Goal: Transaction & Acquisition: Purchase product/service

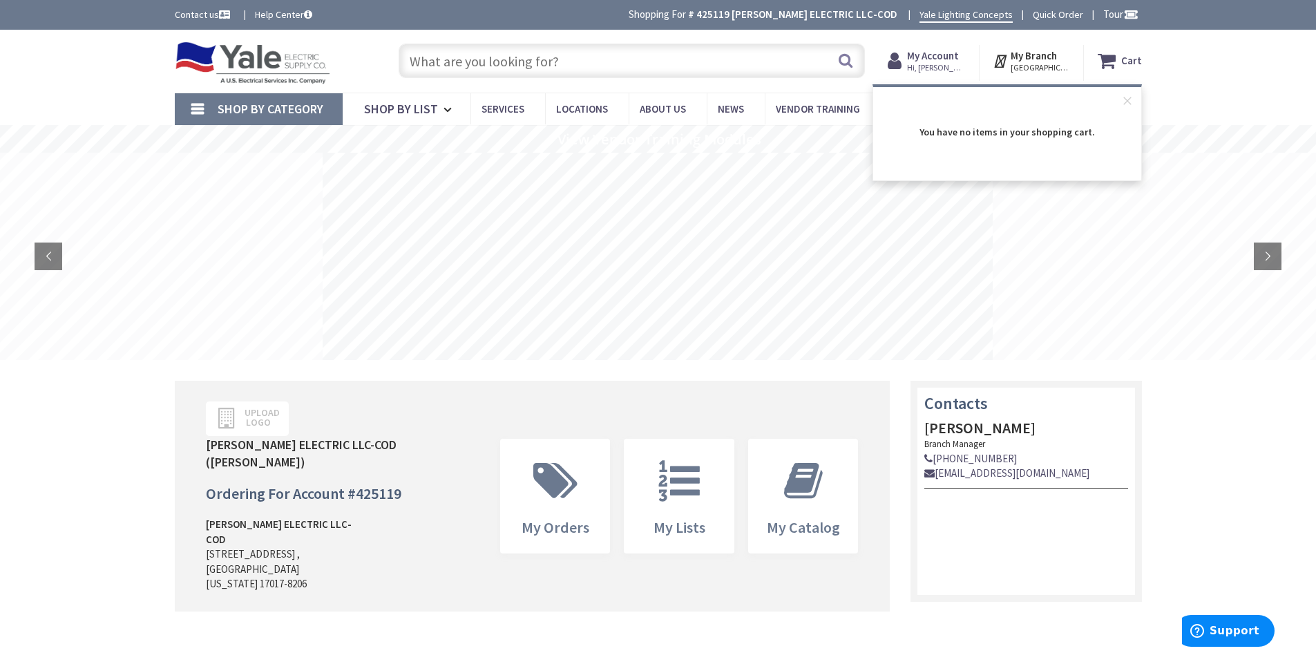
click at [1253, 61] on div "Skip to Content Toggle Nav Search Cart My Cart Close" at bounding box center [658, 61] width 1316 height 63
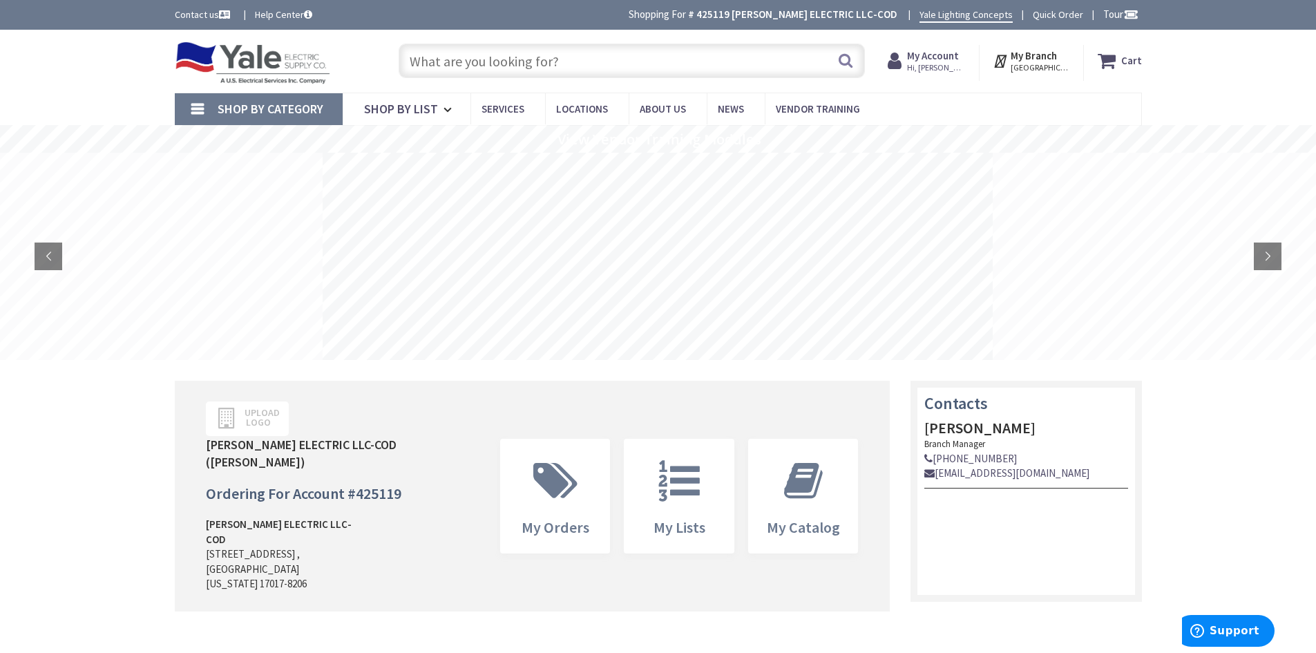
click at [929, 54] on strong "My Account" at bounding box center [933, 55] width 52 height 13
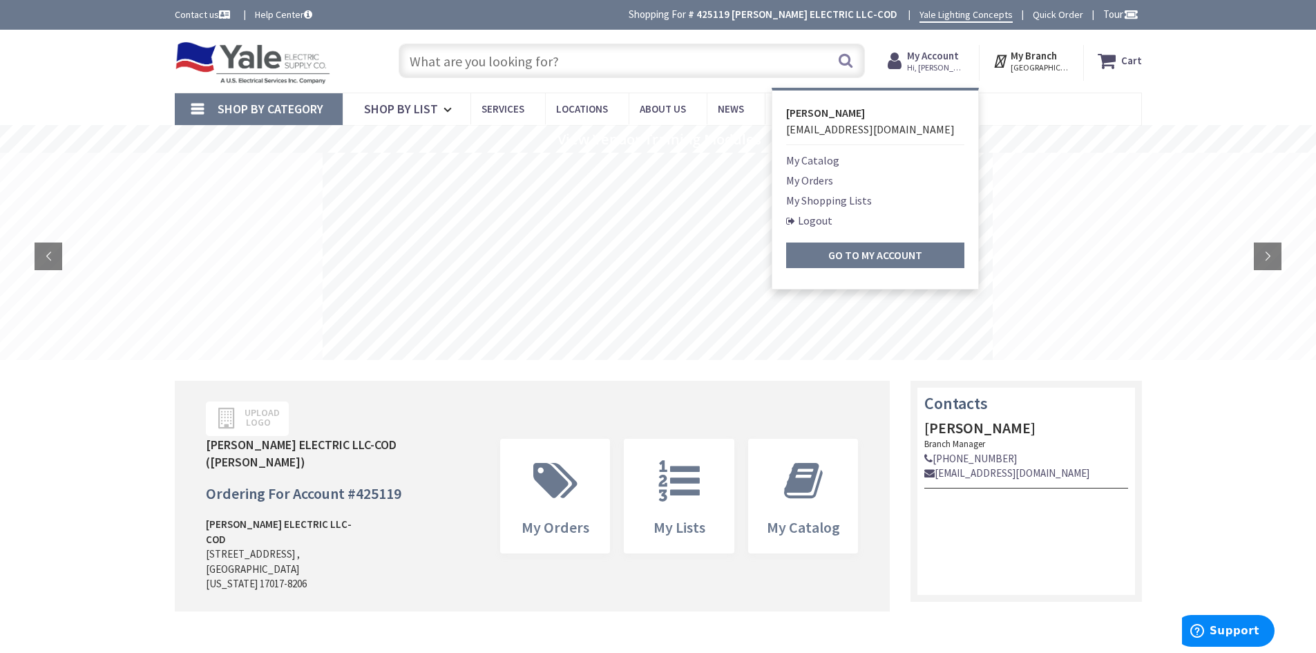
click at [815, 204] on link "My Shopping Lists" at bounding box center [829, 200] width 86 height 17
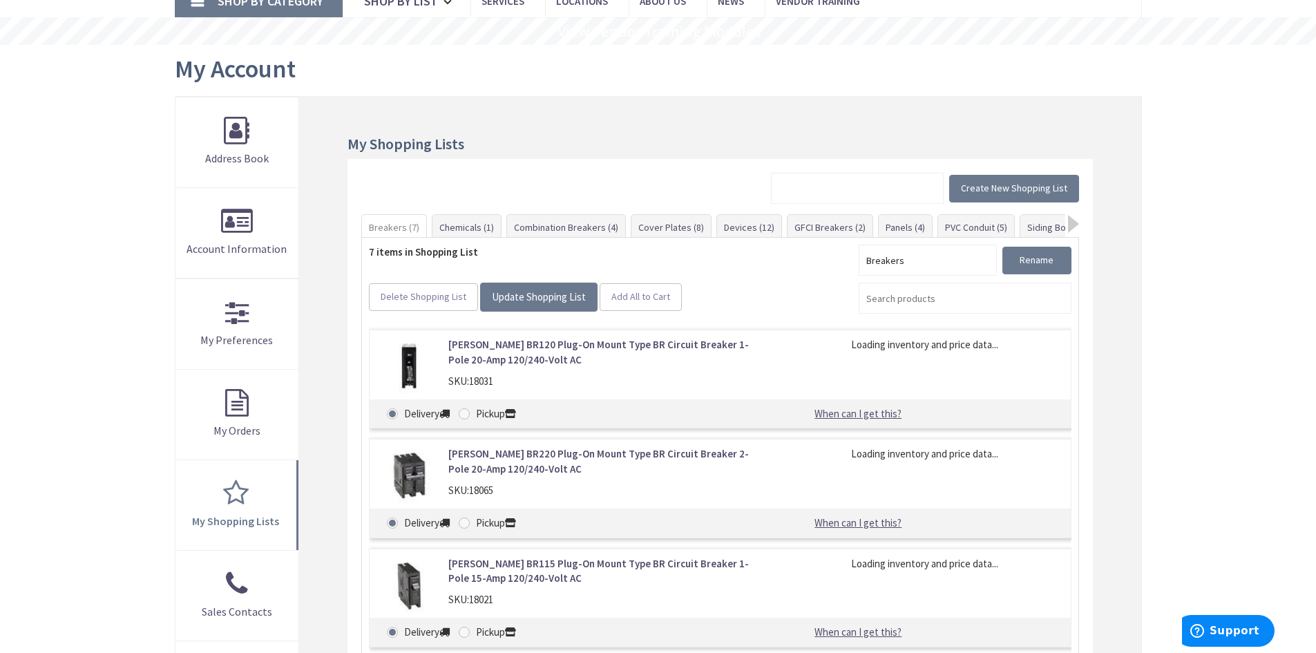
scroll to position [138, 0]
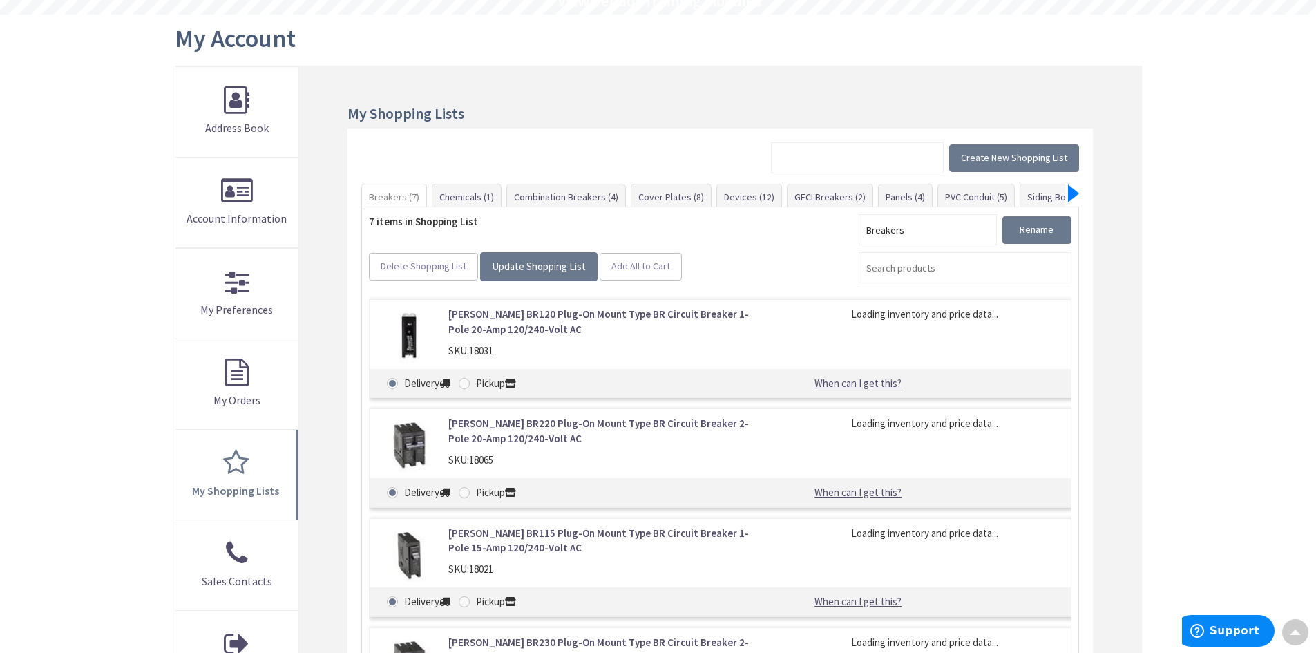
click at [1072, 192] on div at bounding box center [1073, 193] width 11 height 18
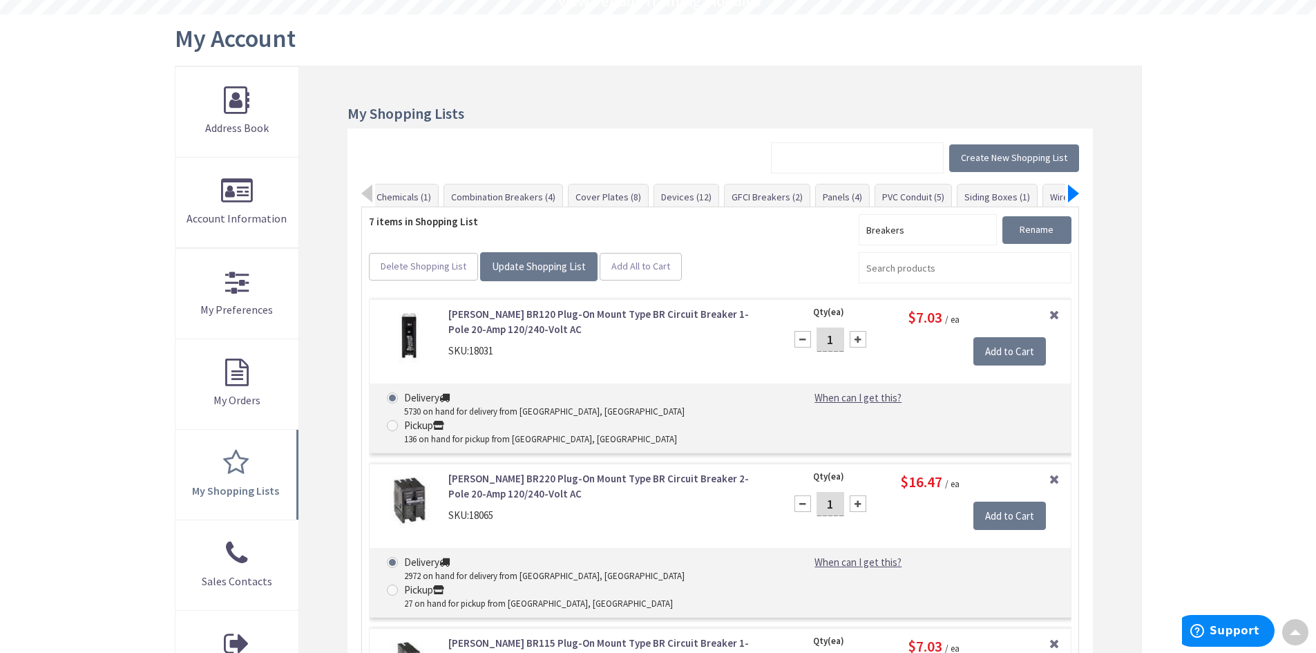
click at [1072, 192] on div at bounding box center [1073, 193] width 11 height 18
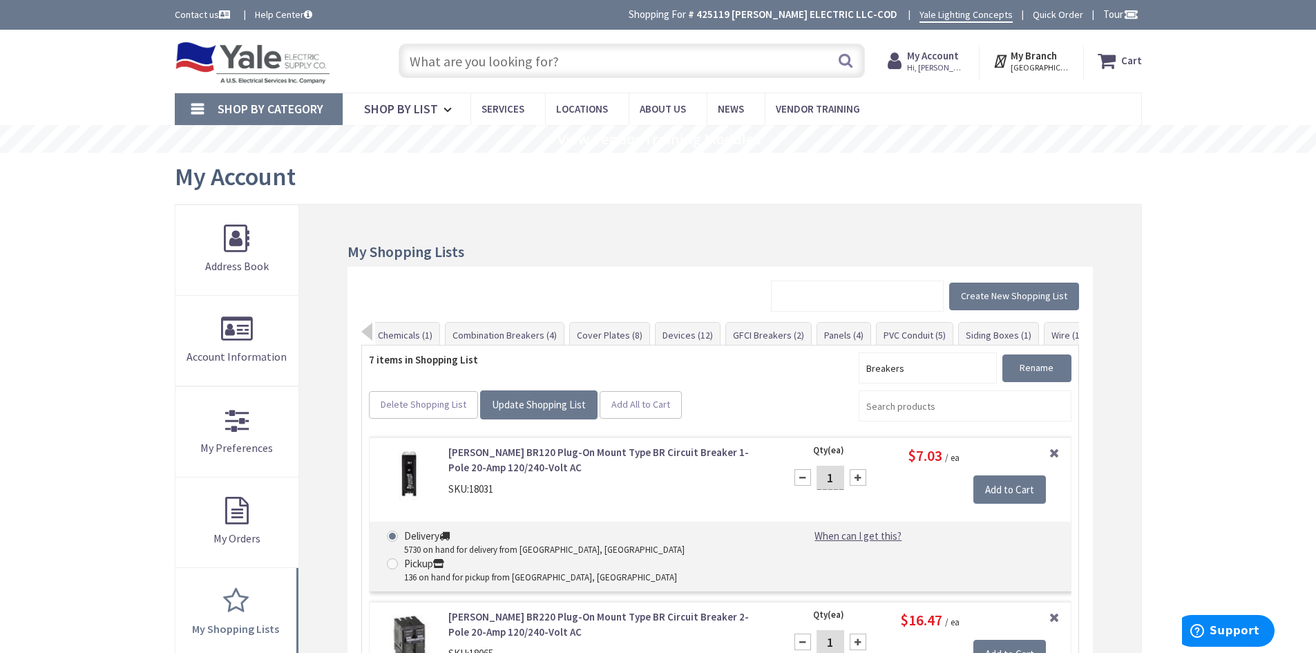
click at [924, 55] on strong "My Account" at bounding box center [933, 55] width 52 height 13
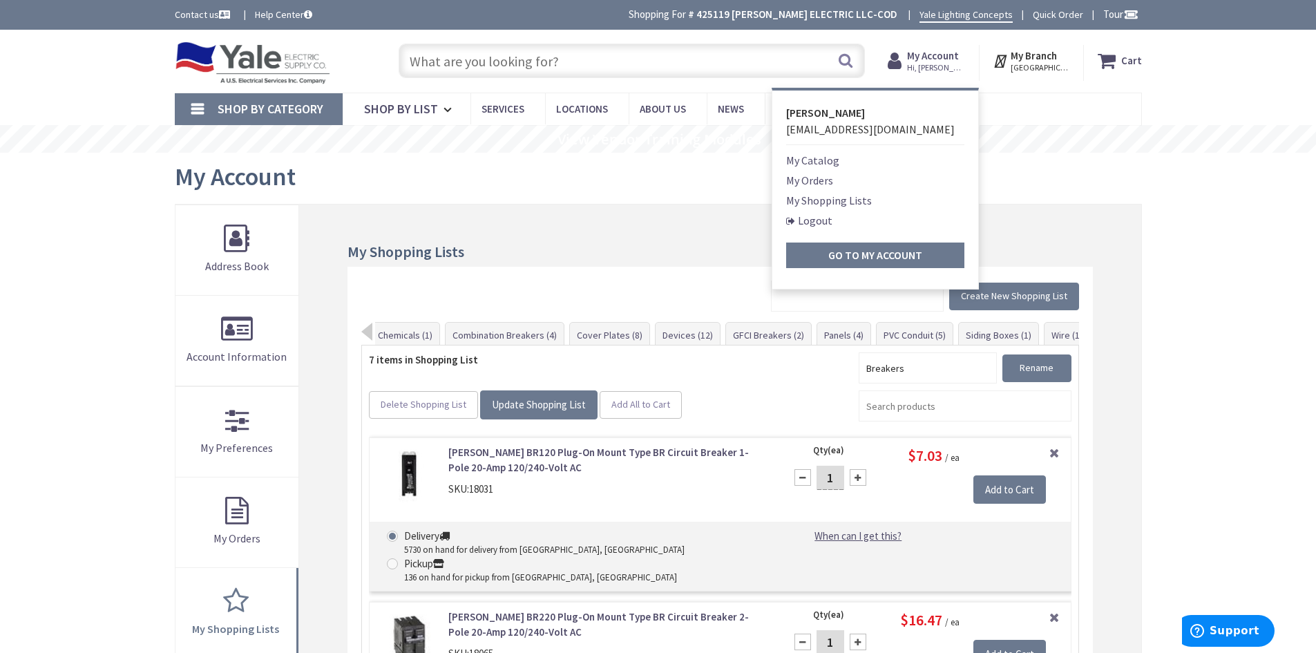
click at [806, 182] on link "My Orders" at bounding box center [809, 180] width 47 height 17
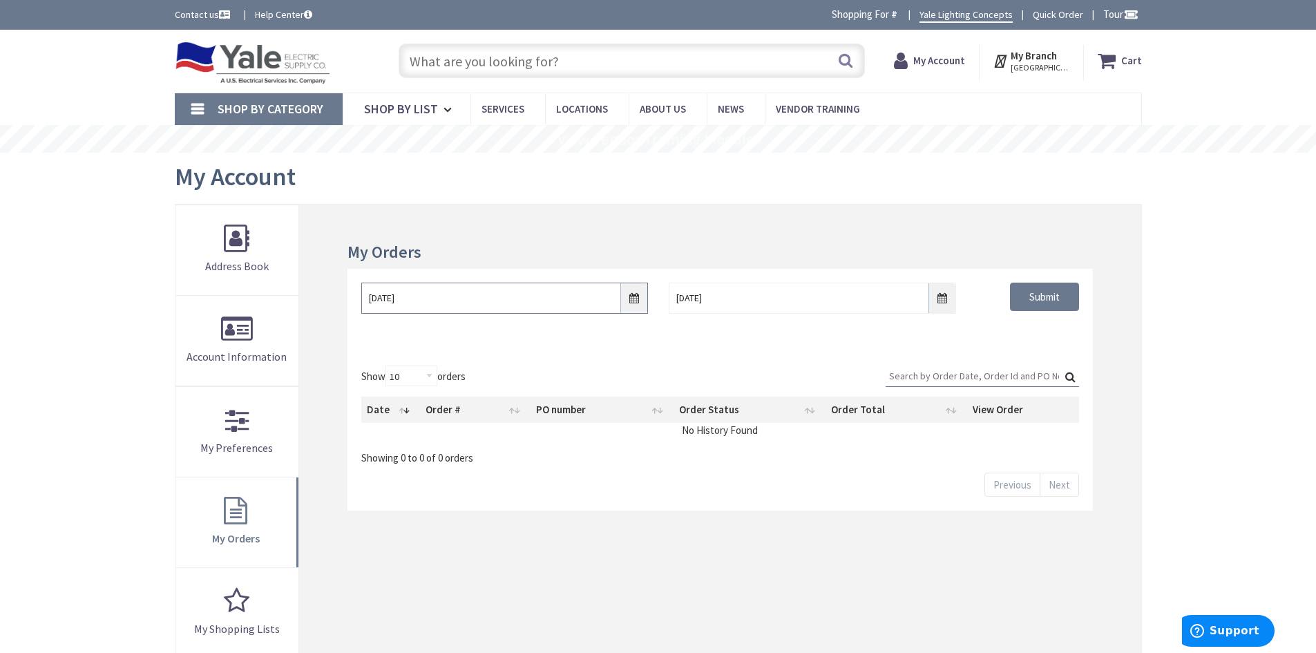
click at [571, 295] on input "8/26/2025" at bounding box center [504, 298] width 287 height 31
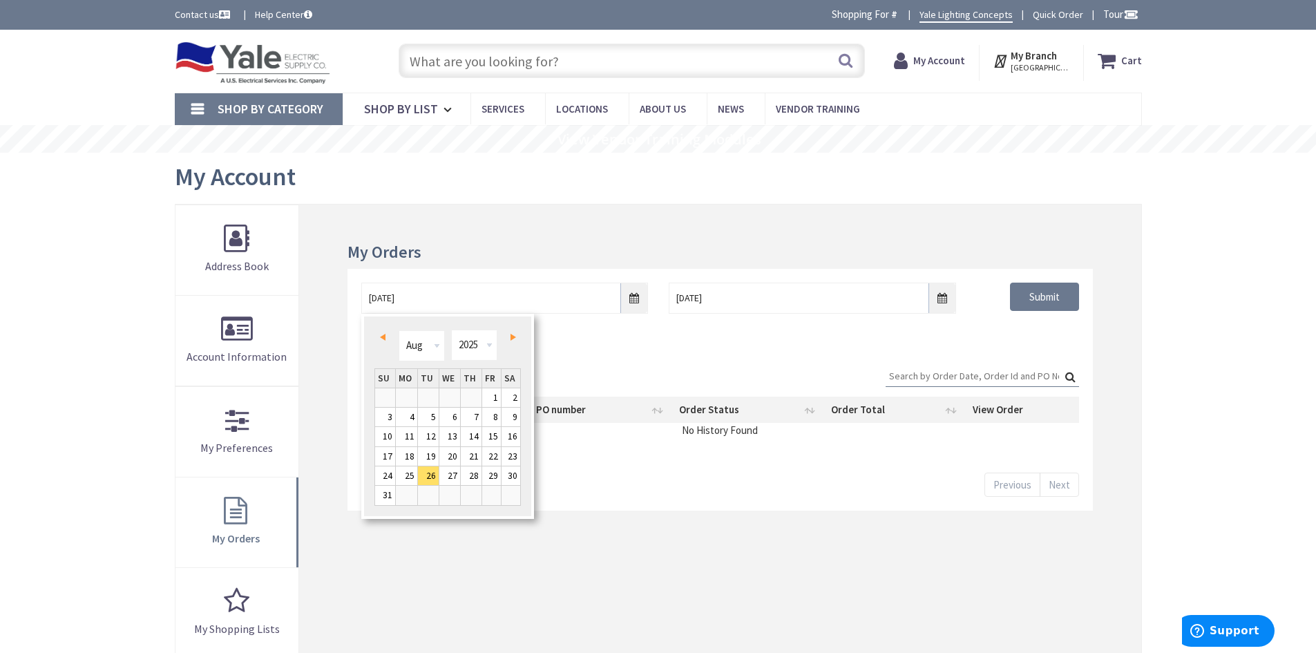
click at [384, 336] on span "Prev" at bounding box center [383, 337] width 6 height 7
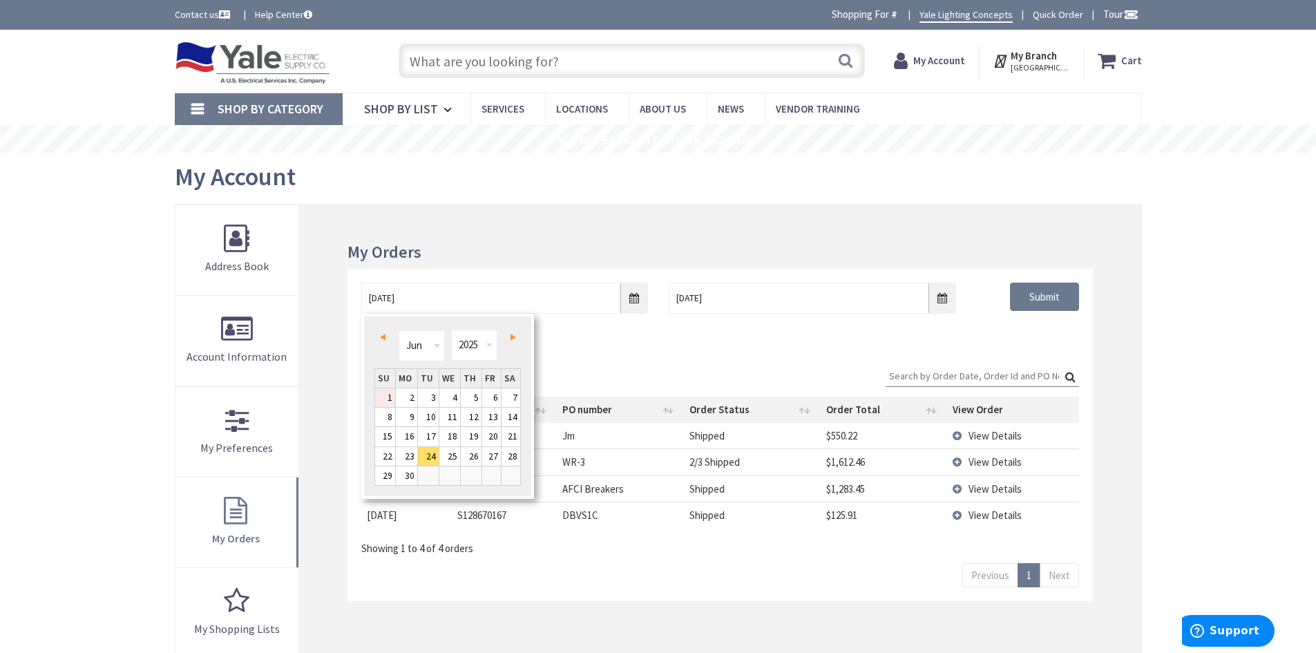
click at [388, 397] on link "1" at bounding box center [385, 397] width 20 height 19
type input "06/01/2025"
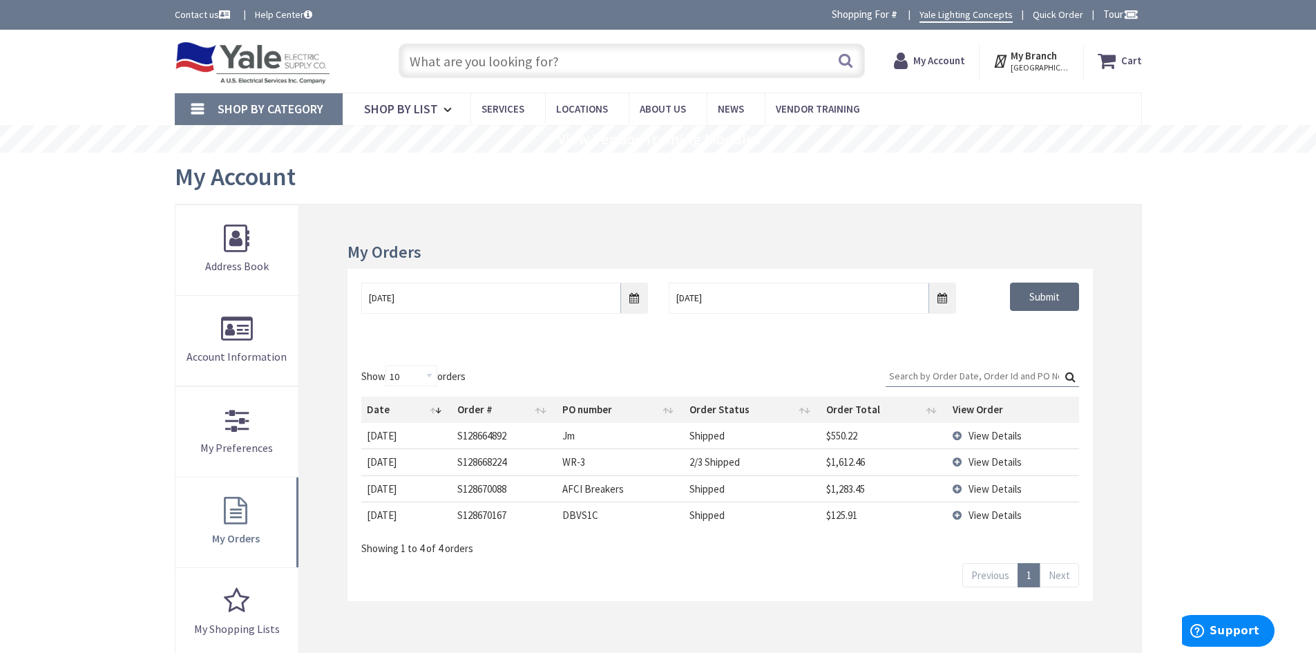
click at [1056, 303] on input "Submit" at bounding box center [1044, 297] width 69 height 29
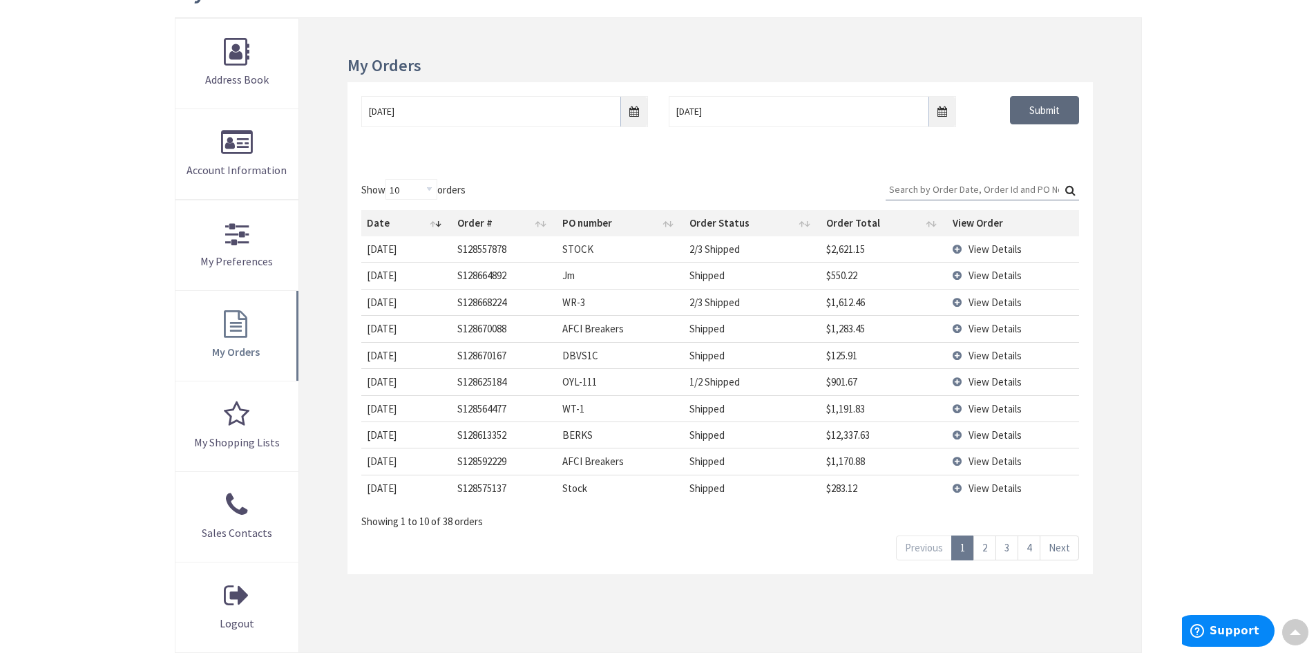
scroll to position [207, 0]
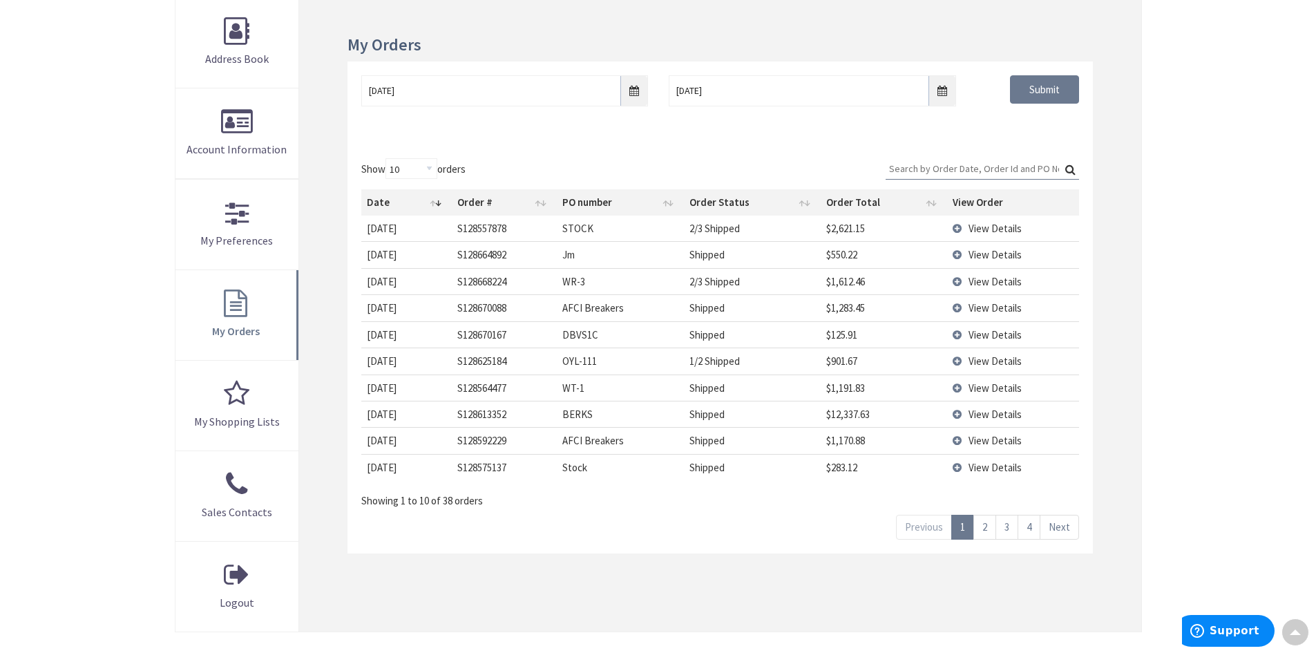
click at [989, 528] on link "2" at bounding box center [984, 527] width 23 height 24
click at [1003, 530] on link "3" at bounding box center [1007, 527] width 23 height 24
click at [982, 282] on span "View Details" at bounding box center [995, 281] width 53 height 13
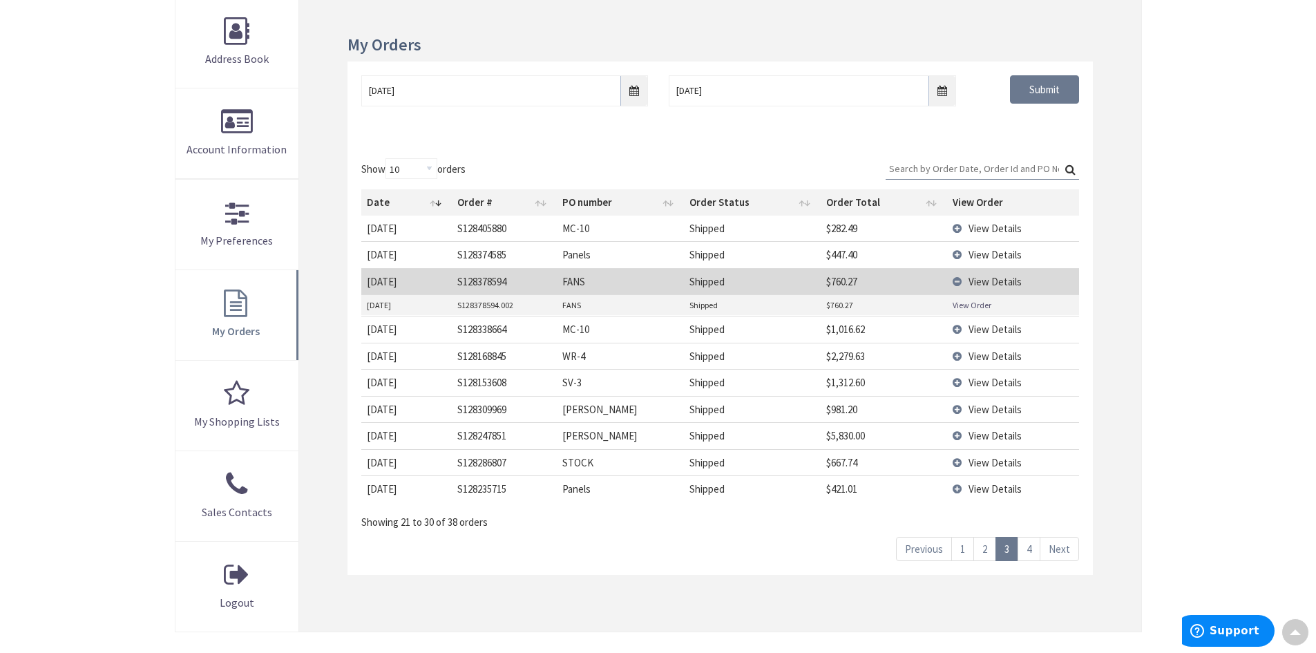
click at [975, 302] on link "View Order" at bounding box center [972, 305] width 39 height 12
click at [987, 549] on link "2" at bounding box center [984, 549] width 23 height 24
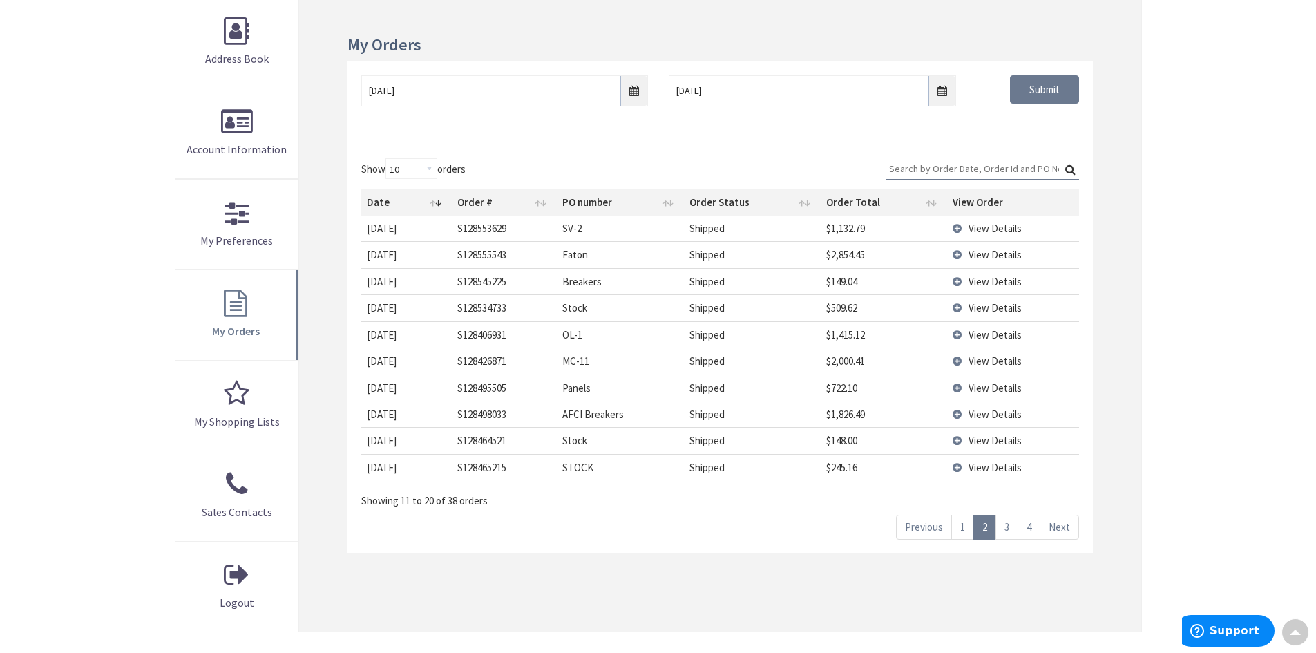
click at [986, 305] on span "View Details" at bounding box center [995, 307] width 53 height 13
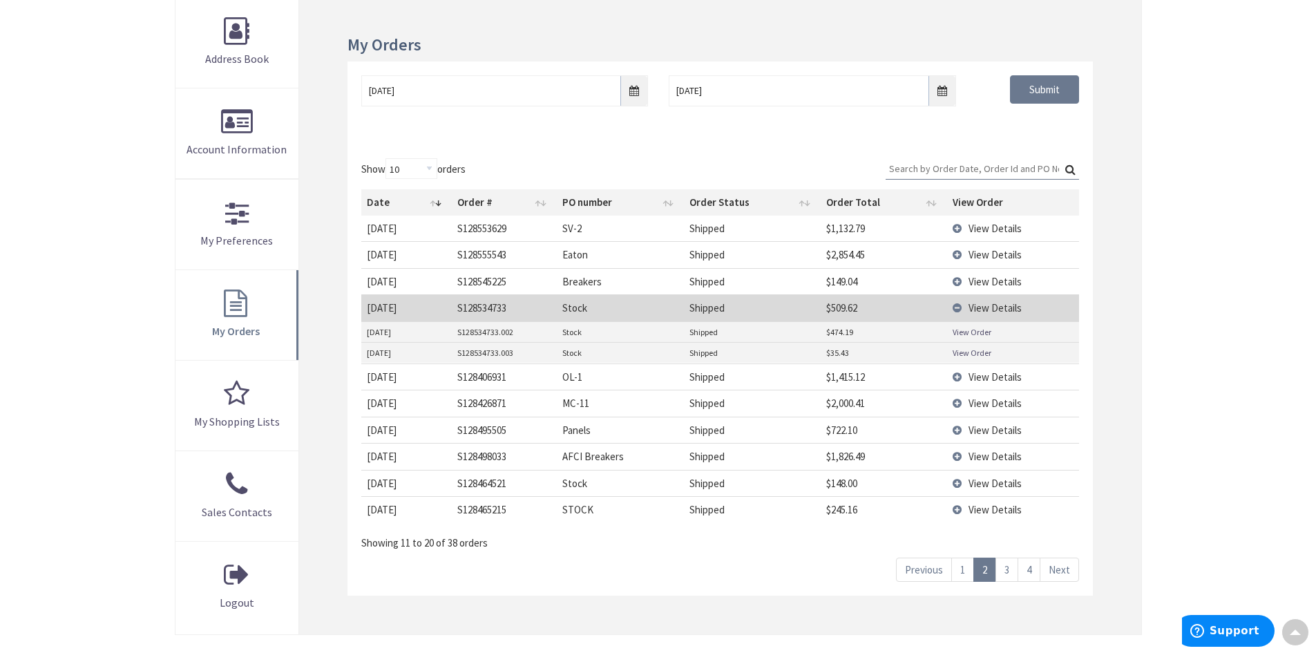
click at [964, 569] on link "1" at bounding box center [962, 570] width 23 height 24
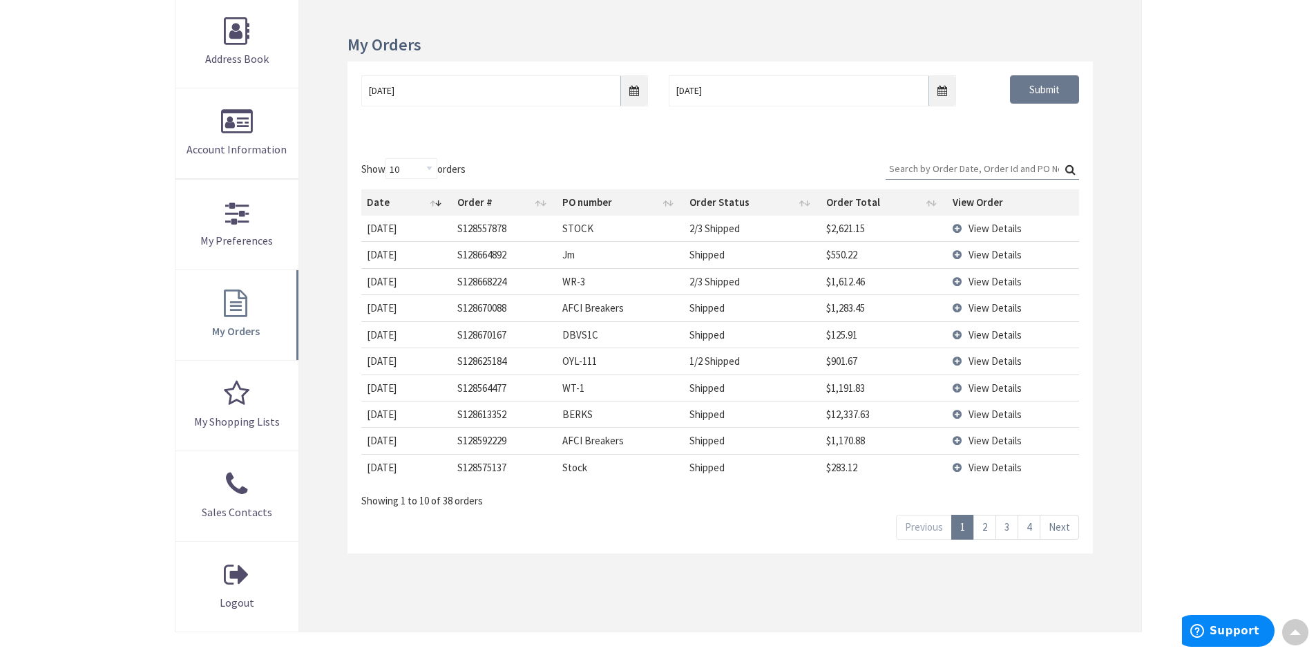
click at [982, 386] on span "View Details" at bounding box center [995, 387] width 53 height 13
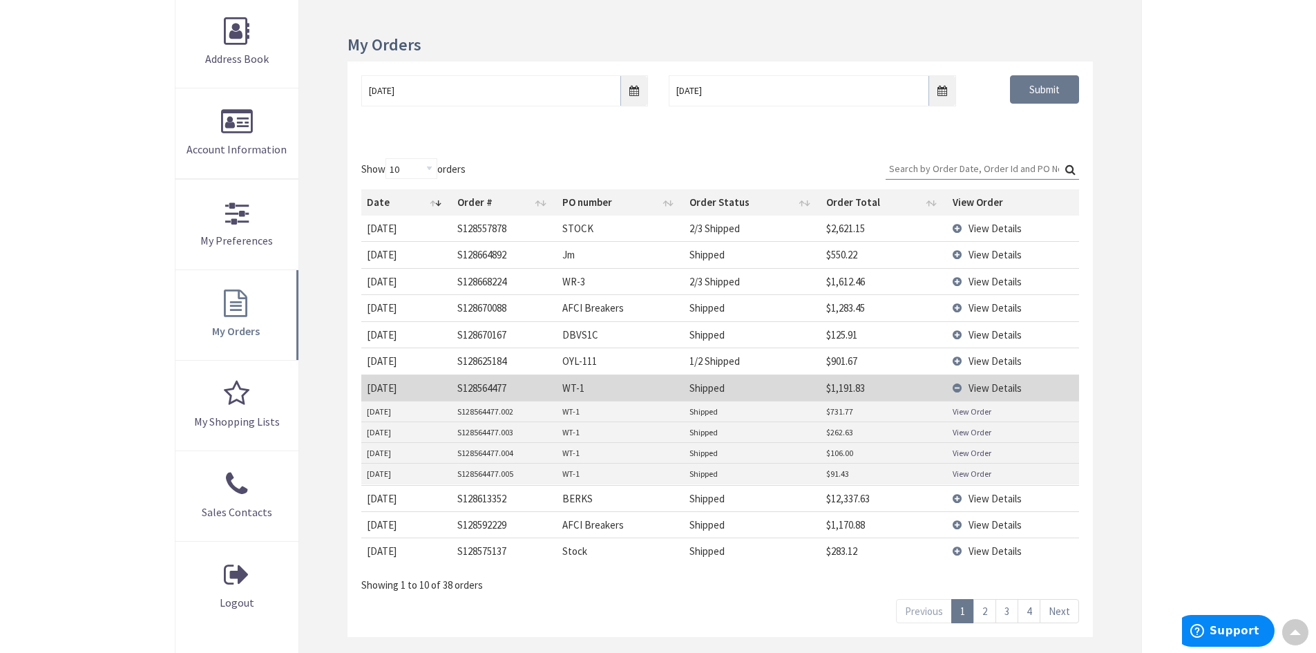
click at [973, 497] on span "View Details" at bounding box center [995, 498] width 53 height 13
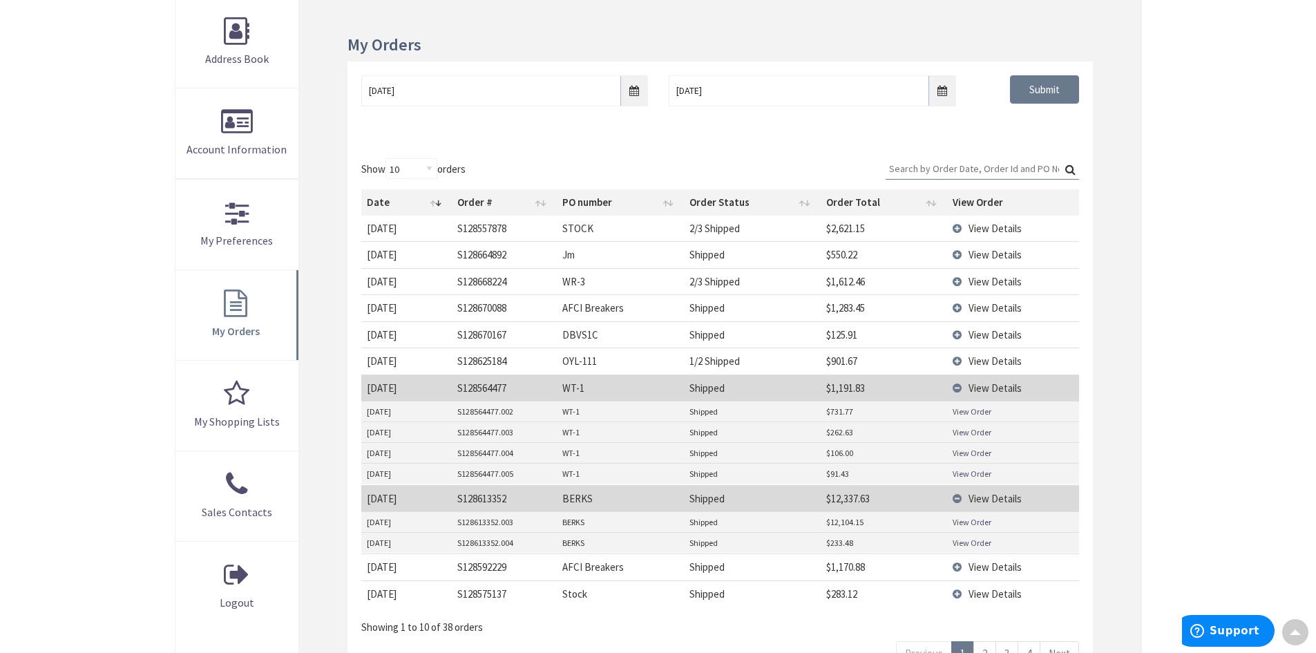
scroll to position [276, 0]
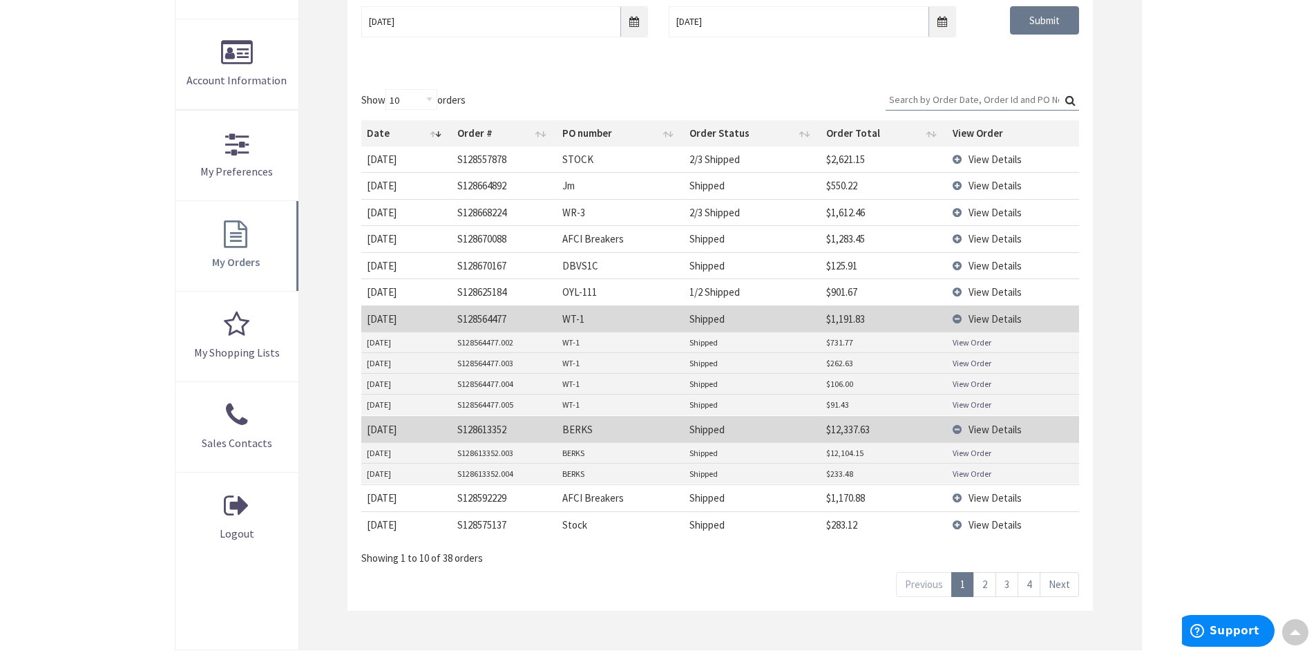
click at [973, 450] on link "View Order" at bounding box center [972, 453] width 39 height 12
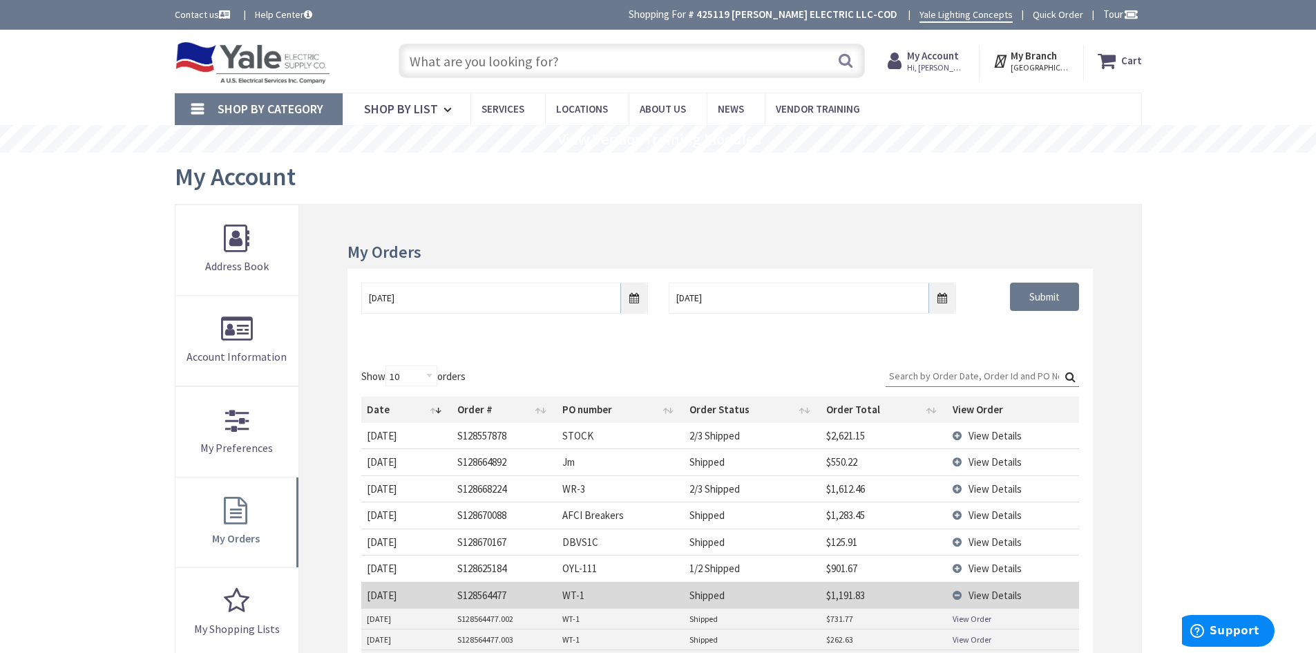
click at [938, 57] on strong "My Account" at bounding box center [933, 55] width 52 height 13
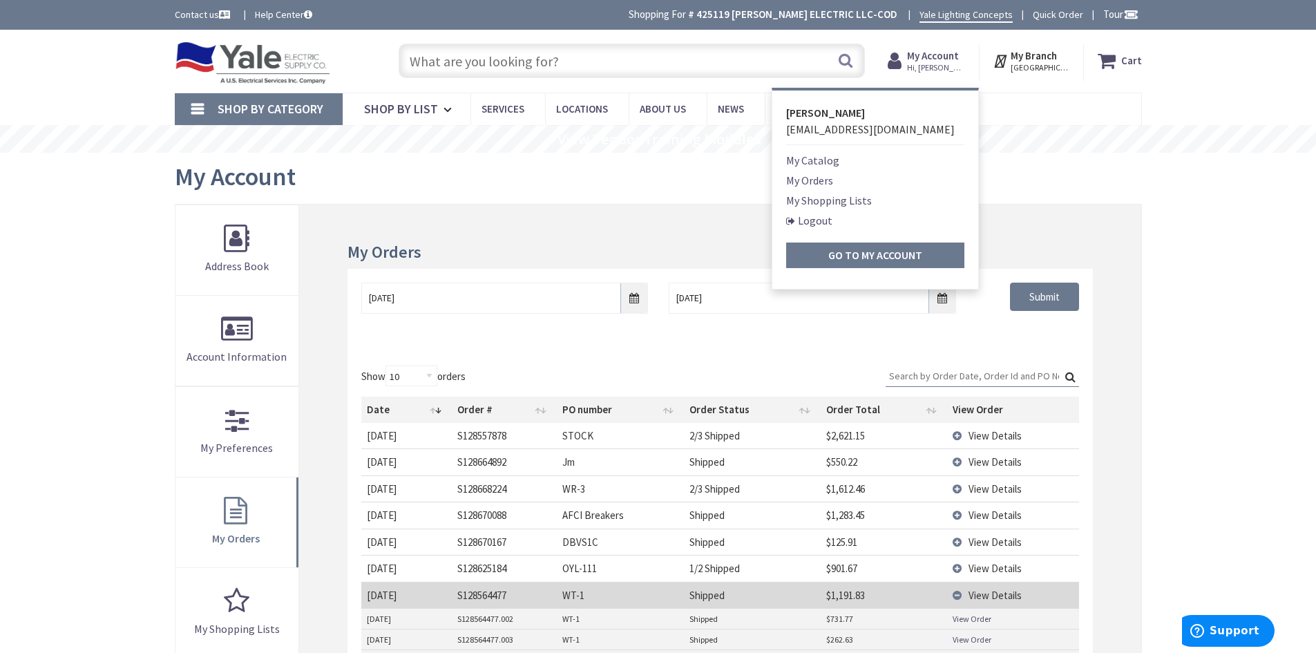
click at [814, 199] on link "My Shopping Lists" at bounding box center [829, 200] width 86 height 17
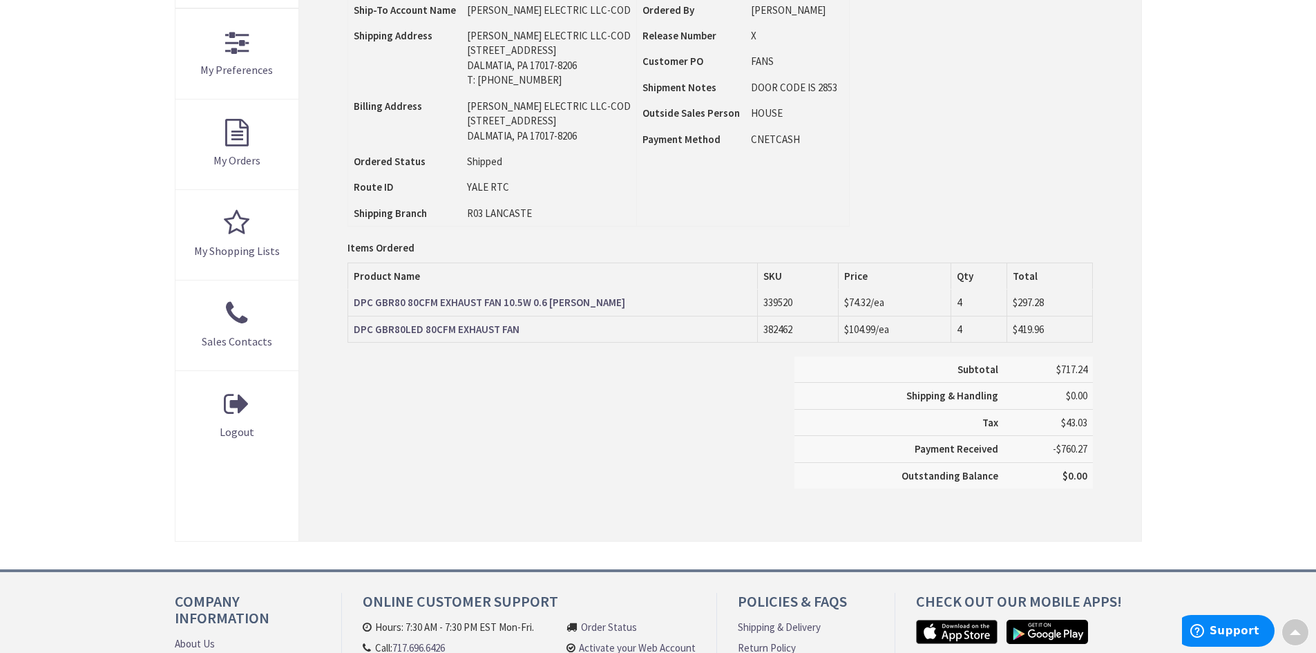
scroll to position [345, 0]
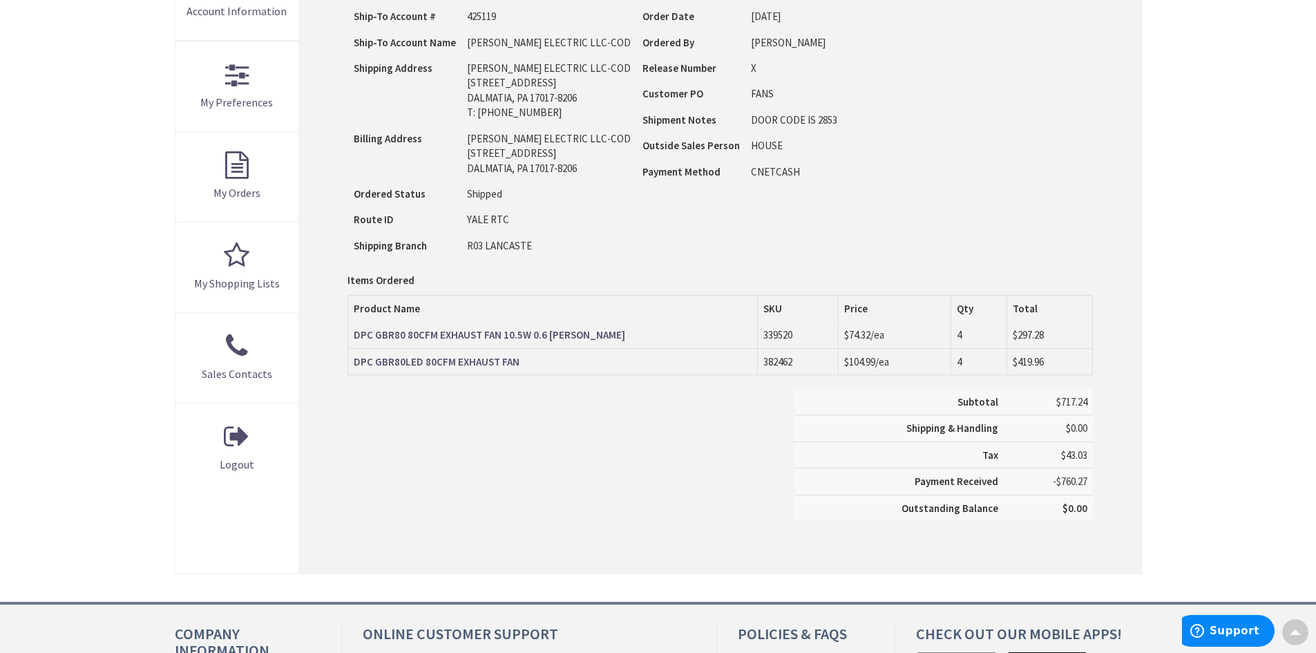
click at [430, 359] on strong "DPC GBR80LED 80CFM EXHAUST FAN" at bounding box center [437, 361] width 166 height 13
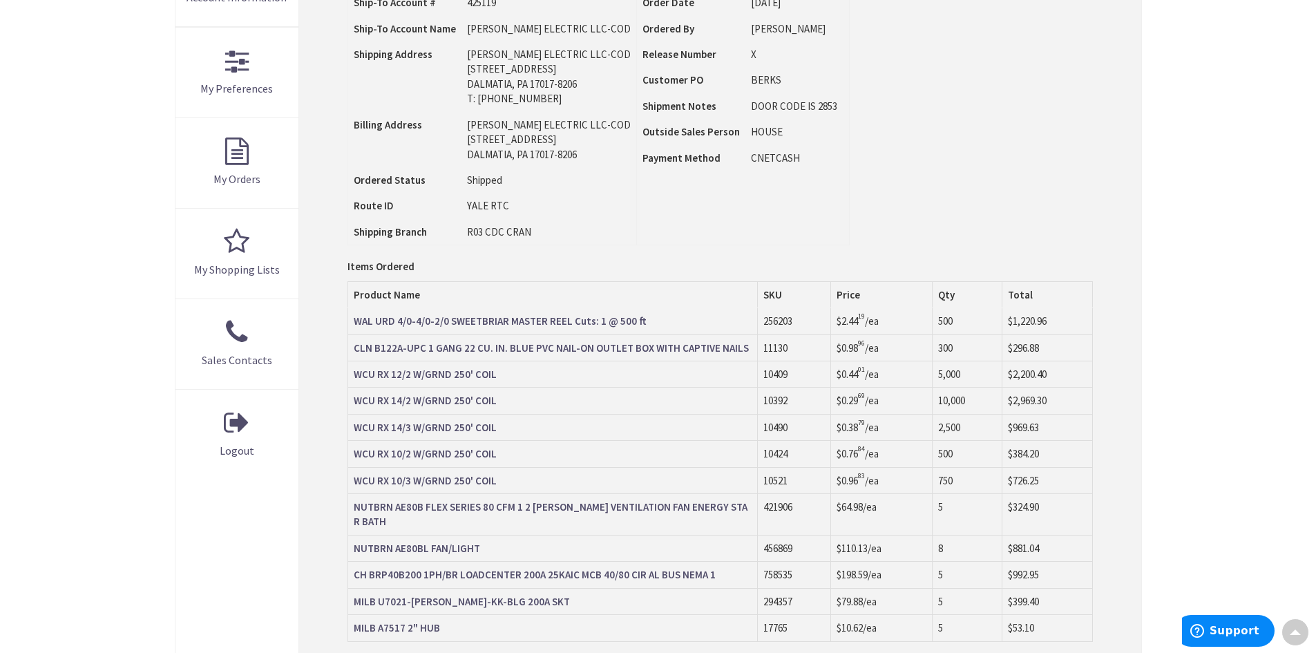
scroll to position [335, 0]
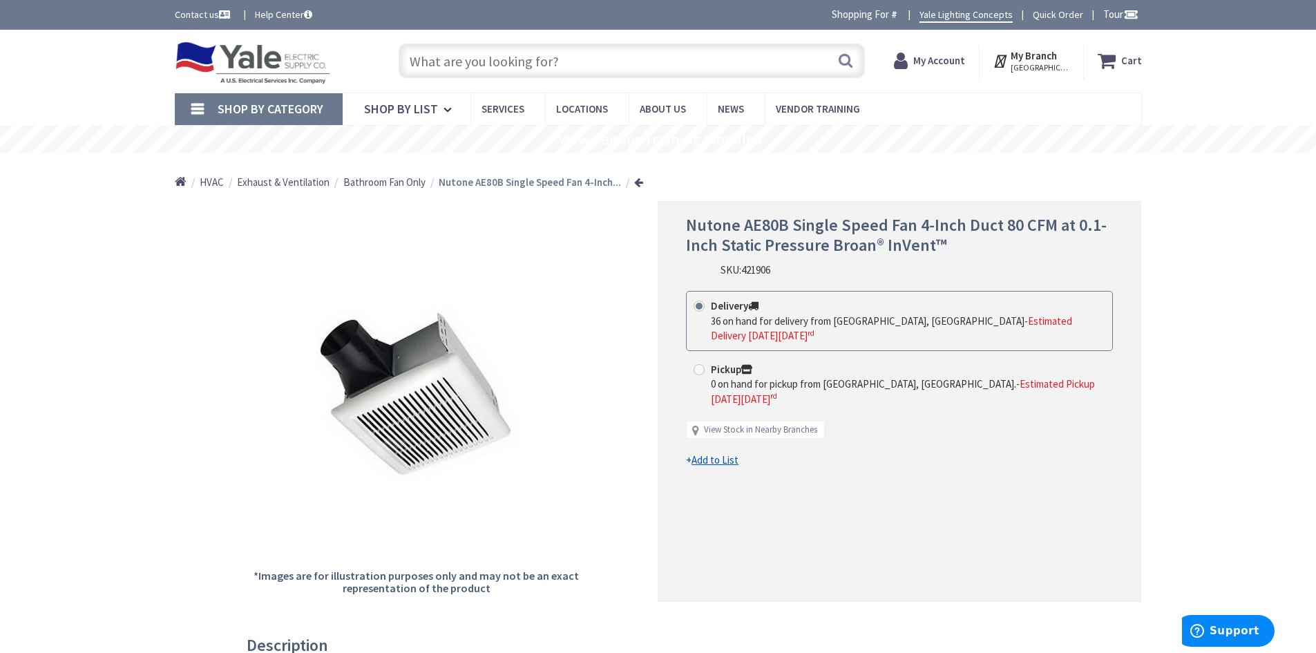
scroll to position [69, 0]
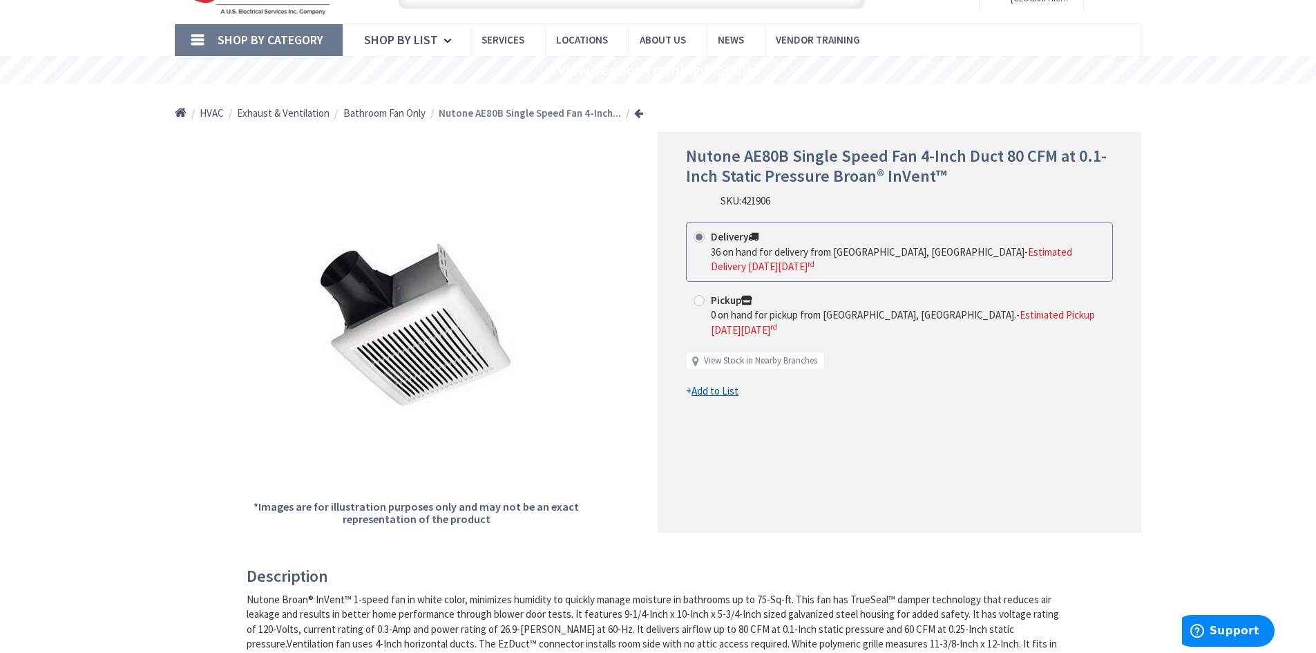
click at [716, 384] on u "Add to List" at bounding box center [715, 390] width 47 height 13
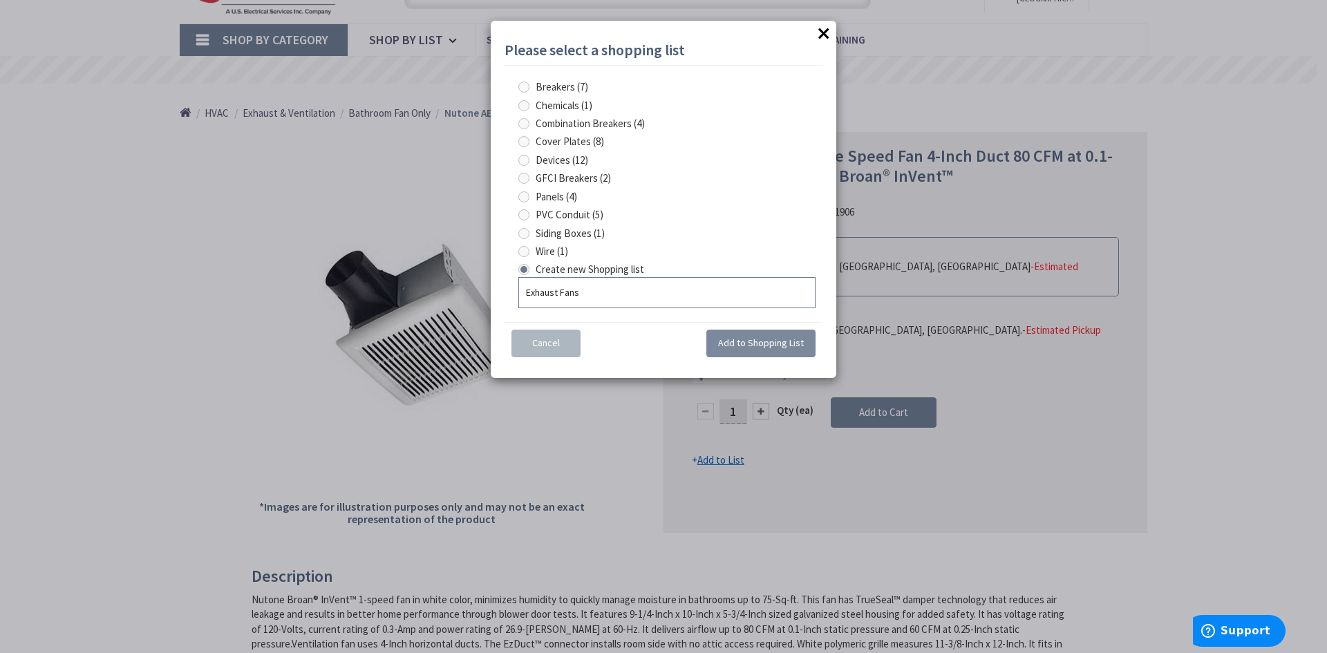
type input "Exhaust Fans"
click at [770, 348] on span "Add to Shopping List" at bounding box center [761, 342] width 86 height 12
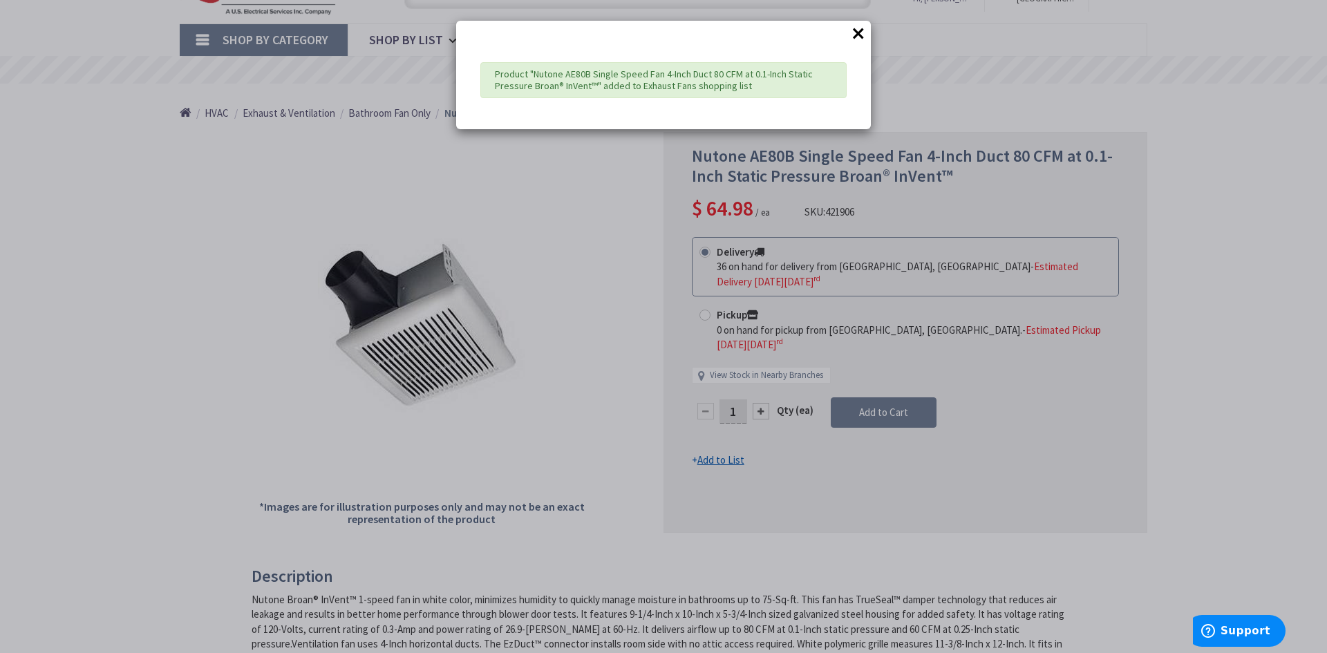
click at [852, 34] on button "×" at bounding box center [858, 33] width 21 height 21
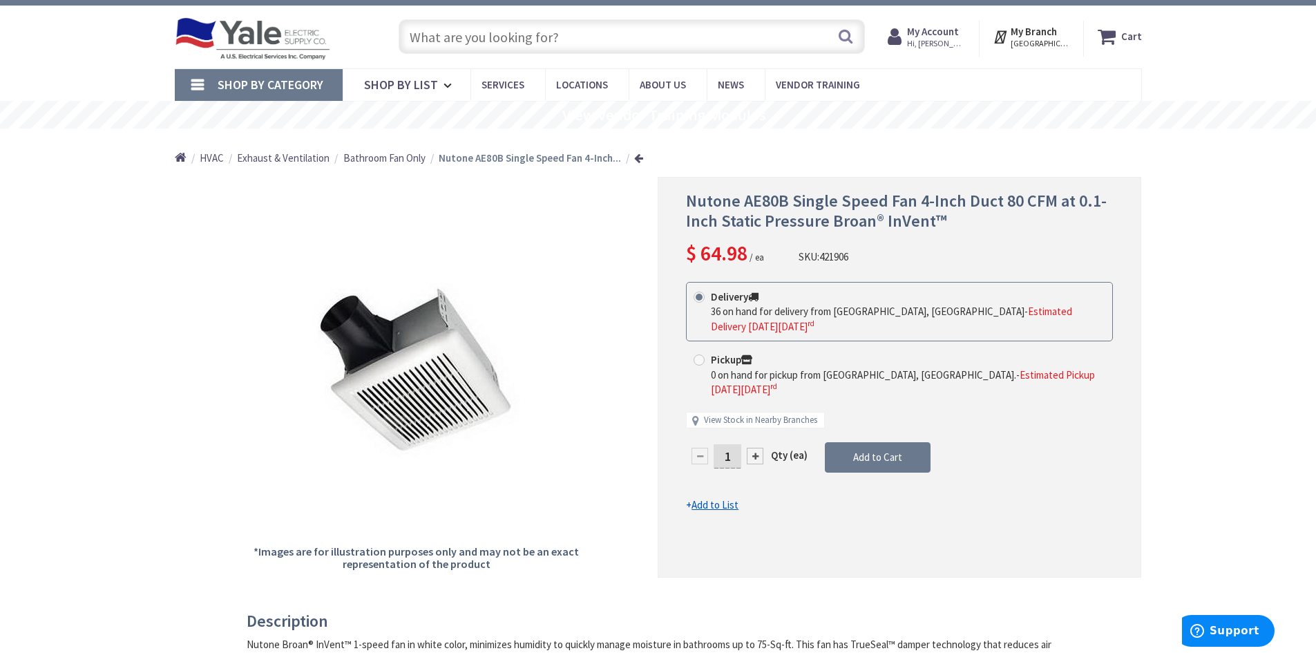
scroll to position [0, 0]
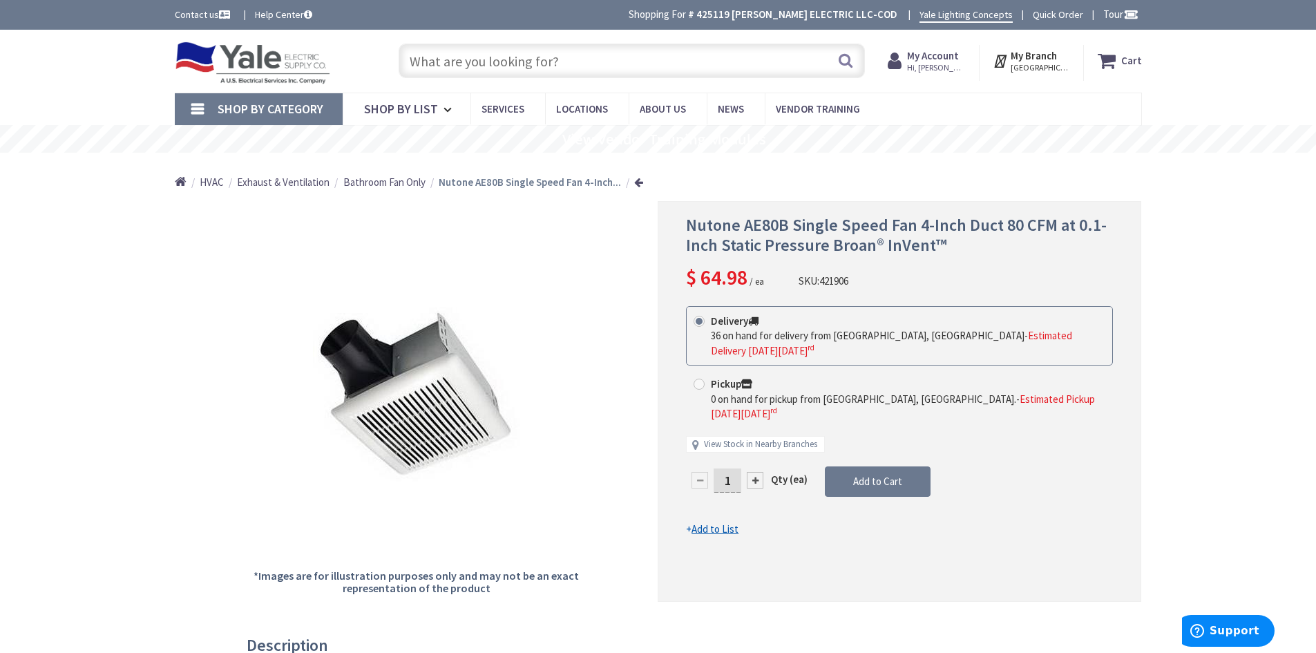
click at [929, 66] on span "Hi, [PERSON_NAME]" at bounding box center [936, 67] width 59 height 11
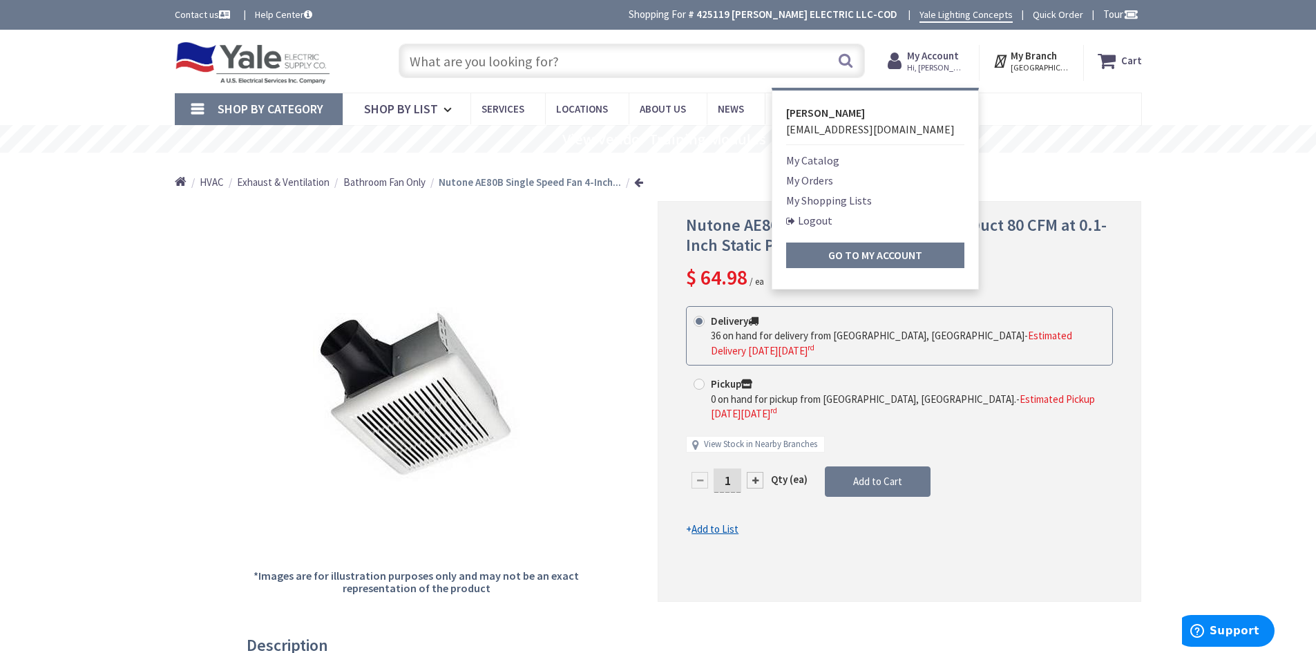
click at [814, 202] on link "My Shopping Lists" at bounding box center [829, 200] width 86 height 17
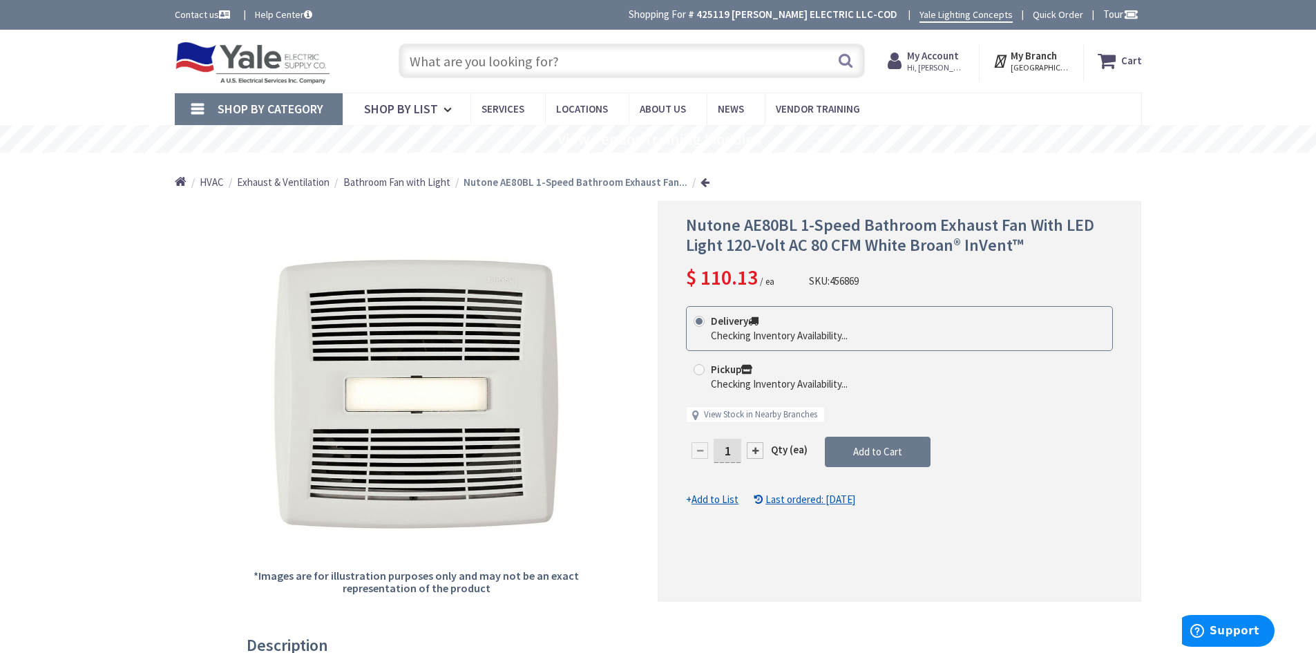
scroll to position [69, 0]
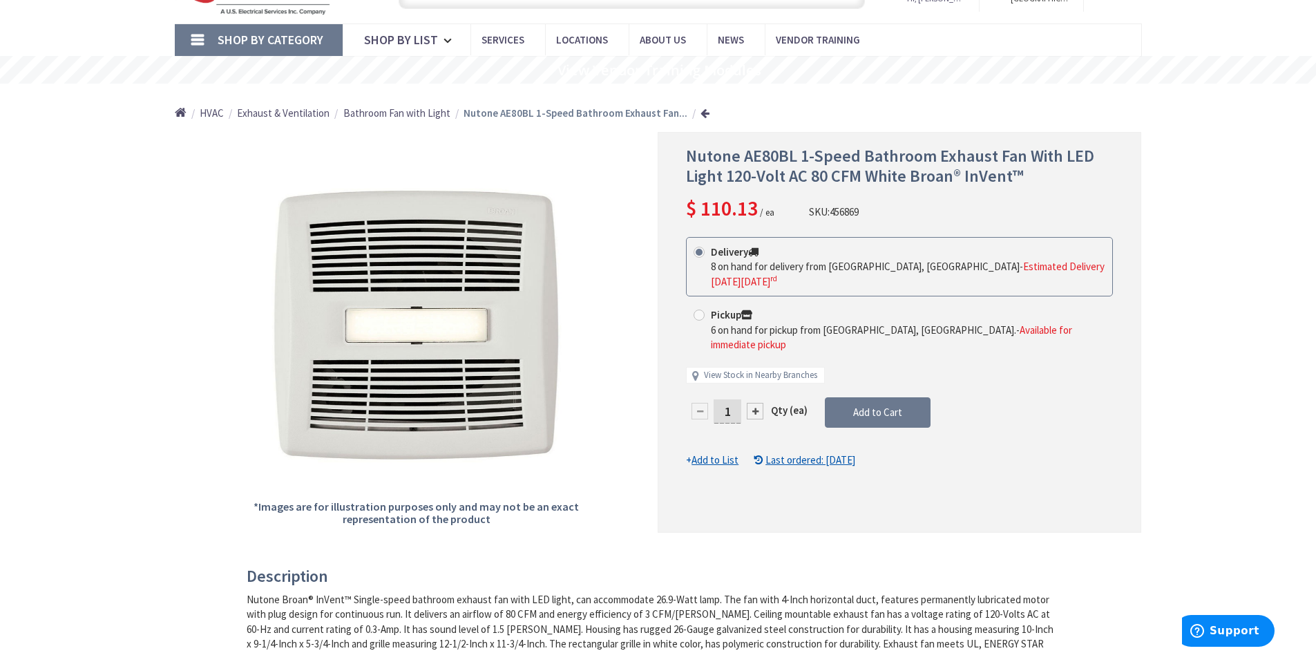
click at [714, 453] on u "Add to List" at bounding box center [715, 459] width 47 height 13
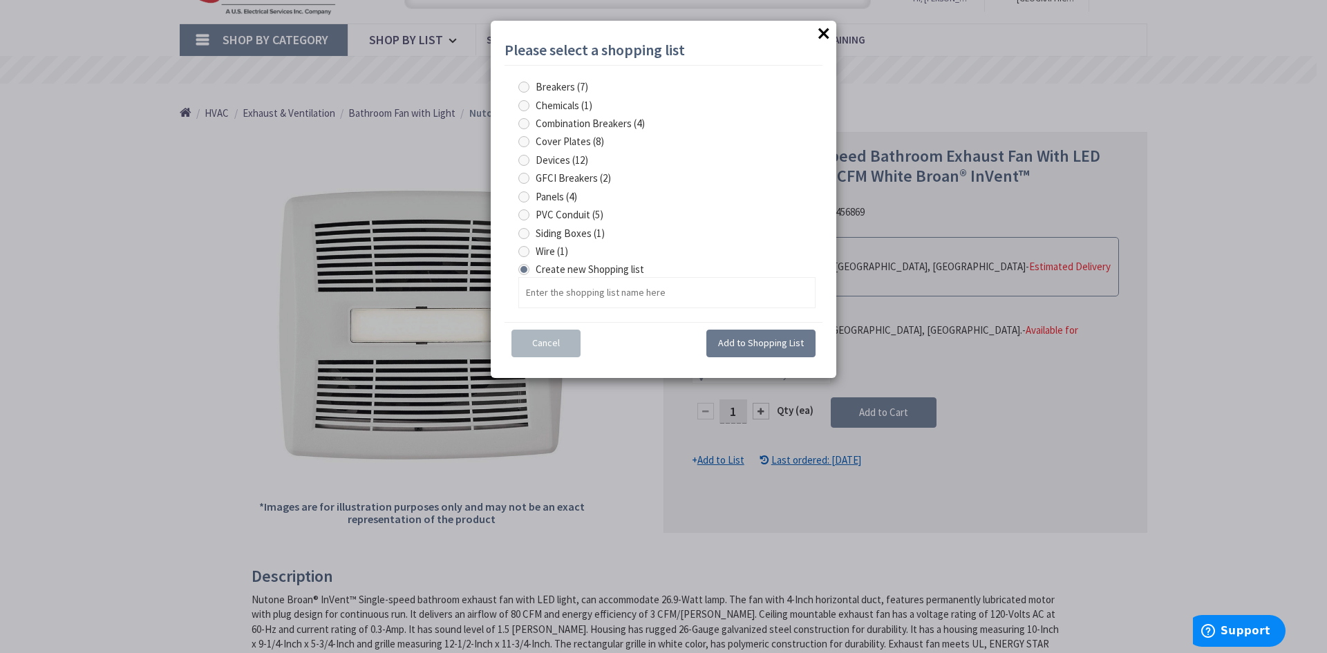
click at [823, 30] on button "×" at bounding box center [823, 33] width 21 height 21
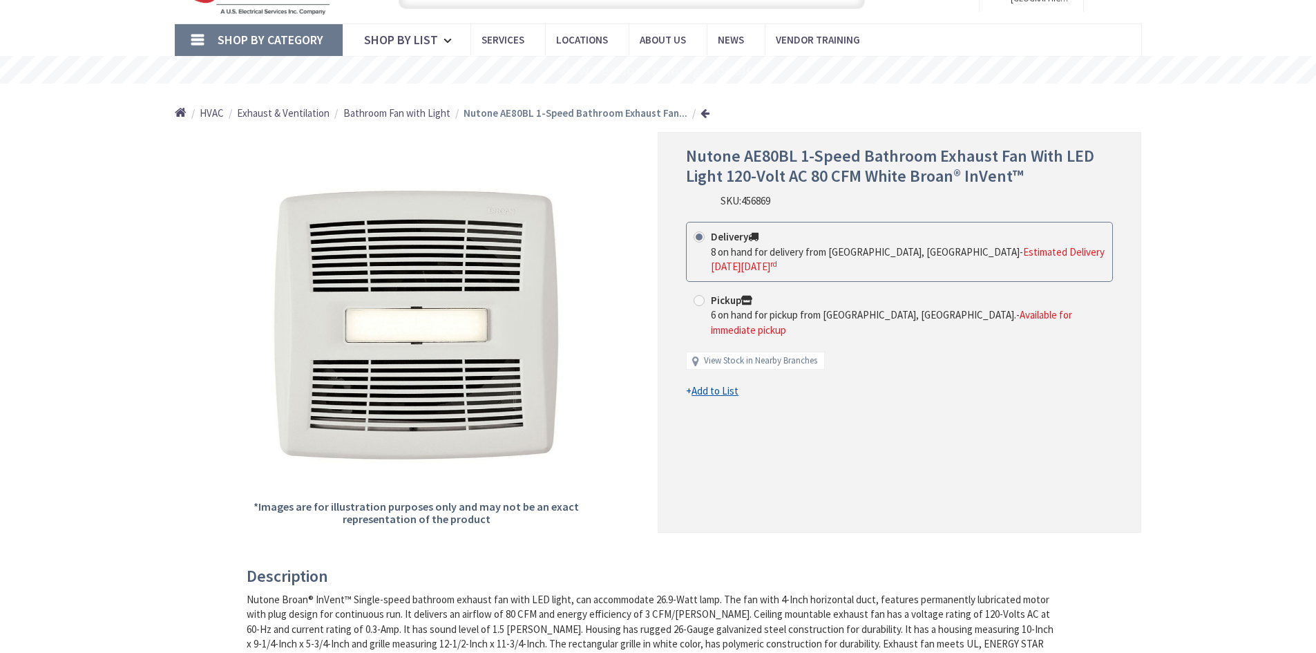
click at [708, 384] on u "Add to List" at bounding box center [715, 390] width 47 height 13
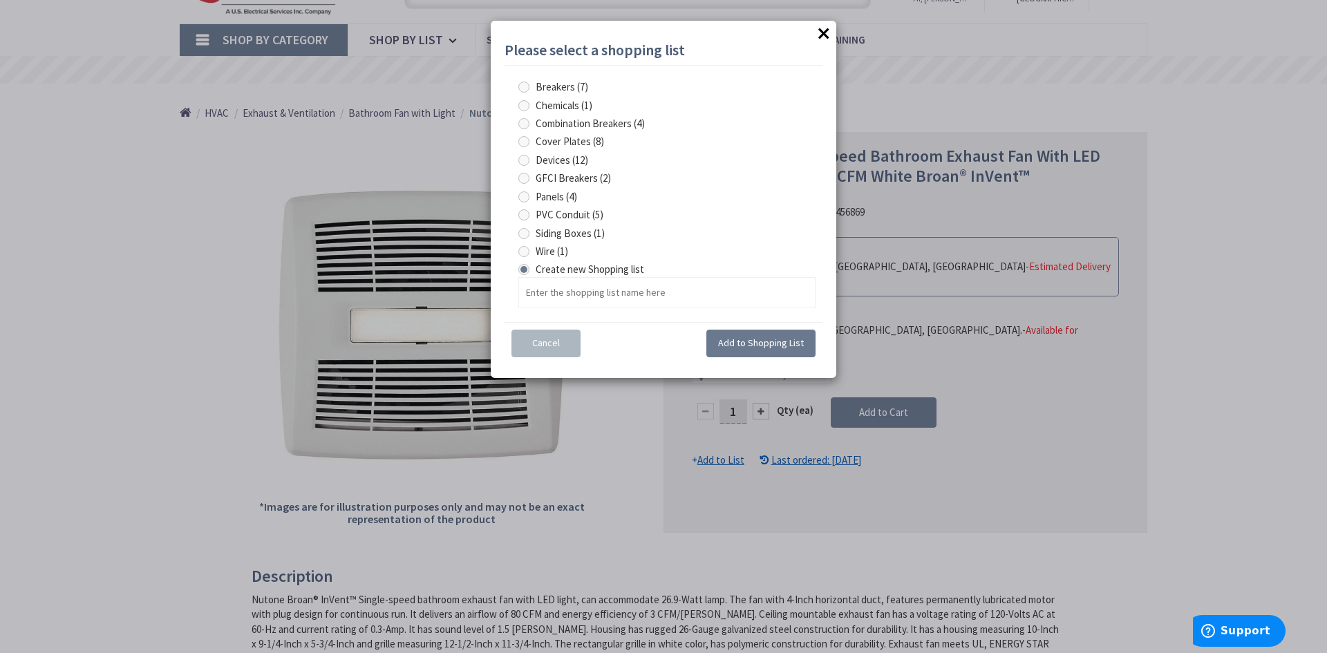
click at [825, 32] on button "×" at bounding box center [823, 33] width 21 height 21
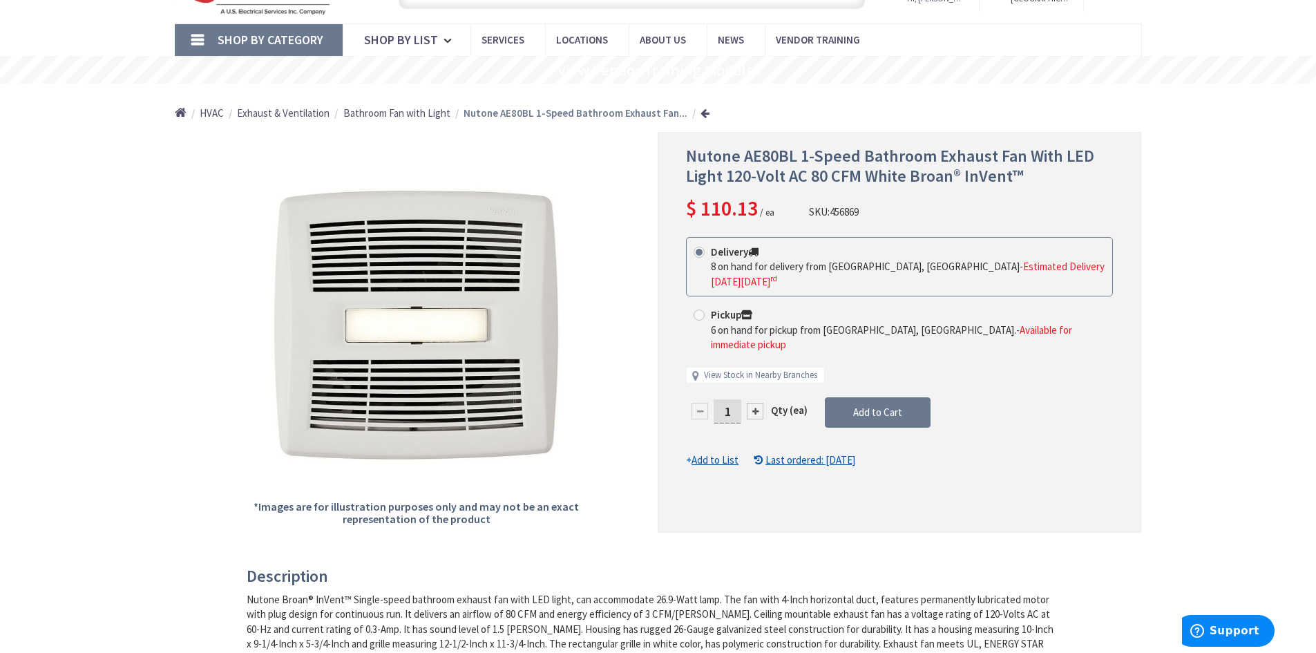
click at [710, 453] on u "Add to List" at bounding box center [715, 459] width 47 height 13
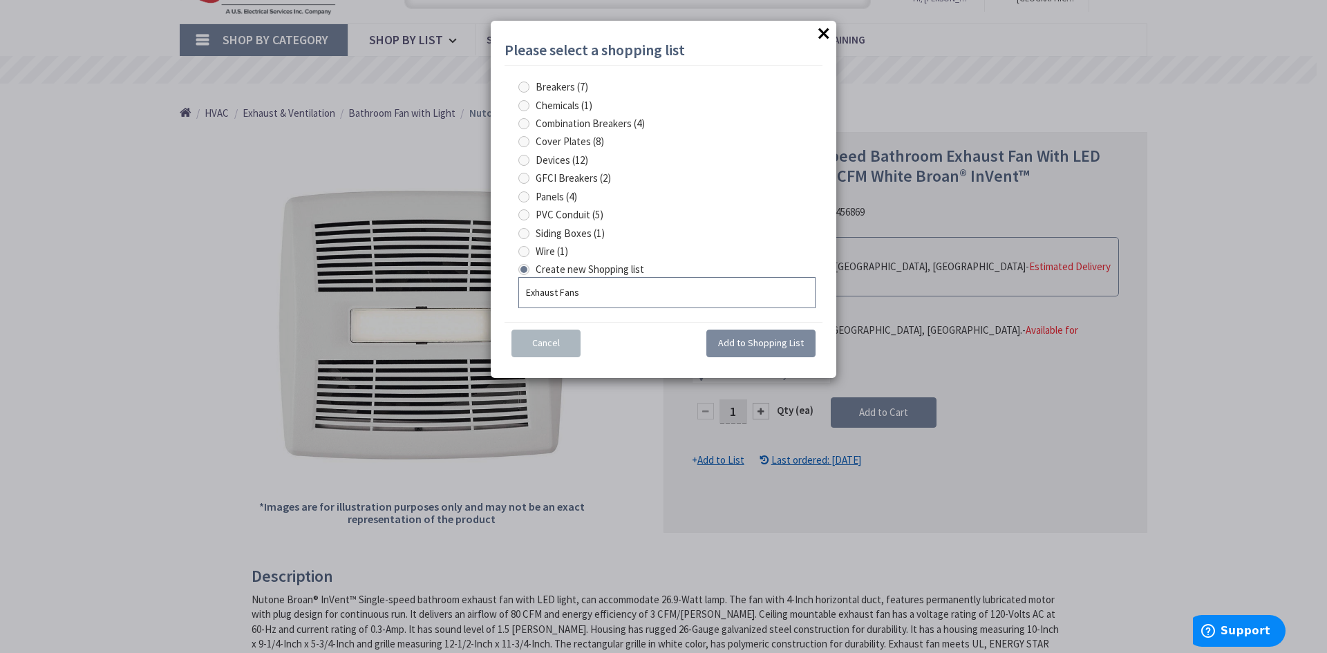
type input "Exhaust Fans"
click at [761, 345] on span "Add to Shopping List" at bounding box center [761, 342] width 86 height 12
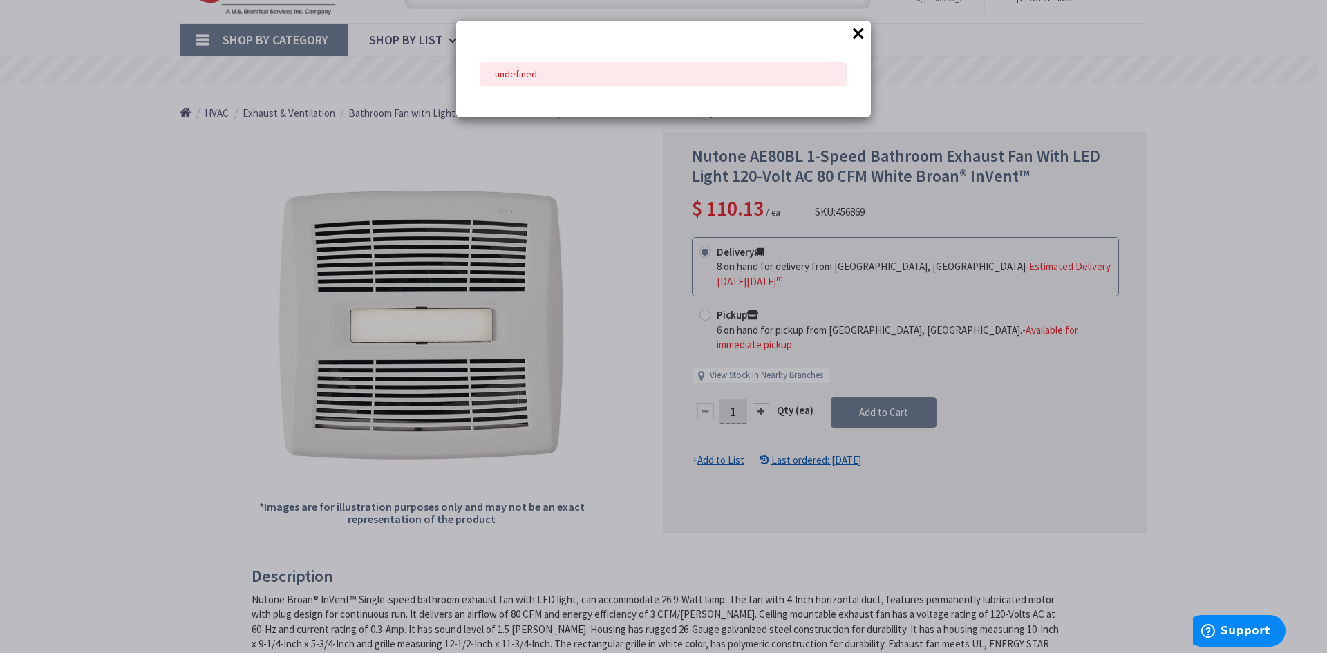
click at [854, 29] on button "×" at bounding box center [858, 33] width 21 height 21
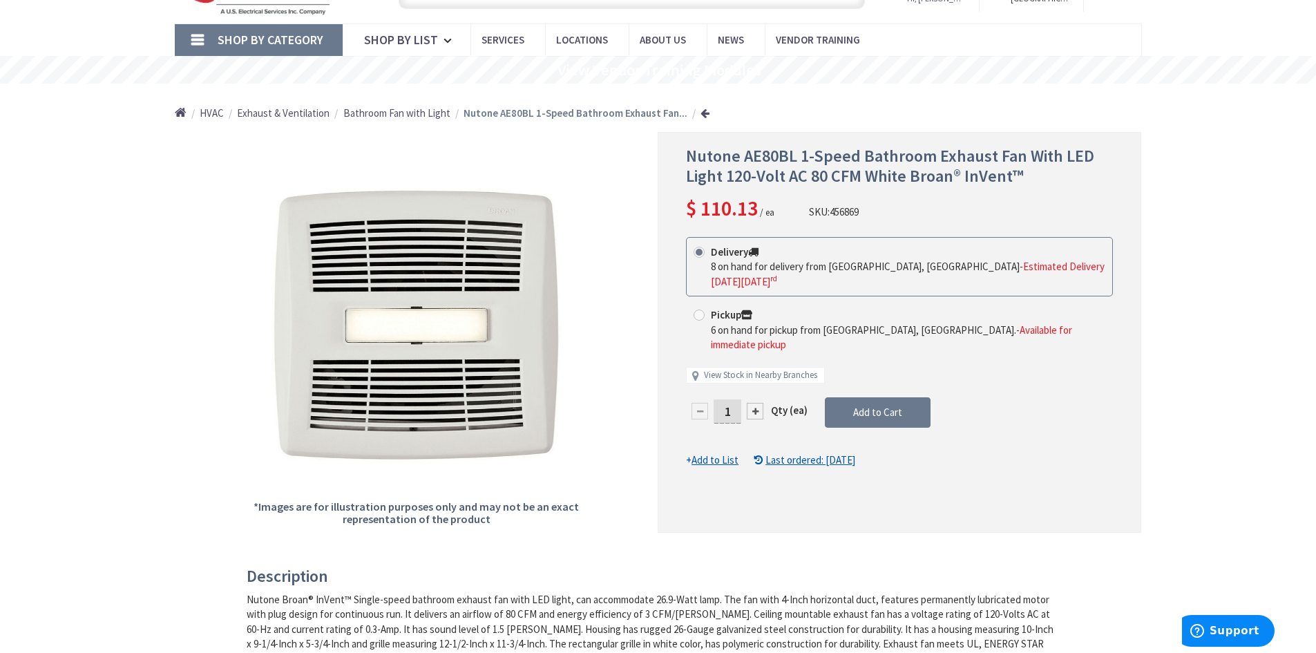
drag, startPoint x: 758, startPoint y: 394, endPoint x: 767, endPoint y: 394, distance: 9.0
click at [758, 403] on div at bounding box center [755, 411] width 17 height 17
type input "2"
click at [887, 406] on span "Add to Cart" at bounding box center [877, 412] width 49 height 13
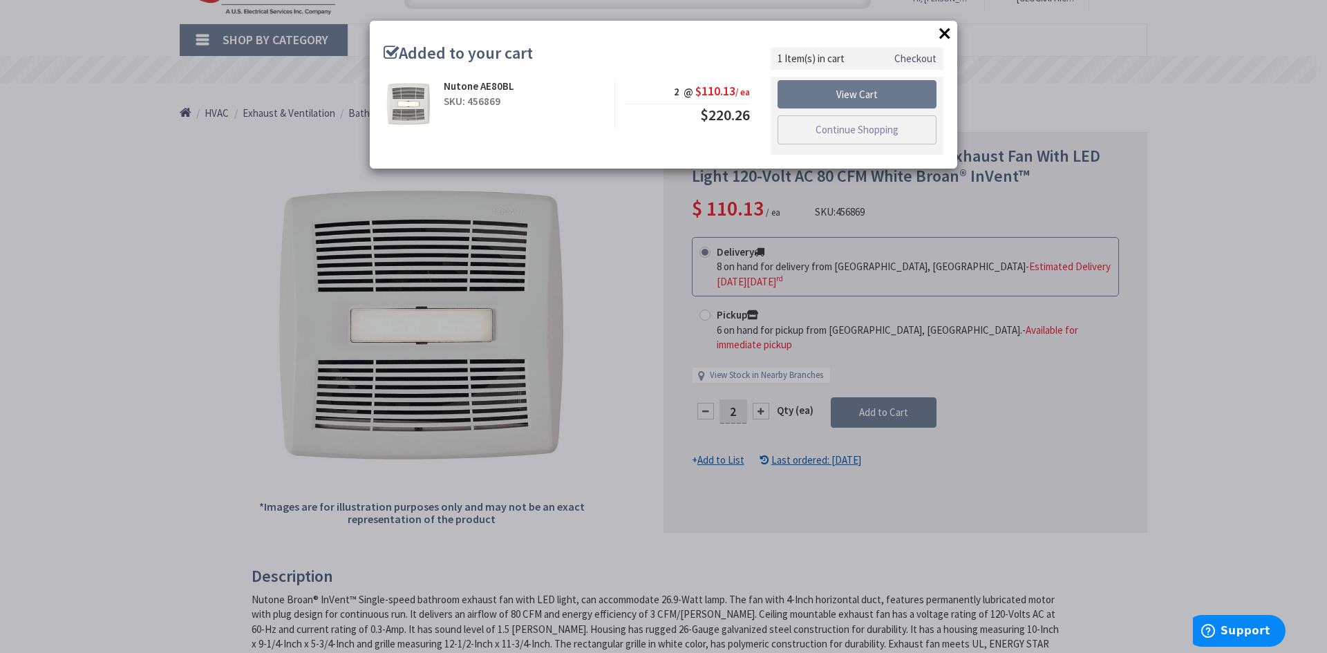
click at [947, 32] on button "×" at bounding box center [944, 33] width 21 height 21
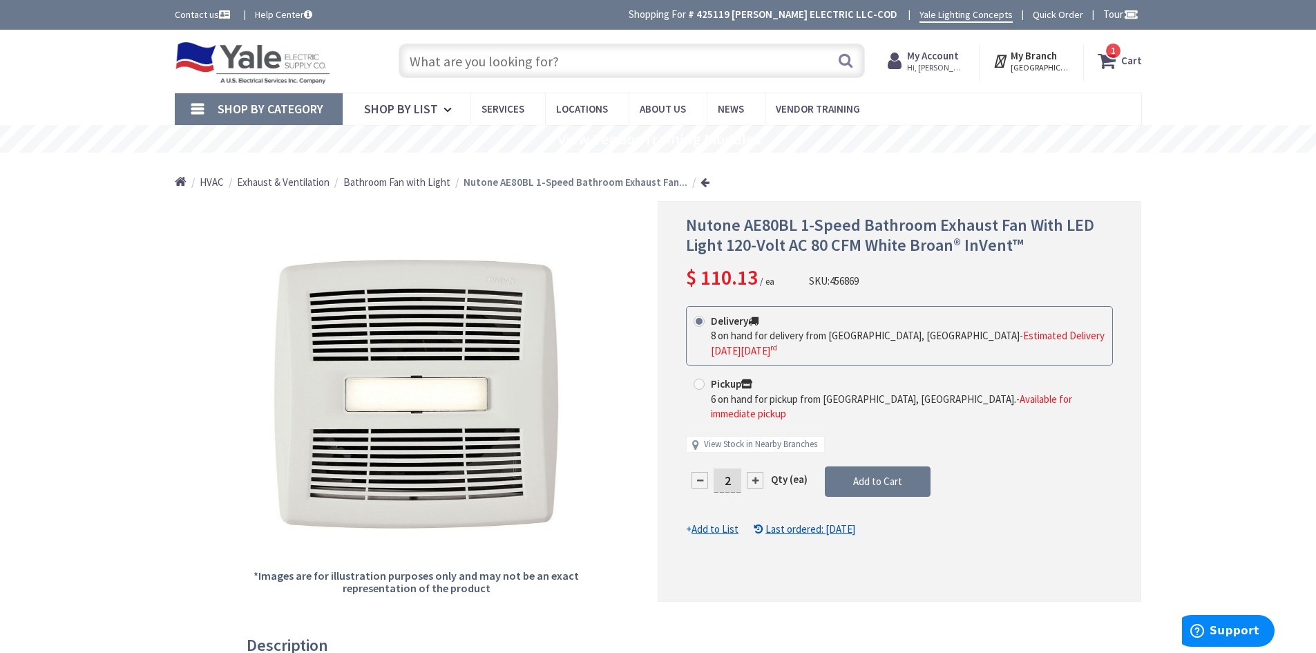
click at [944, 59] on strong "My Account" at bounding box center [933, 55] width 52 height 13
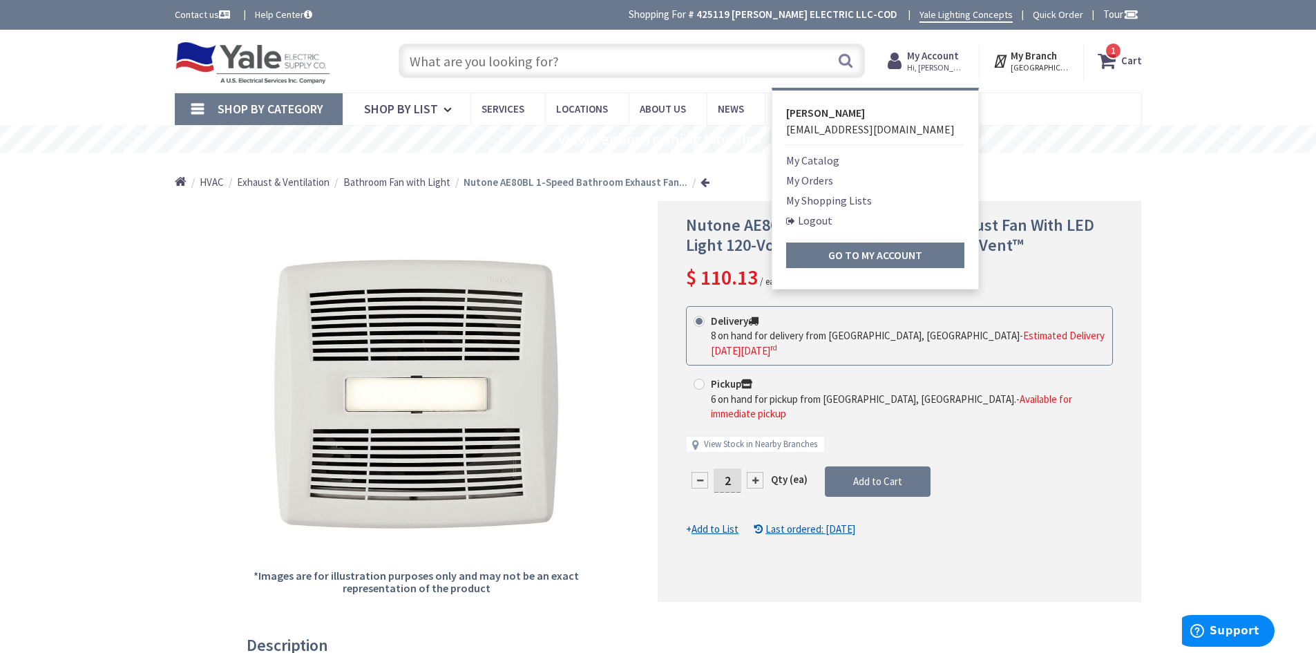
click at [708, 522] on u "Add to List" at bounding box center [715, 528] width 47 height 13
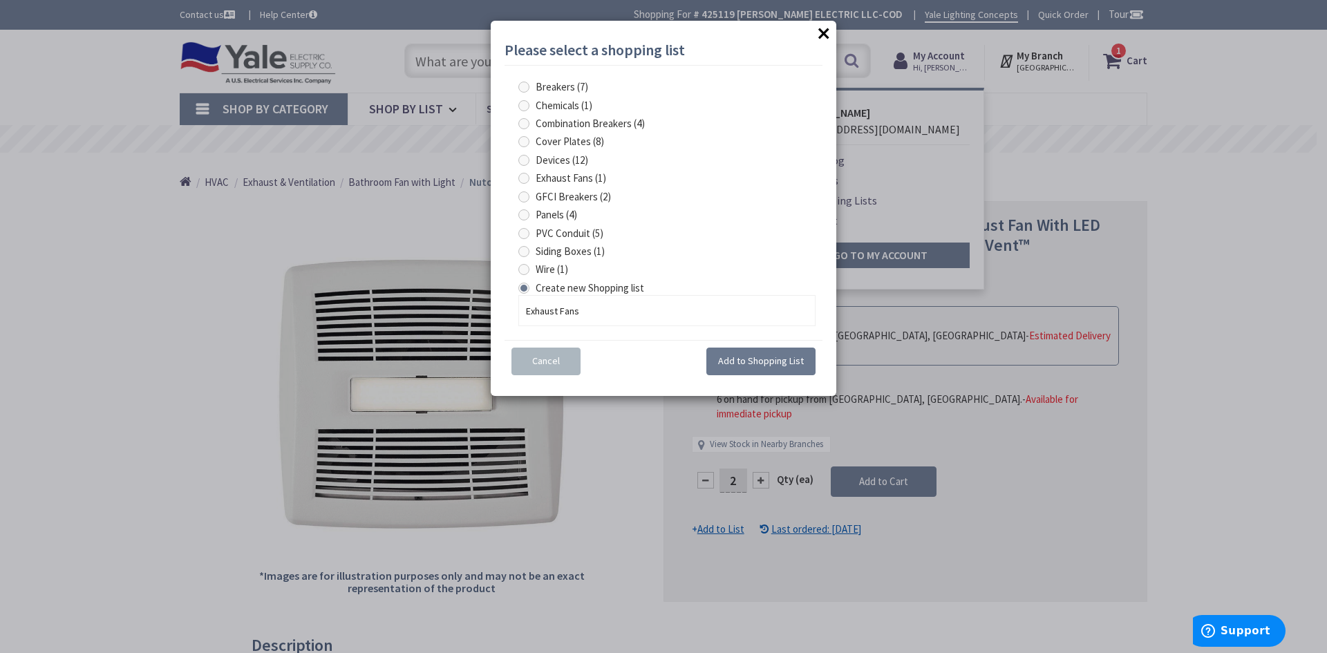
click at [524, 180] on span at bounding box center [523, 178] width 11 height 11
click at [524, 180] on Fans "Exhaust Fans (1)" at bounding box center [526, 177] width 9 height 9
radio Fans "true"
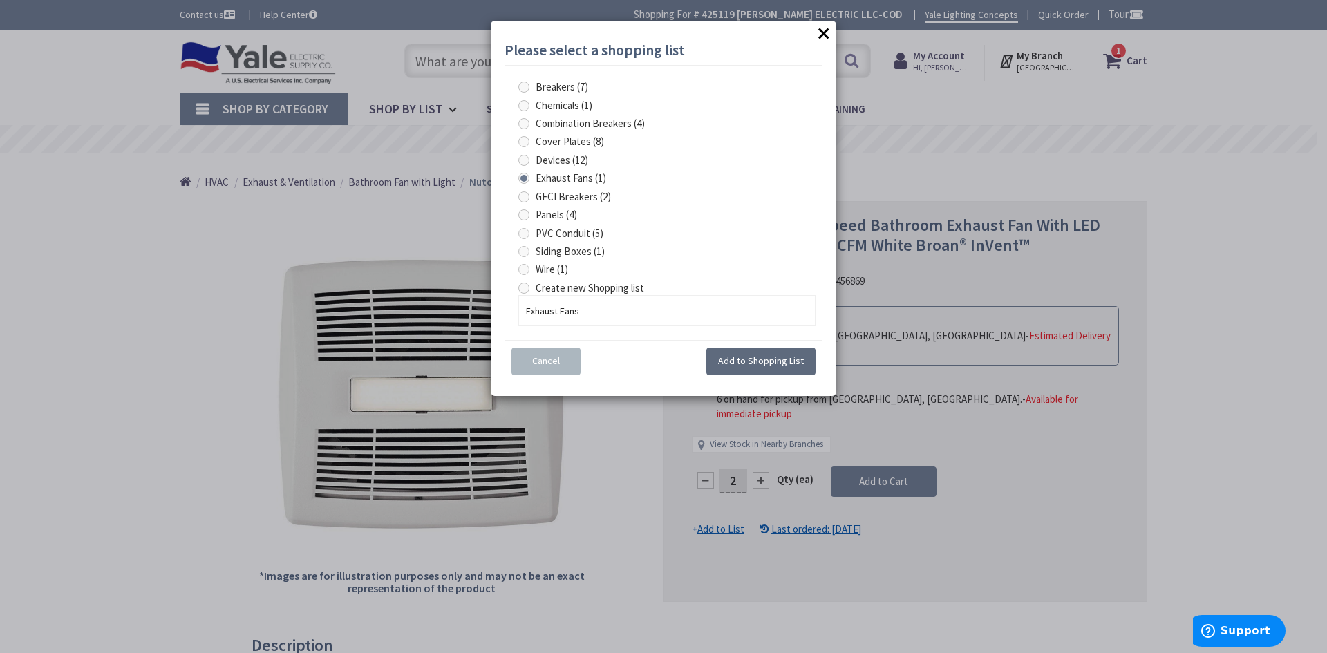
click at [752, 361] on span "Add to Shopping List" at bounding box center [761, 360] width 86 height 12
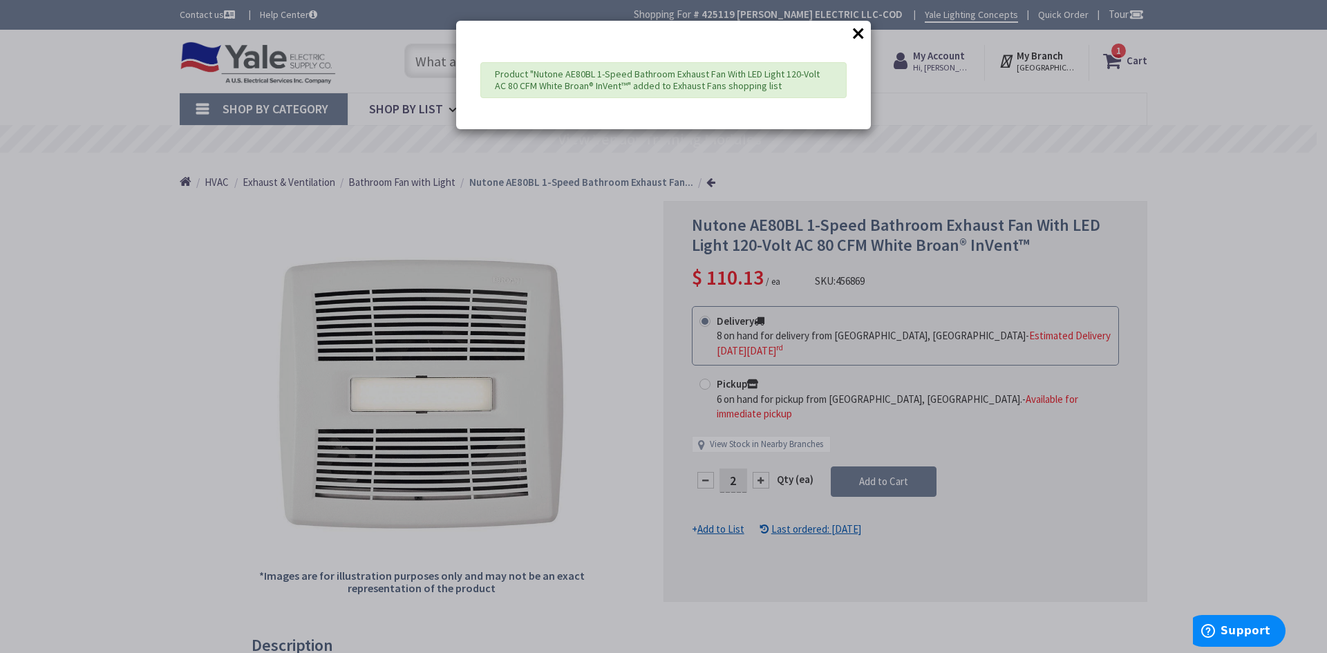
click at [851, 31] on button "×" at bounding box center [858, 33] width 21 height 21
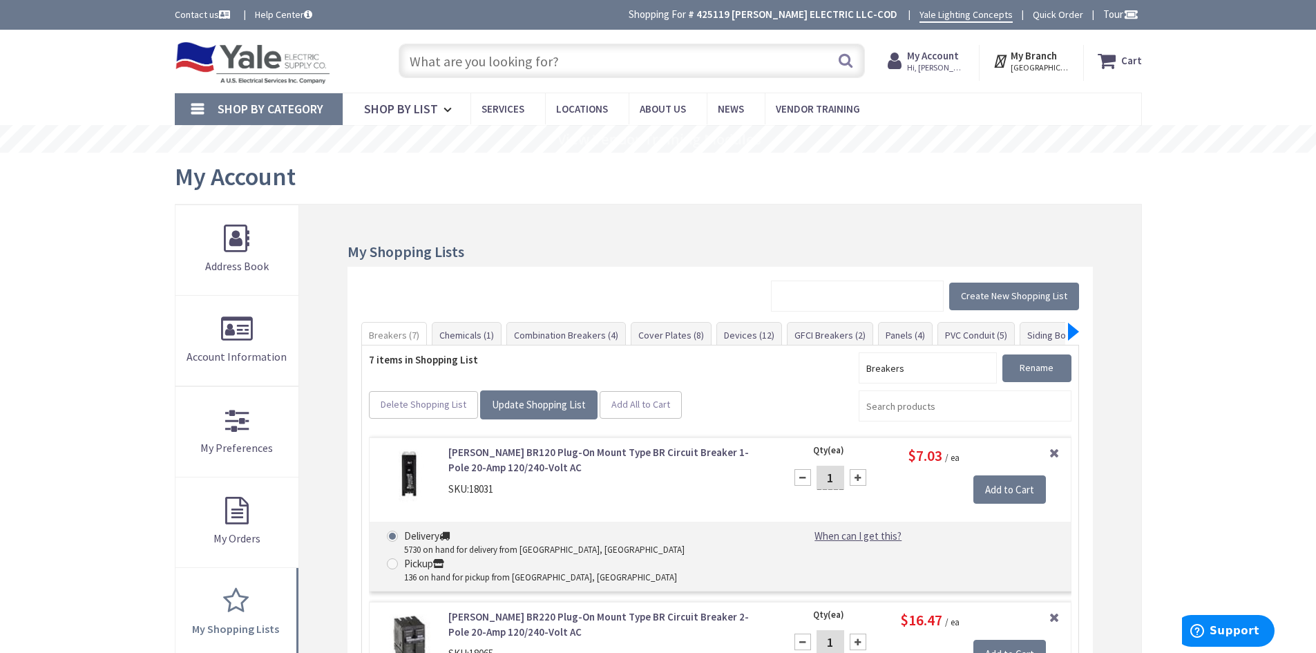
click at [1069, 326] on div at bounding box center [1073, 332] width 11 height 18
click at [367, 336] on div at bounding box center [366, 332] width 11 height 18
click at [1074, 330] on div at bounding box center [1073, 332] width 11 height 18
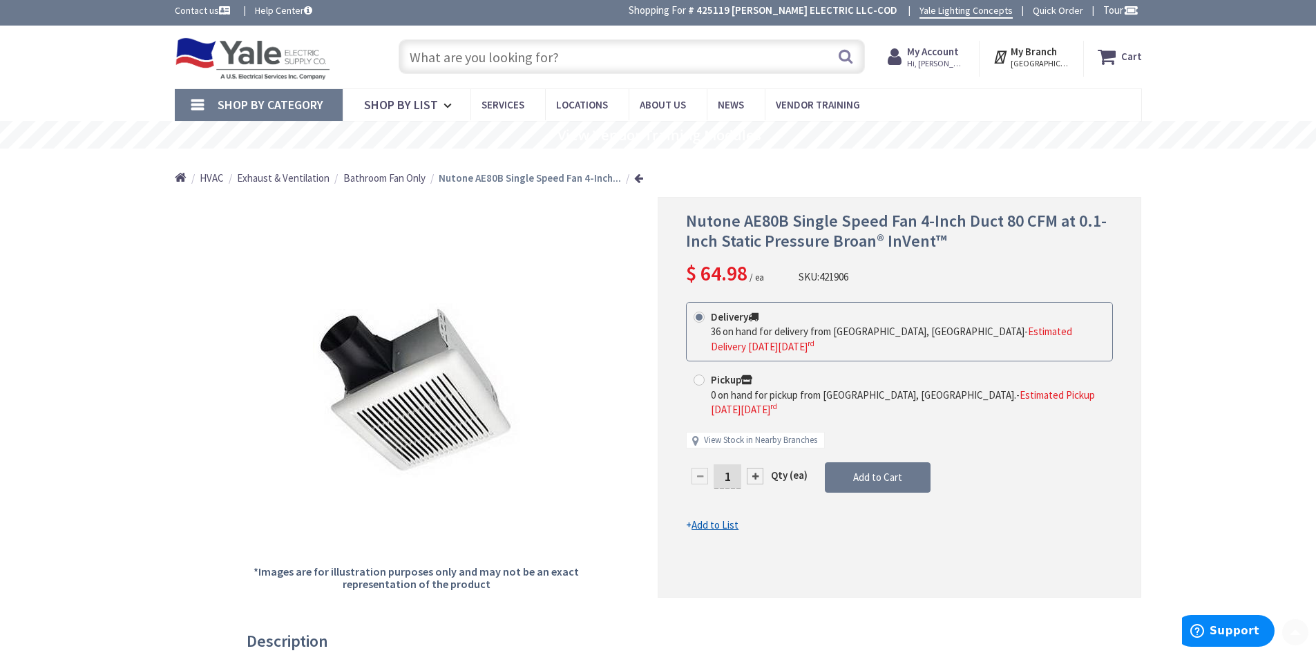
scroll to position [138, 0]
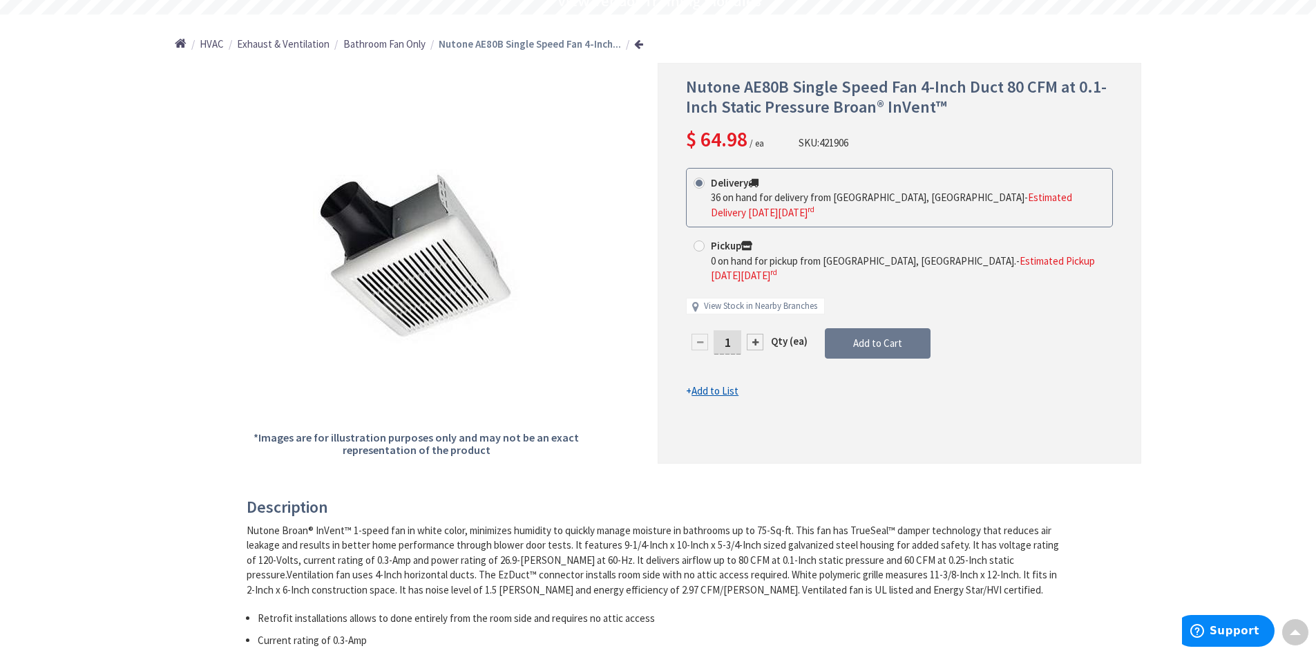
click at [724, 384] on u "Add to List" at bounding box center [715, 390] width 47 height 13
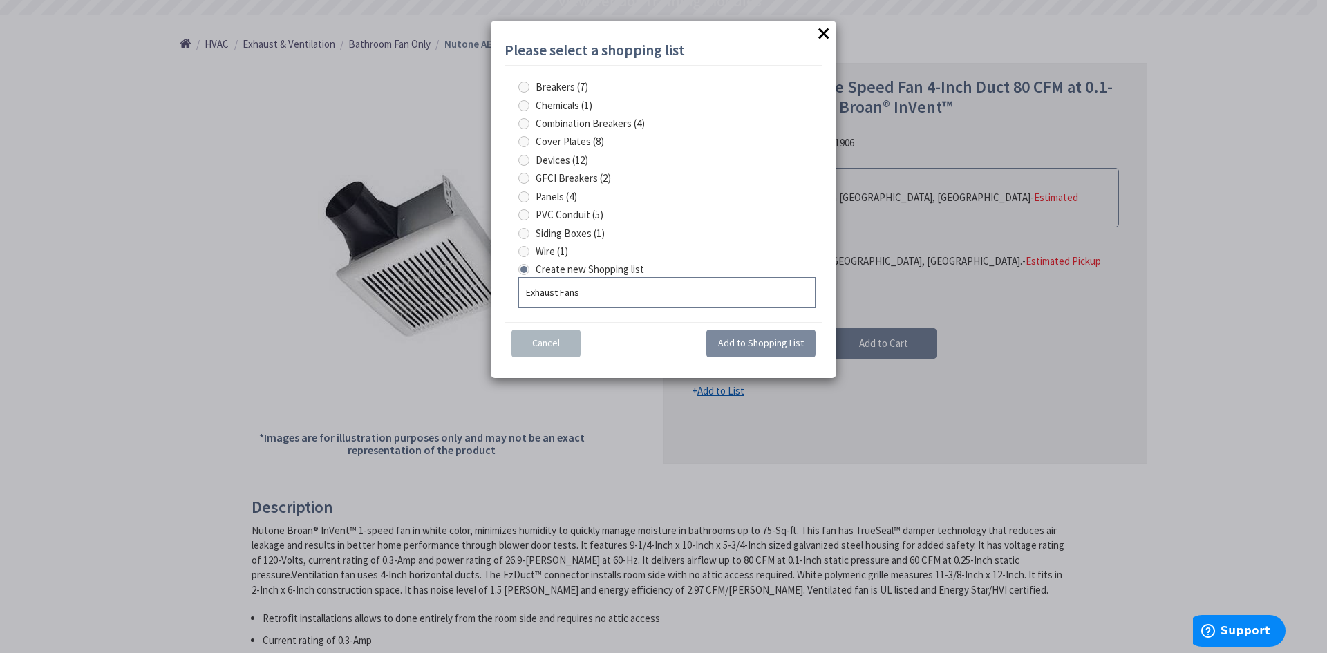
type input "Exhaust Fans"
click at [774, 349] on button "Add to Shopping List" at bounding box center [760, 344] width 109 height 28
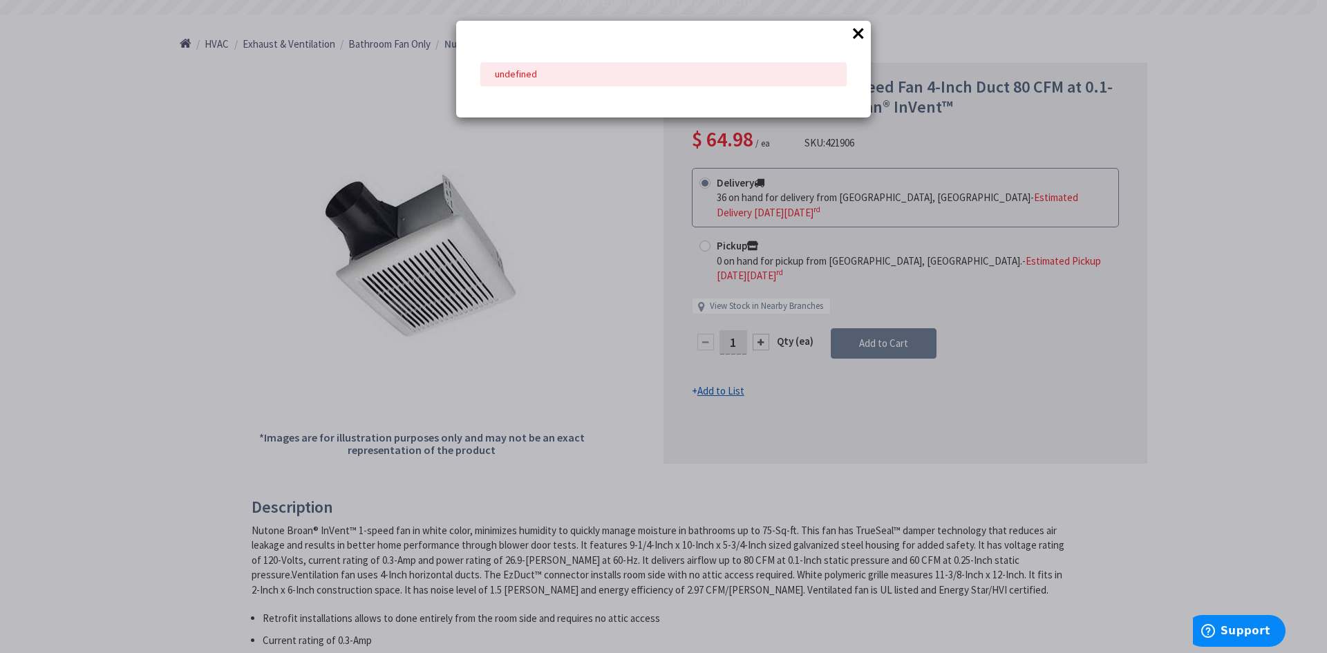
click at [857, 30] on button "×" at bounding box center [858, 33] width 21 height 21
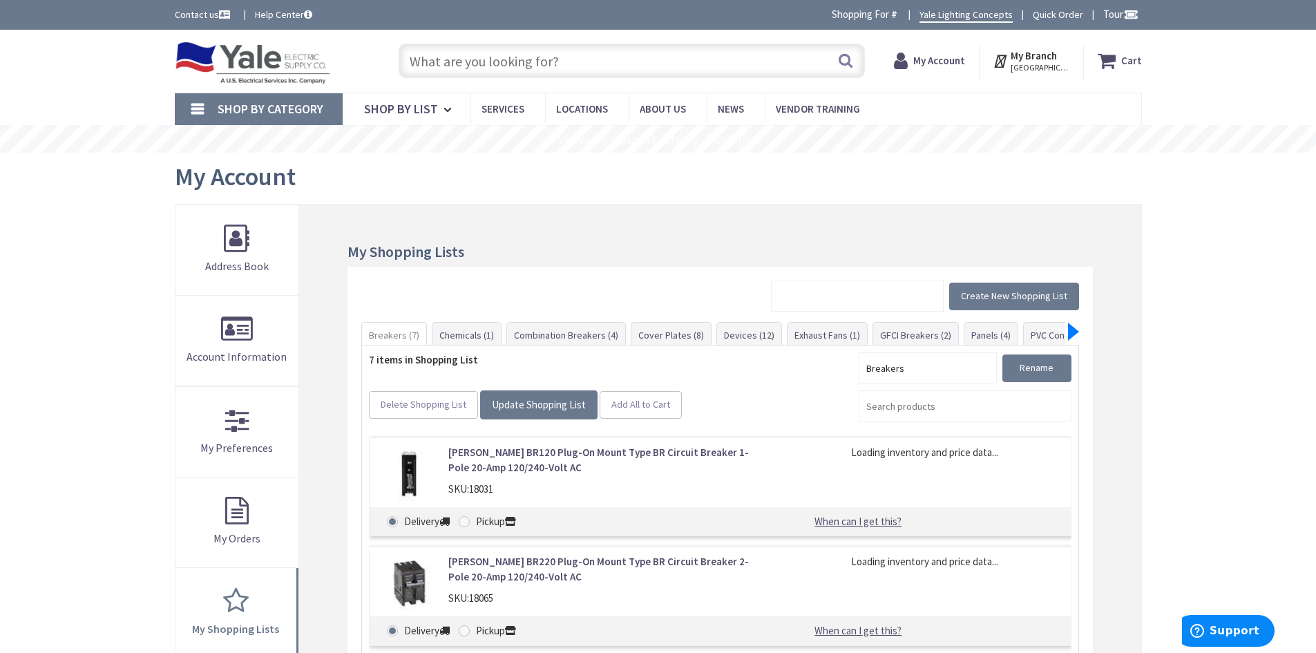
click at [1072, 329] on div at bounding box center [1073, 332] width 11 height 18
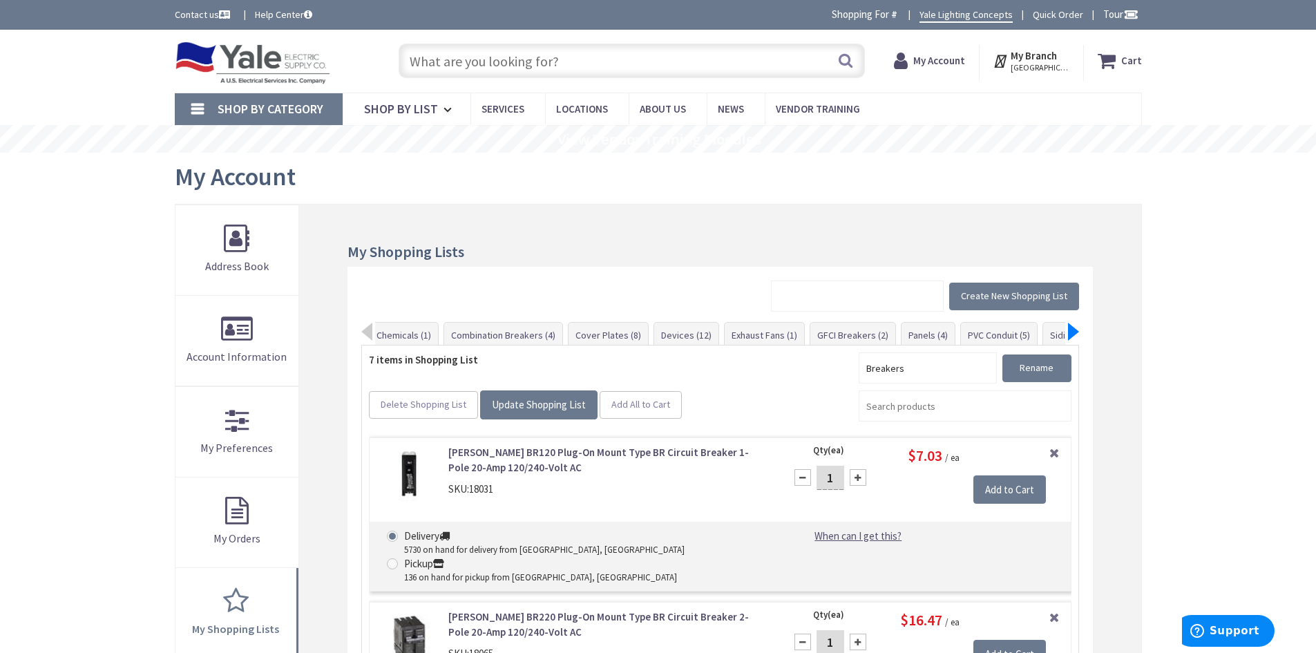
click at [1072, 329] on div at bounding box center [1073, 332] width 11 height 18
click at [368, 334] on div at bounding box center [366, 332] width 11 height 18
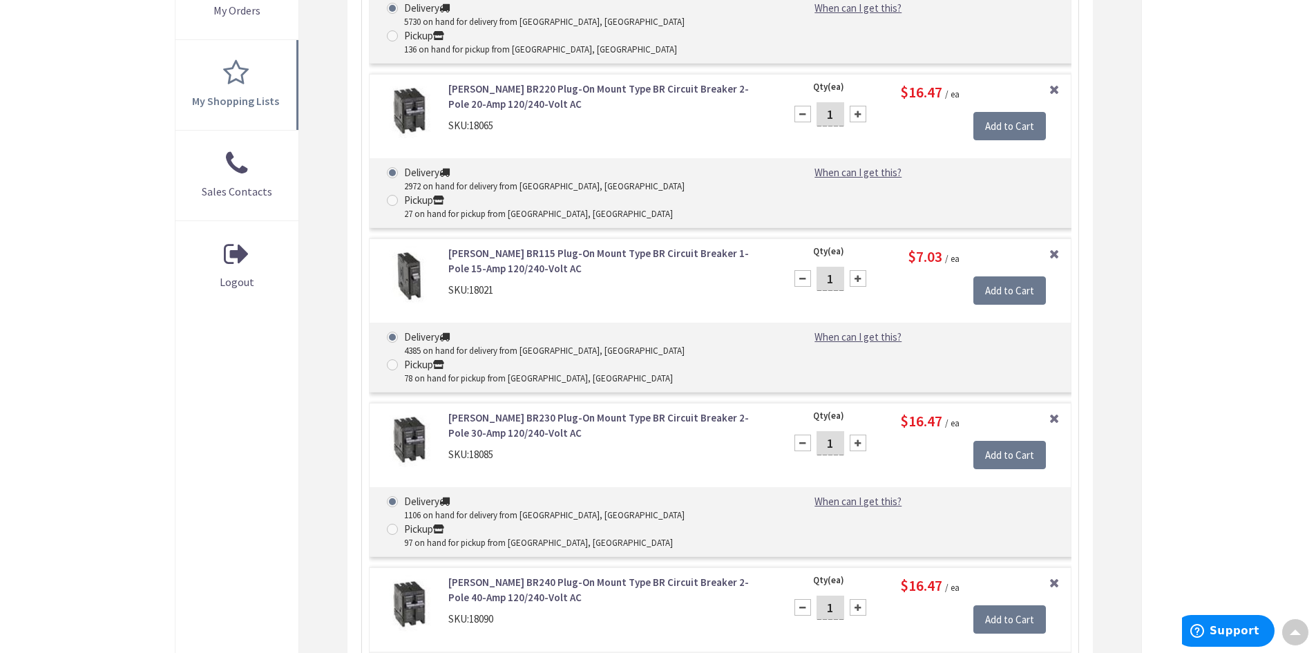
scroll to position [553, 0]
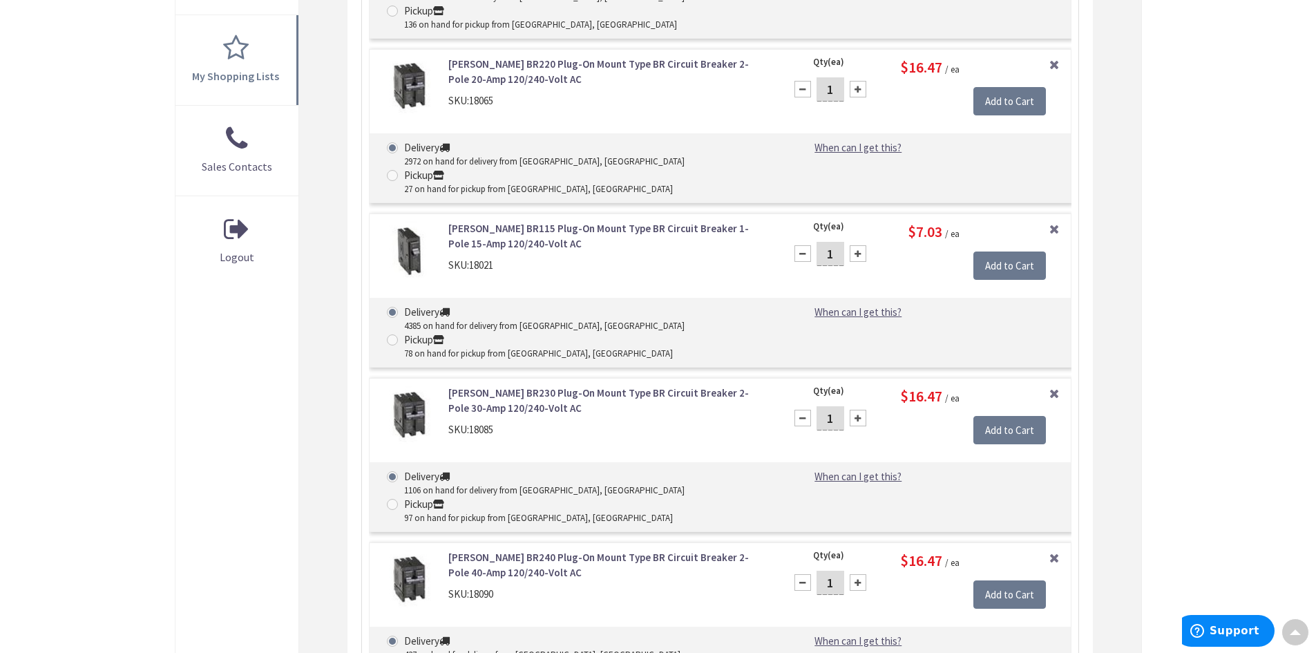
click at [855, 410] on div at bounding box center [858, 418] width 17 height 17
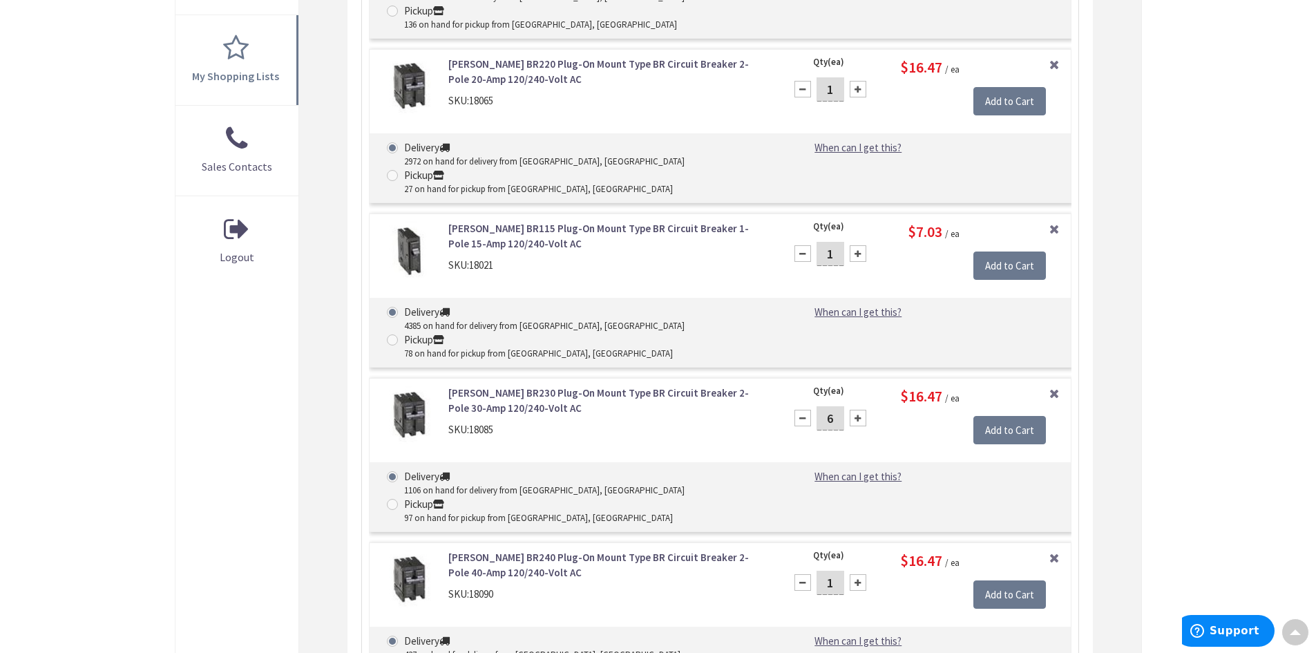
click at [855, 410] on div at bounding box center [858, 418] width 17 height 17
type input "10"
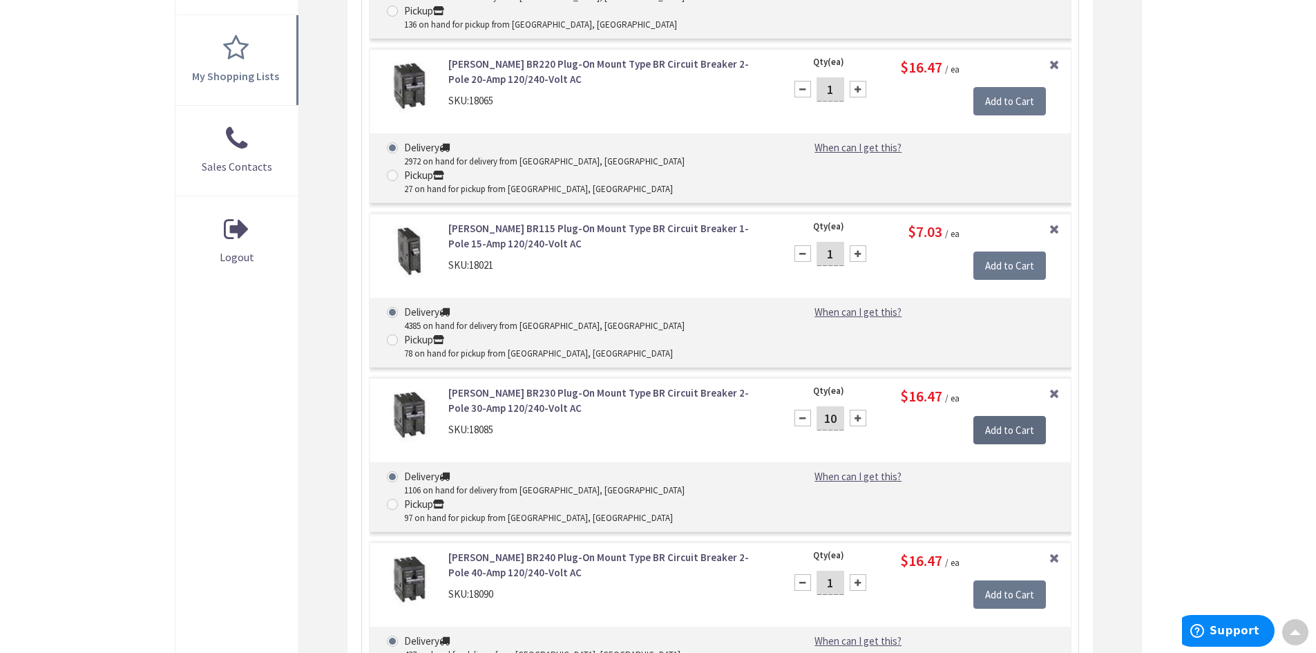
click at [1005, 416] on input "Add to Cart" at bounding box center [1009, 430] width 73 height 29
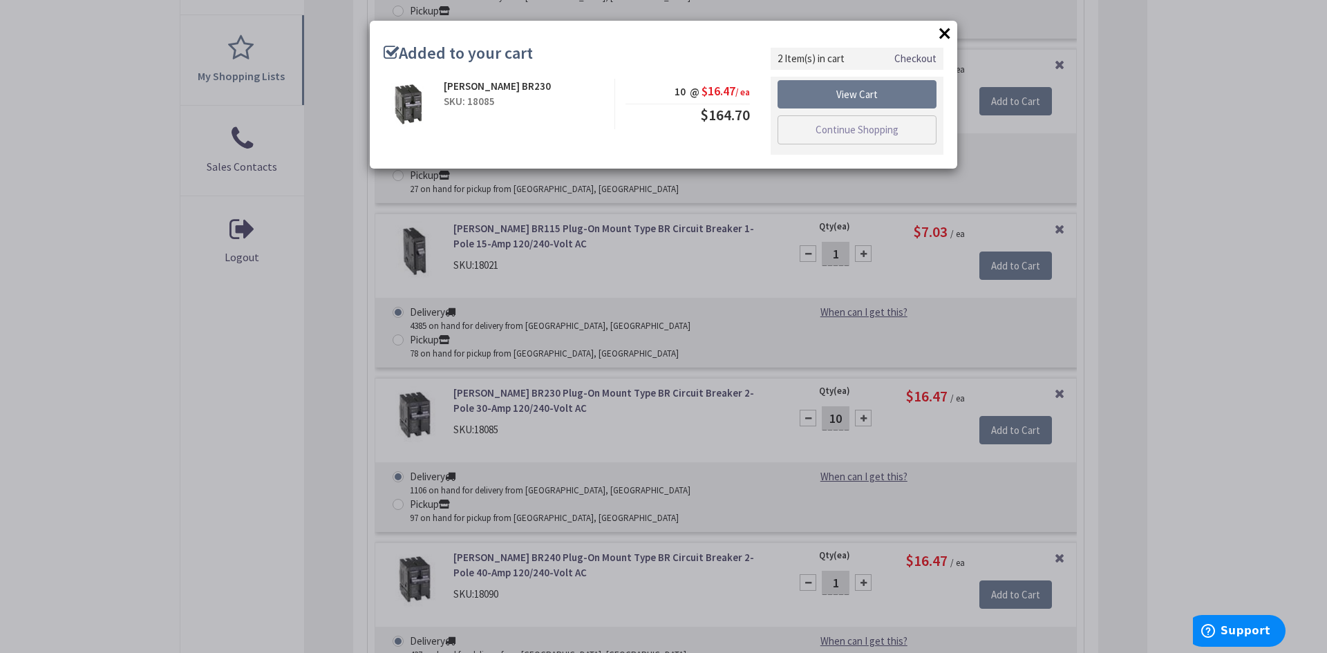
click at [940, 35] on button "×" at bounding box center [944, 33] width 21 height 21
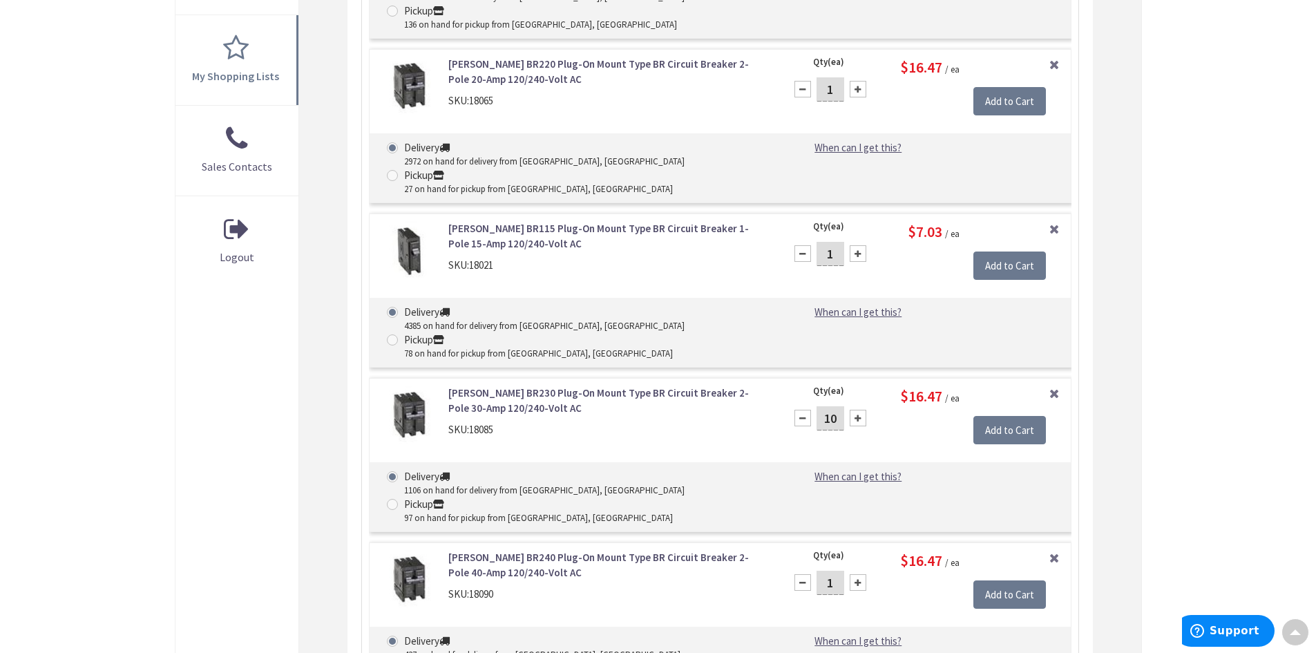
scroll to position [138, 0]
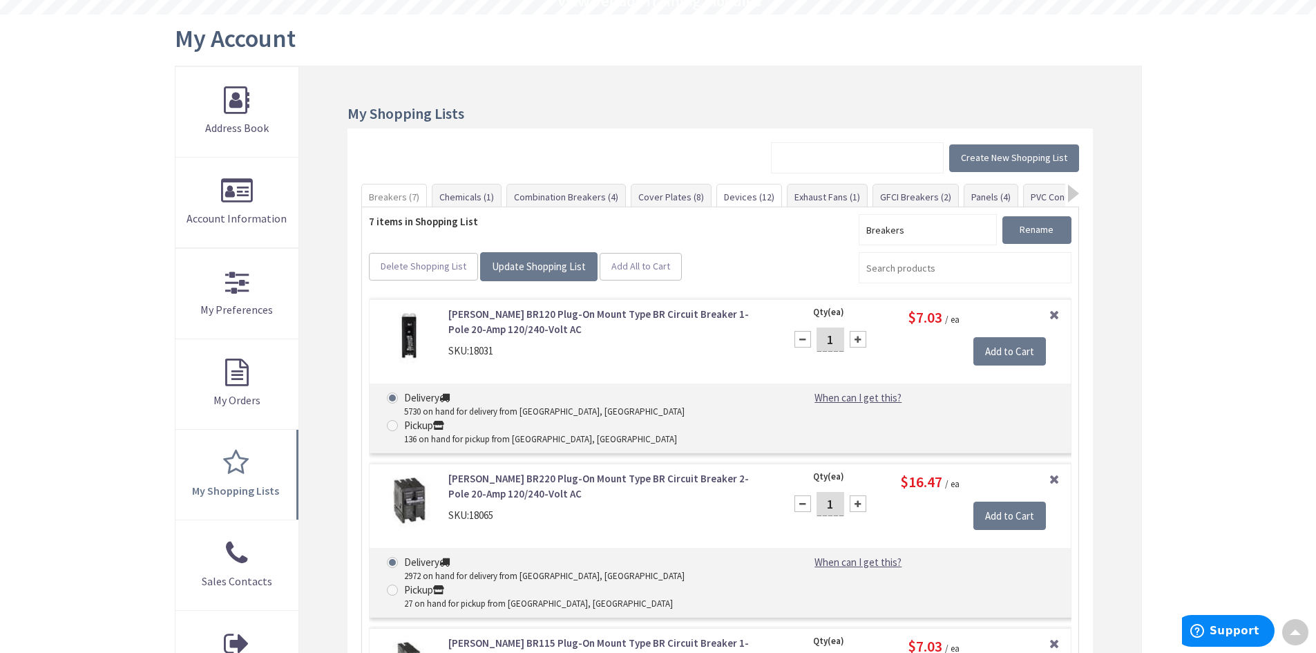
click at [745, 196] on link "Devices (12)" at bounding box center [749, 196] width 64 height 25
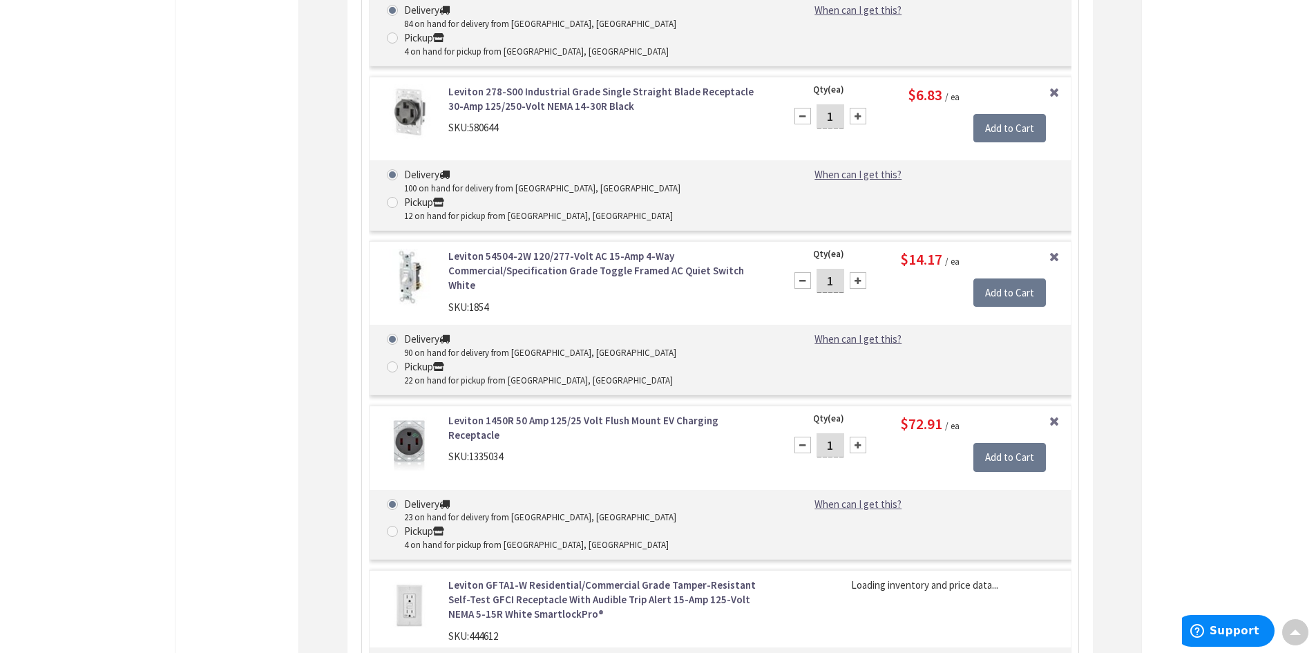
scroll to position [1606, 0]
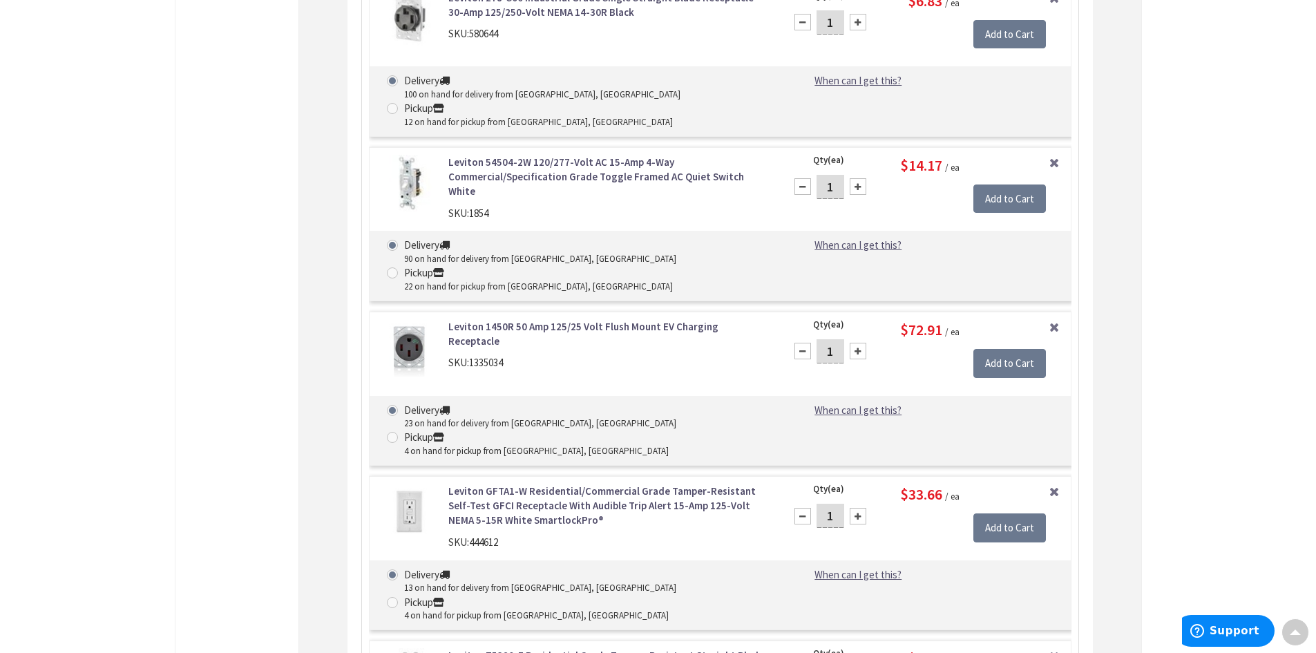
click at [853, 508] on div at bounding box center [858, 516] width 17 height 17
type input "5"
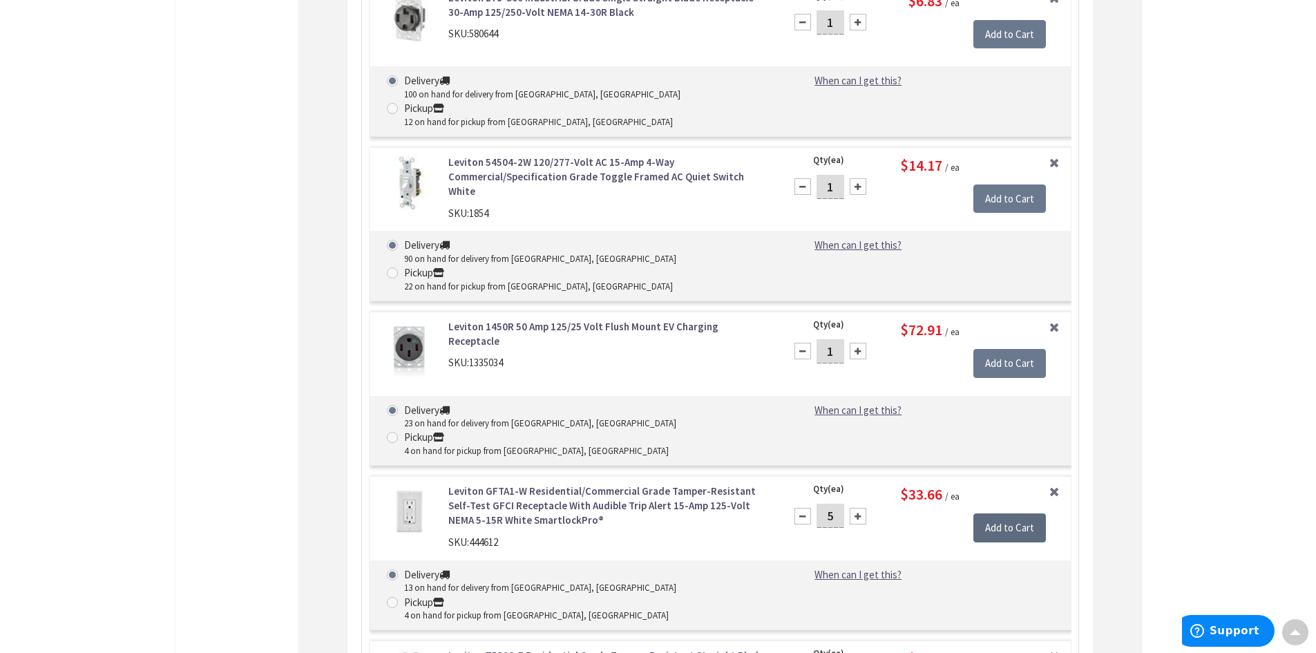
click at [993, 513] on input "Add to Cart" at bounding box center [1009, 527] width 73 height 29
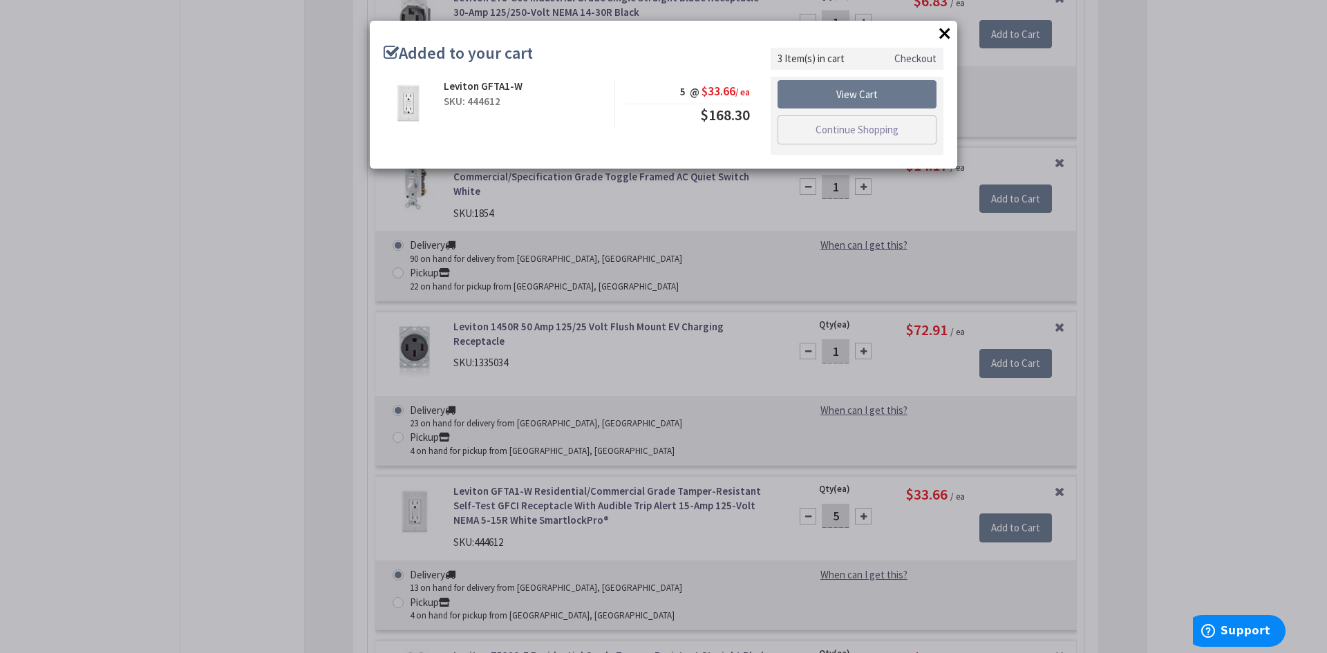
click at [947, 30] on button "×" at bounding box center [944, 33] width 21 height 21
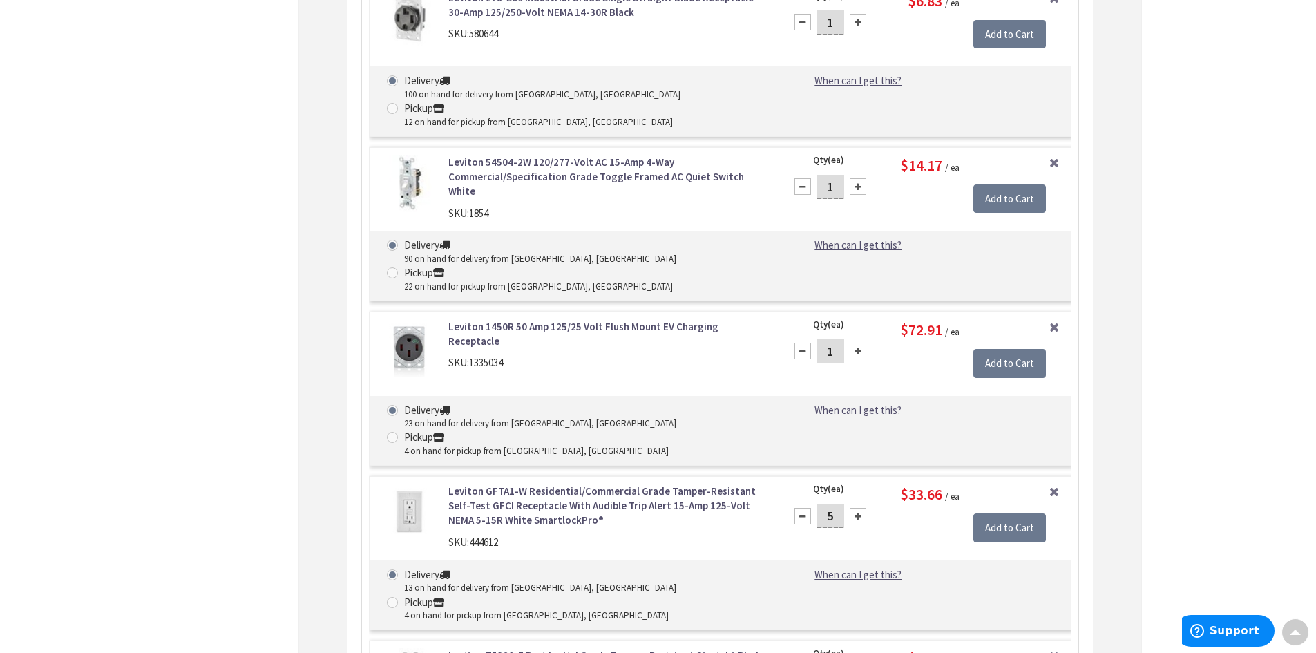
type input "10"
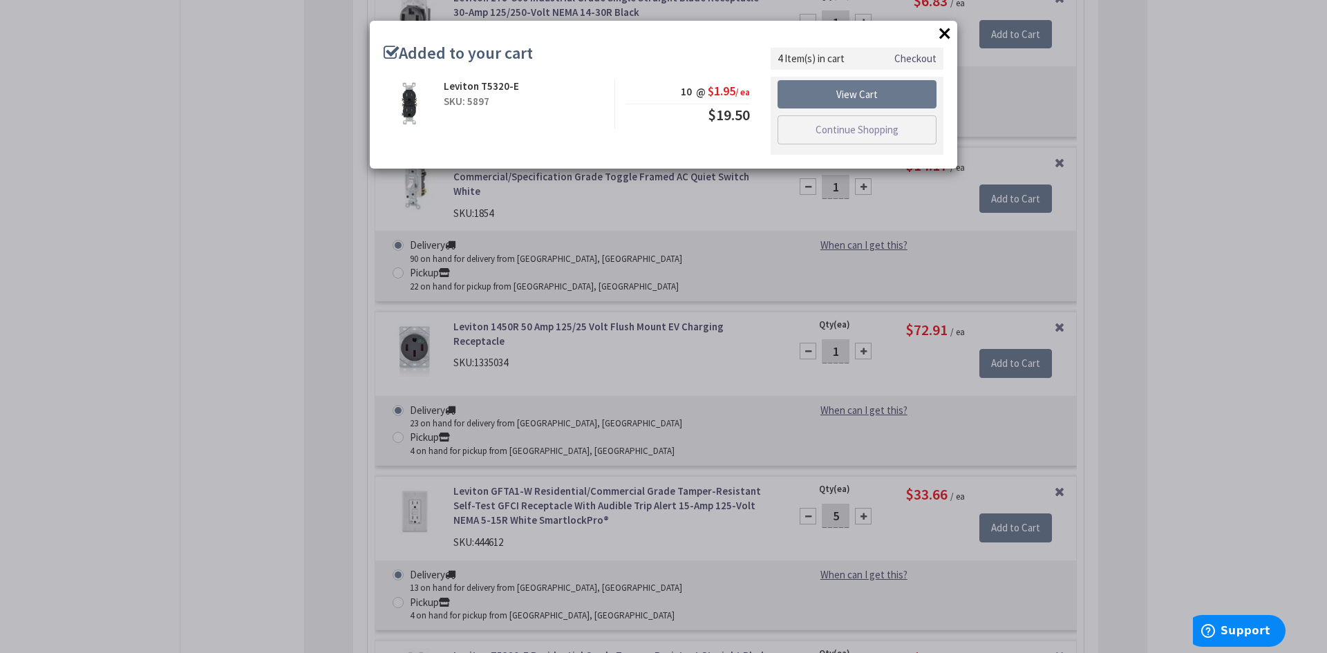
click at [940, 30] on button "×" at bounding box center [944, 33] width 21 height 21
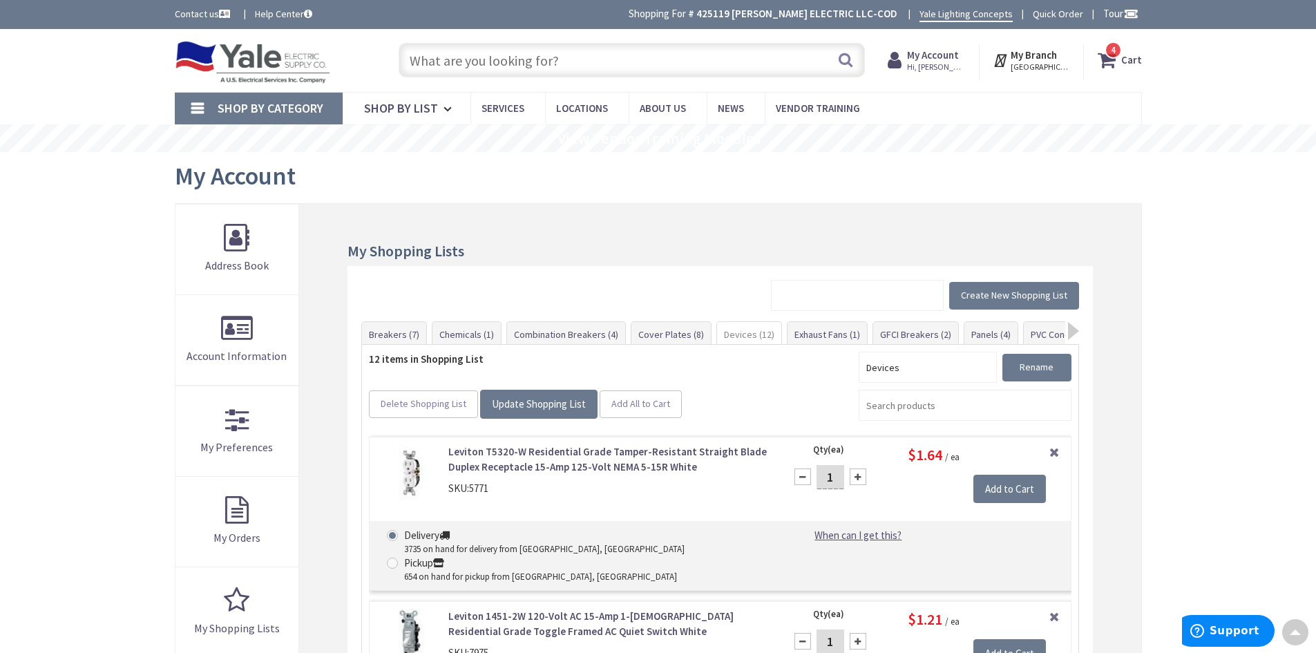
scroll to position [0, 0]
click at [675, 331] on link "Cover Plates (8)" at bounding box center [670, 335] width 79 height 25
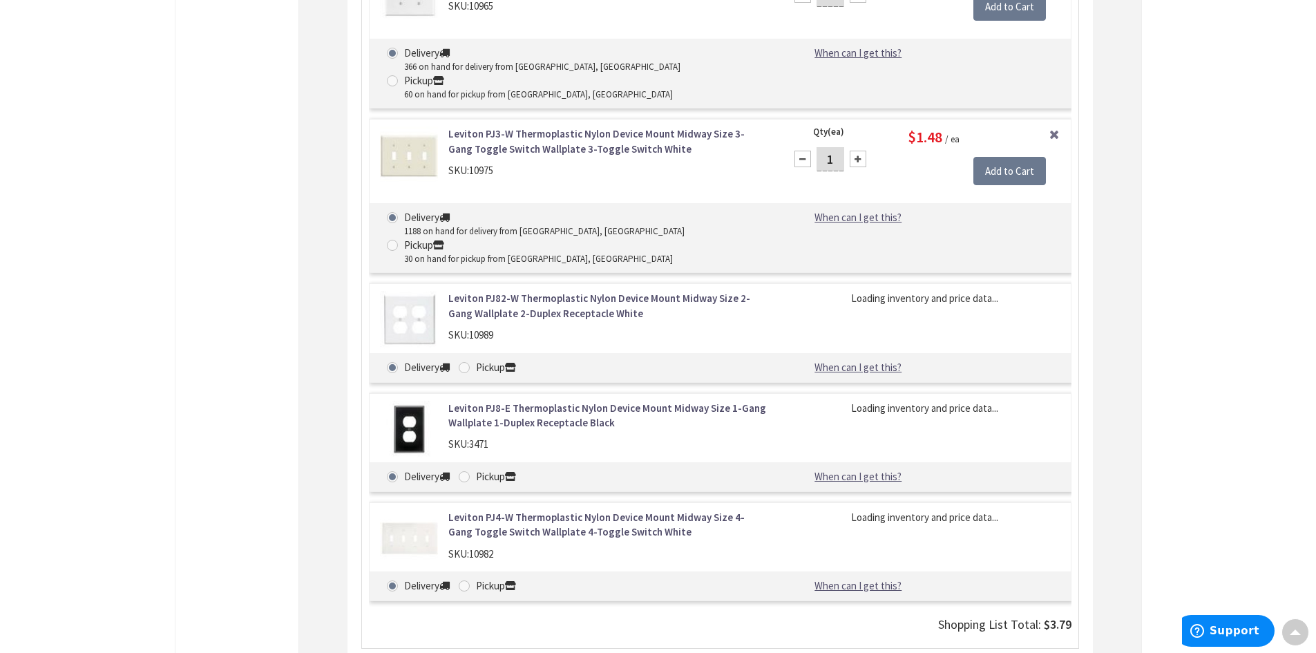
scroll to position [985, 0]
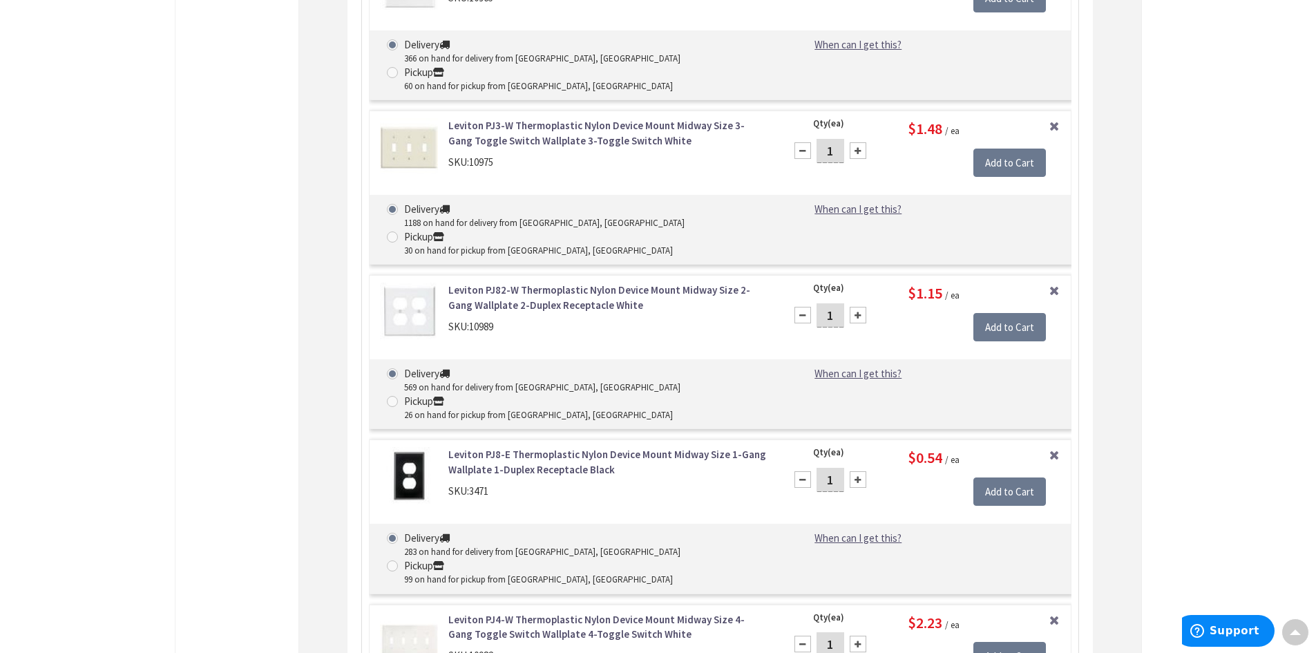
click at [859, 471] on div at bounding box center [858, 479] width 17 height 17
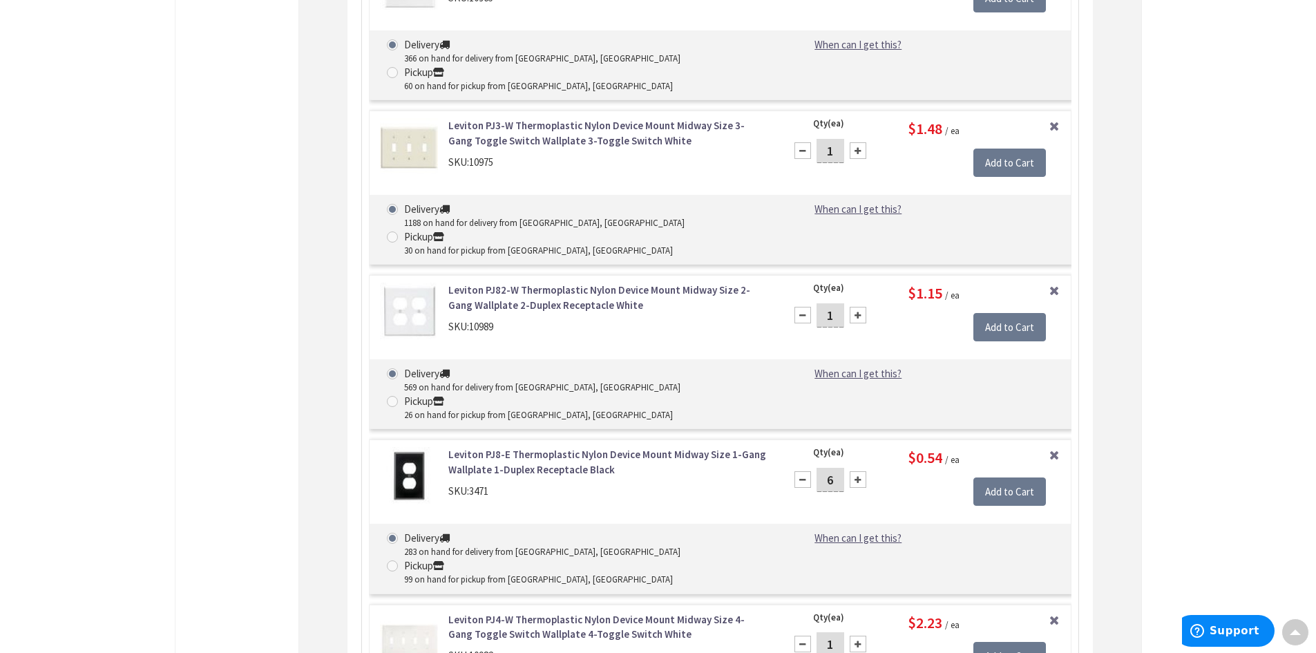
click at [859, 471] on div at bounding box center [858, 479] width 17 height 17
type input "10"
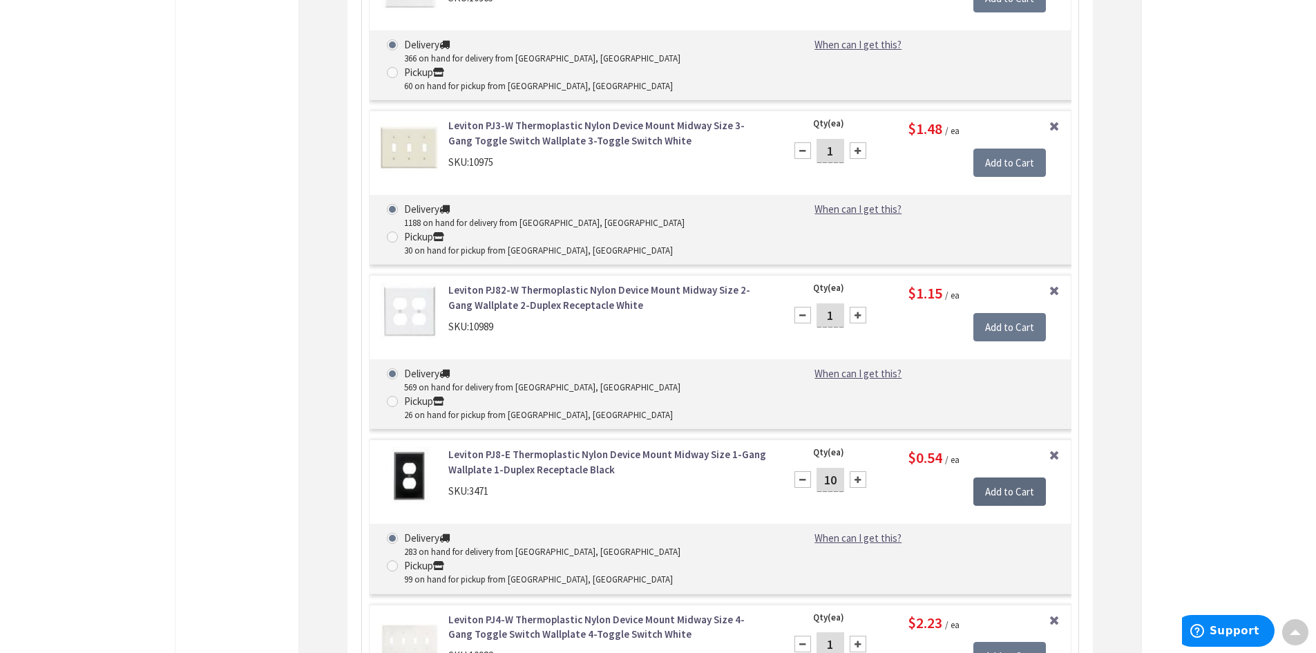
click at [1009, 477] on input "Add to Cart" at bounding box center [1009, 491] width 73 height 29
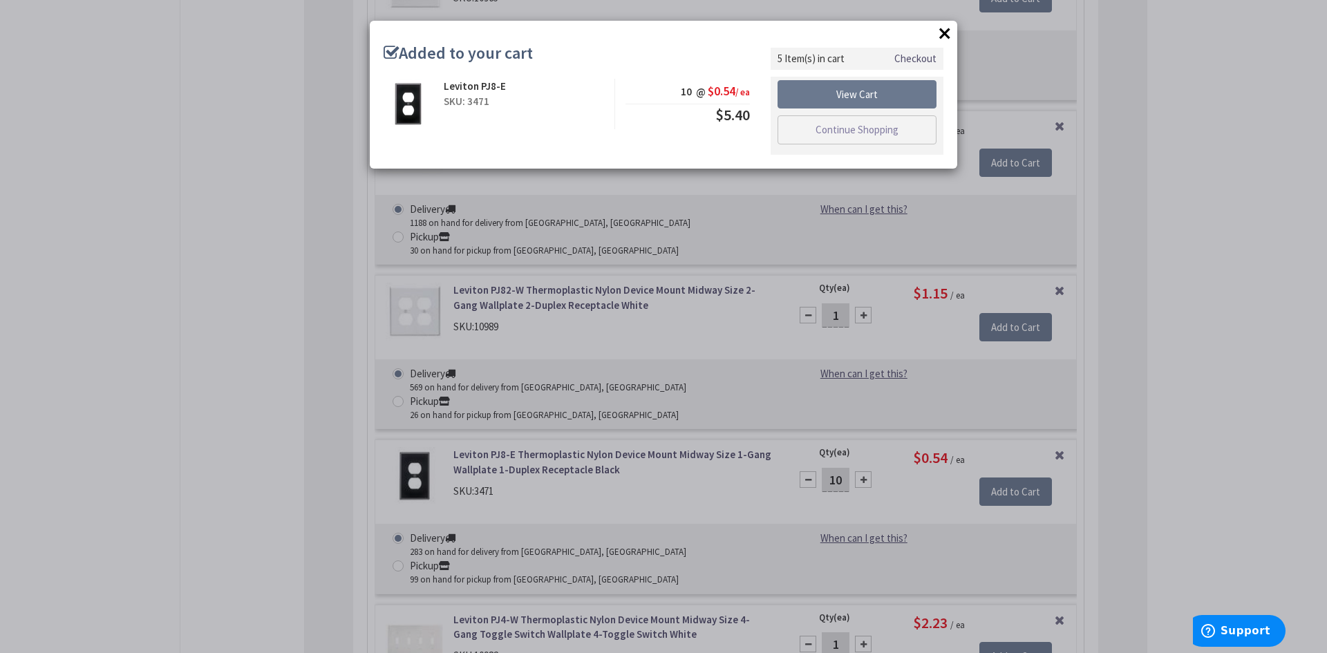
click at [942, 36] on button "×" at bounding box center [944, 33] width 21 height 21
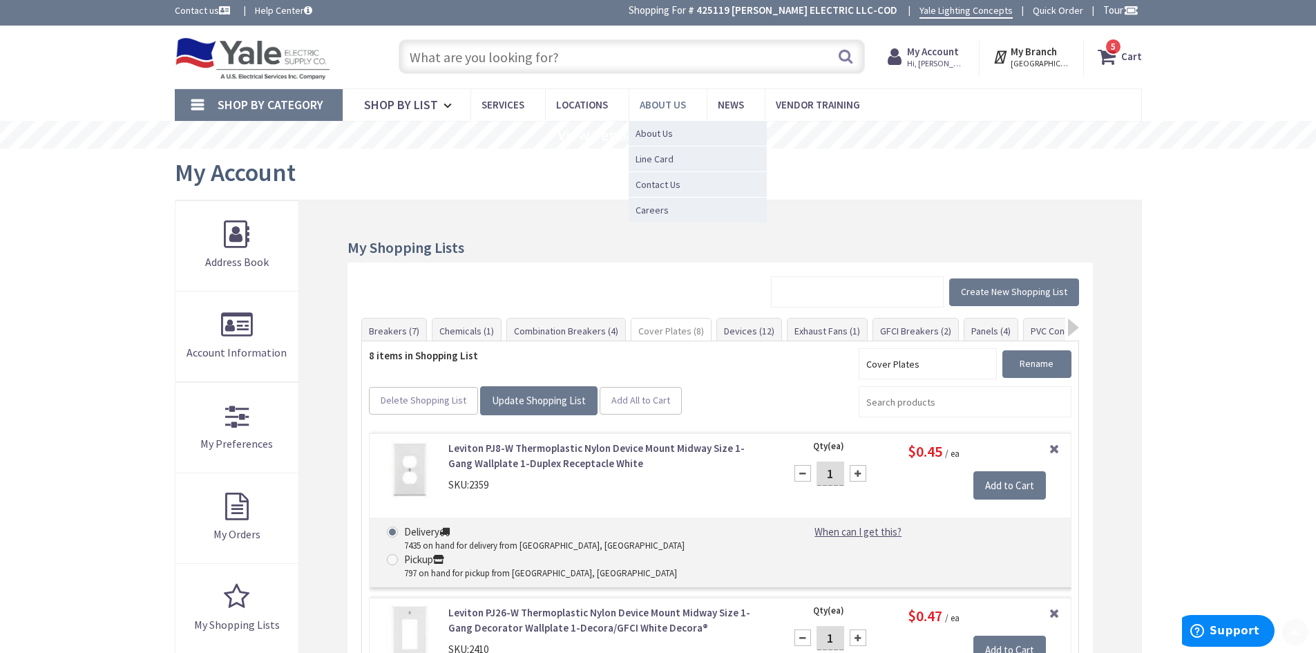
scroll to position [0, 0]
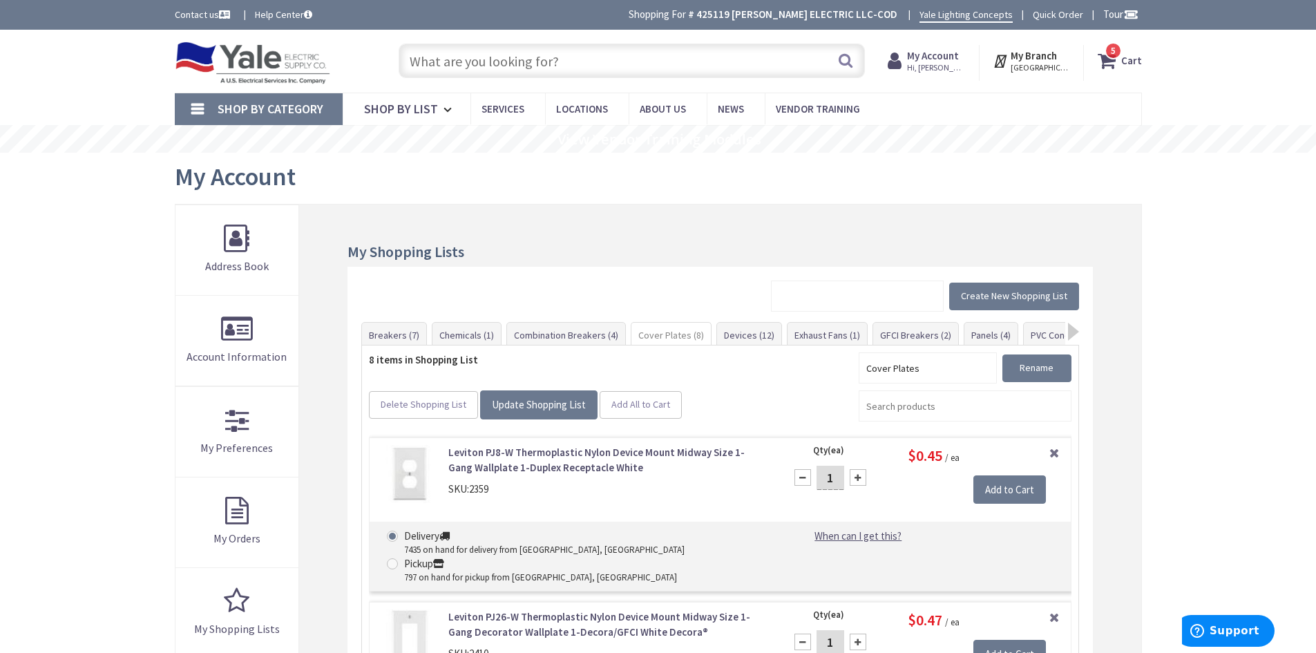
click at [294, 106] on span "Shop By Category" at bounding box center [271, 109] width 106 height 16
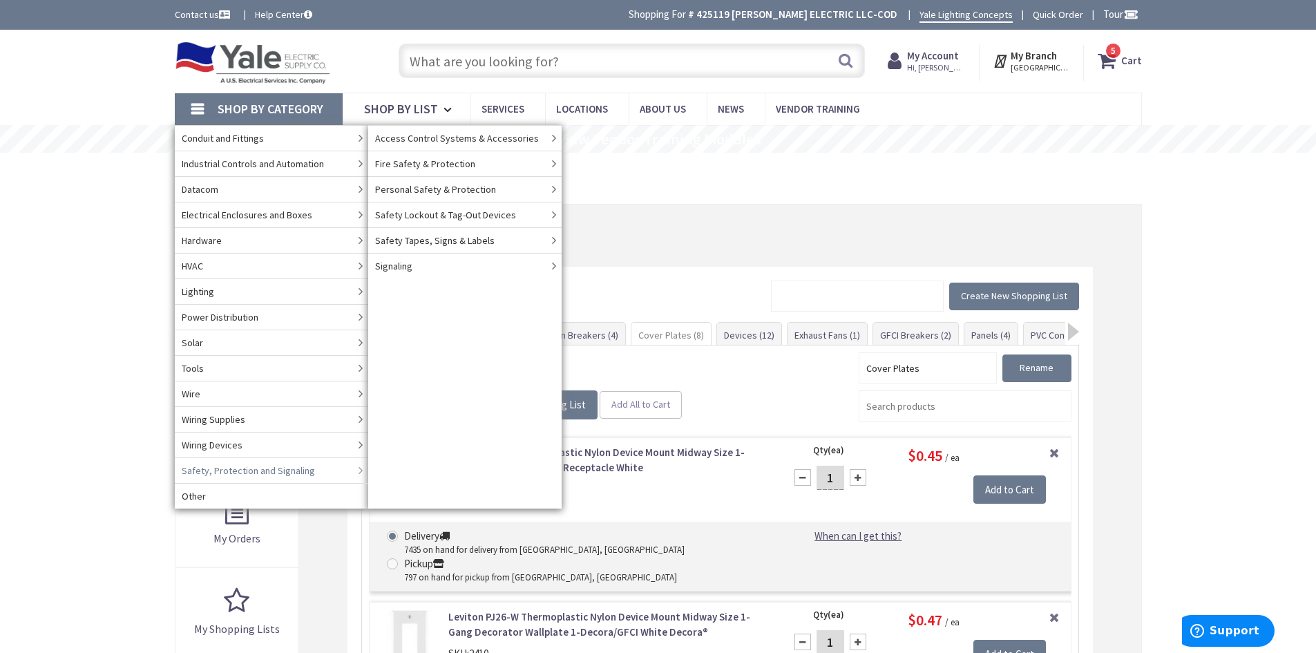
click at [478, 60] on input "text" at bounding box center [632, 61] width 466 height 35
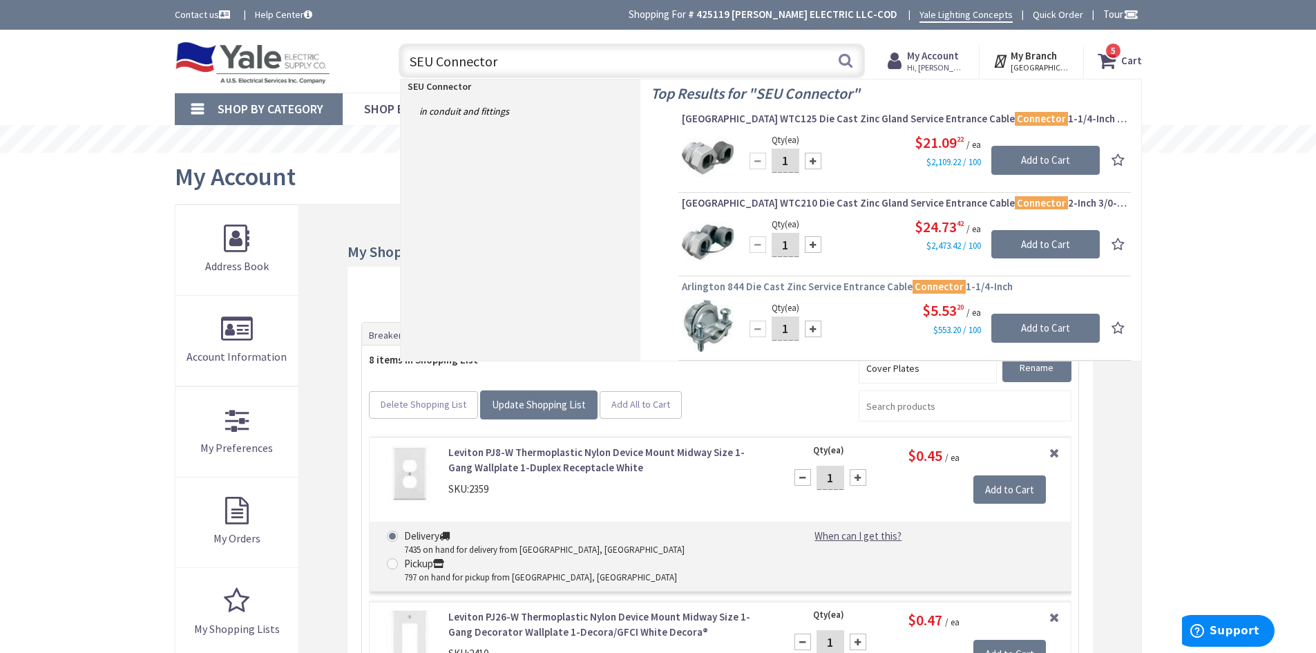
type input "SEU Connector"
click at [836, 287] on span "Arlington 844 Die Cast Zinc Service Entrance Cable Connector 1-1/4-Inch" at bounding box center [905, 287] width 446 height 14
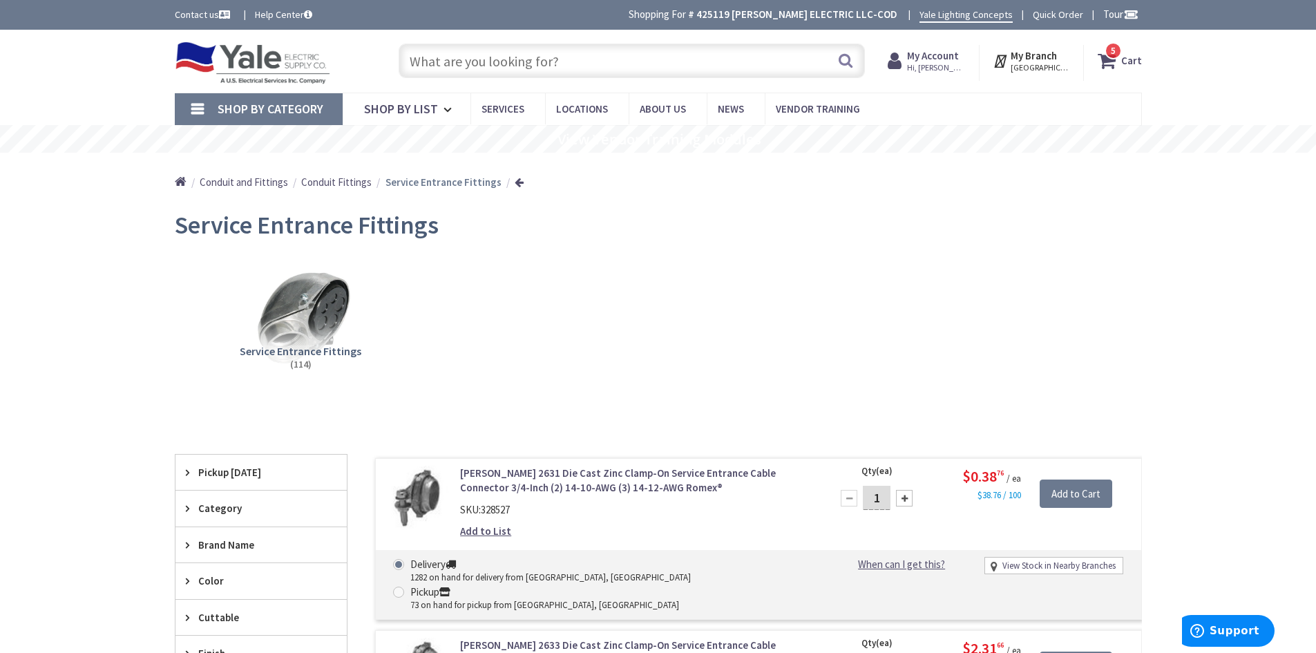
click at [940, 57] on strong "My Account" at bounding box center [933, 55] width 52 height 13
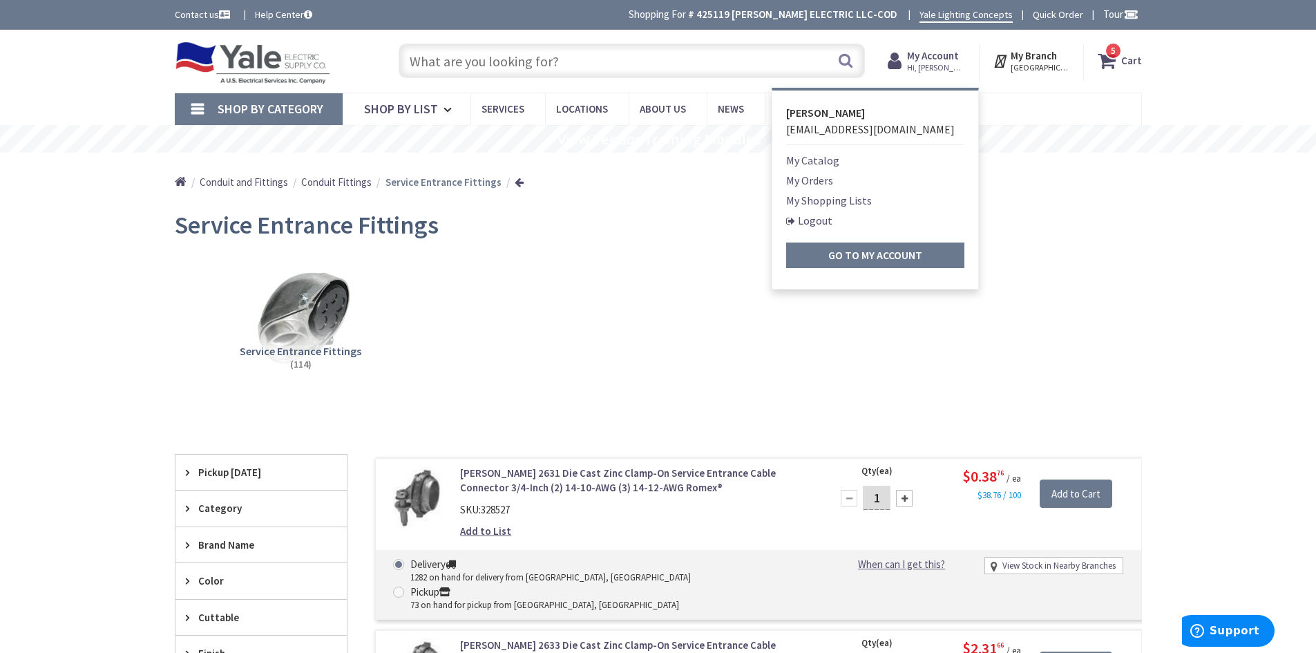
click at [820, 197] on link "My Shopping Lists" at bounding box center [829, 200] width 86 height 17
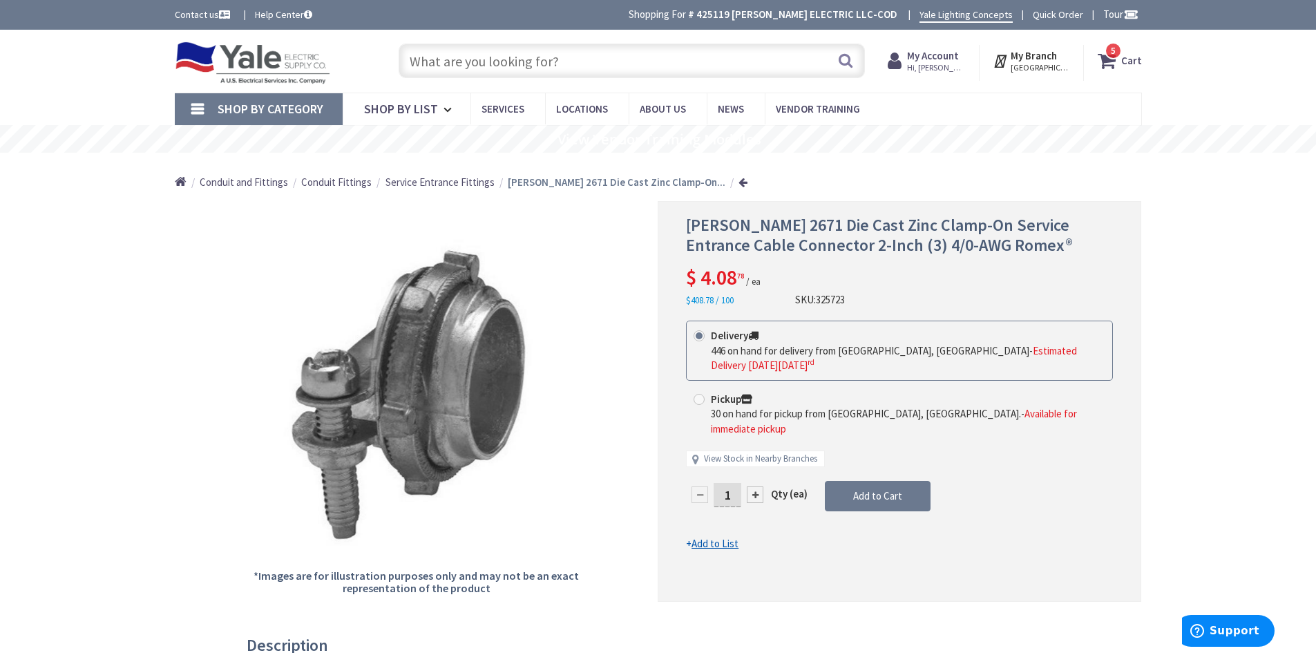
click at [717, 537] on u "Add to List" at bounding box center [715, 543] width 47 height 13
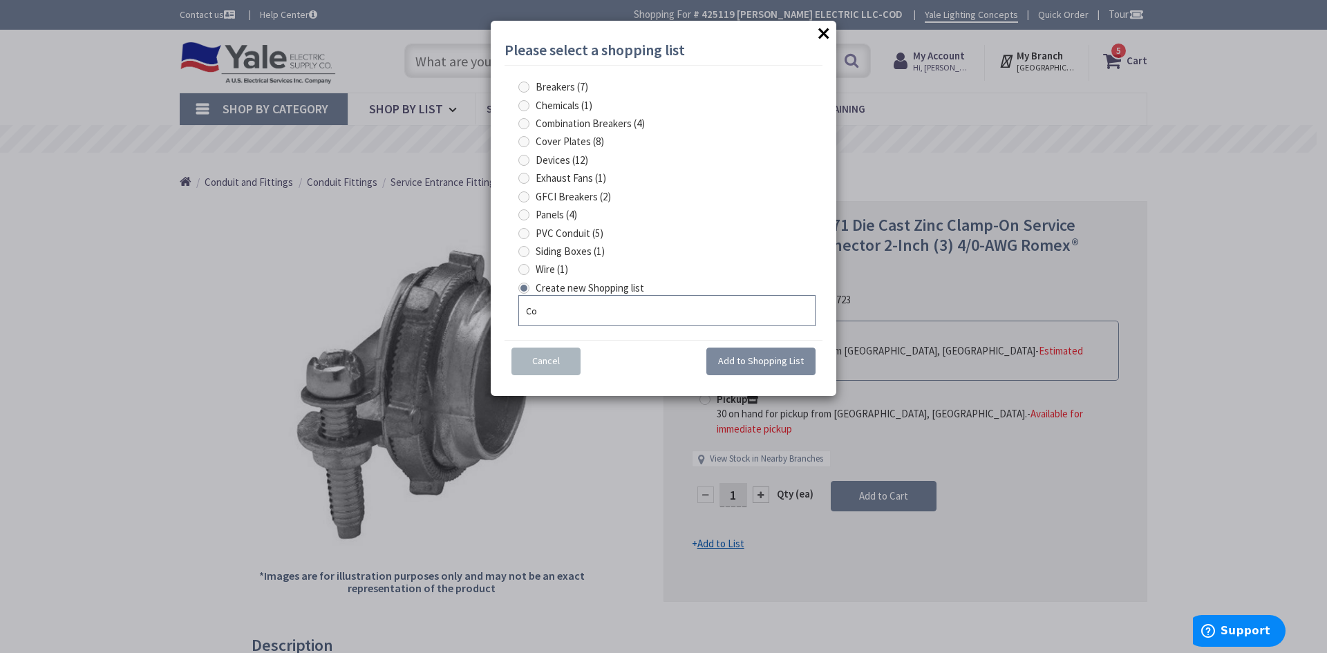
type input "C"
type input "Fittings"
click at [757, 360] on span "Add to Shopping List" at bounding box center [761, 360] width 86 height 12
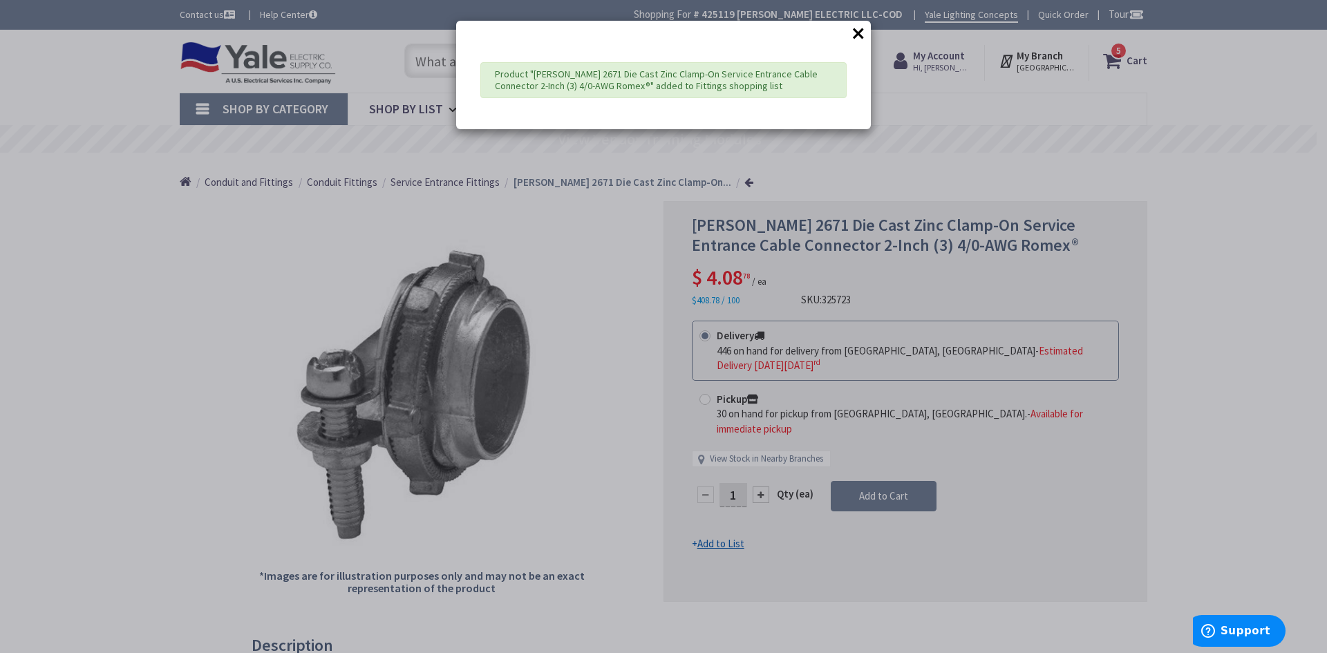
click at [856, 31] on button "×" at bounding box center [858, 33] width 21 height 21
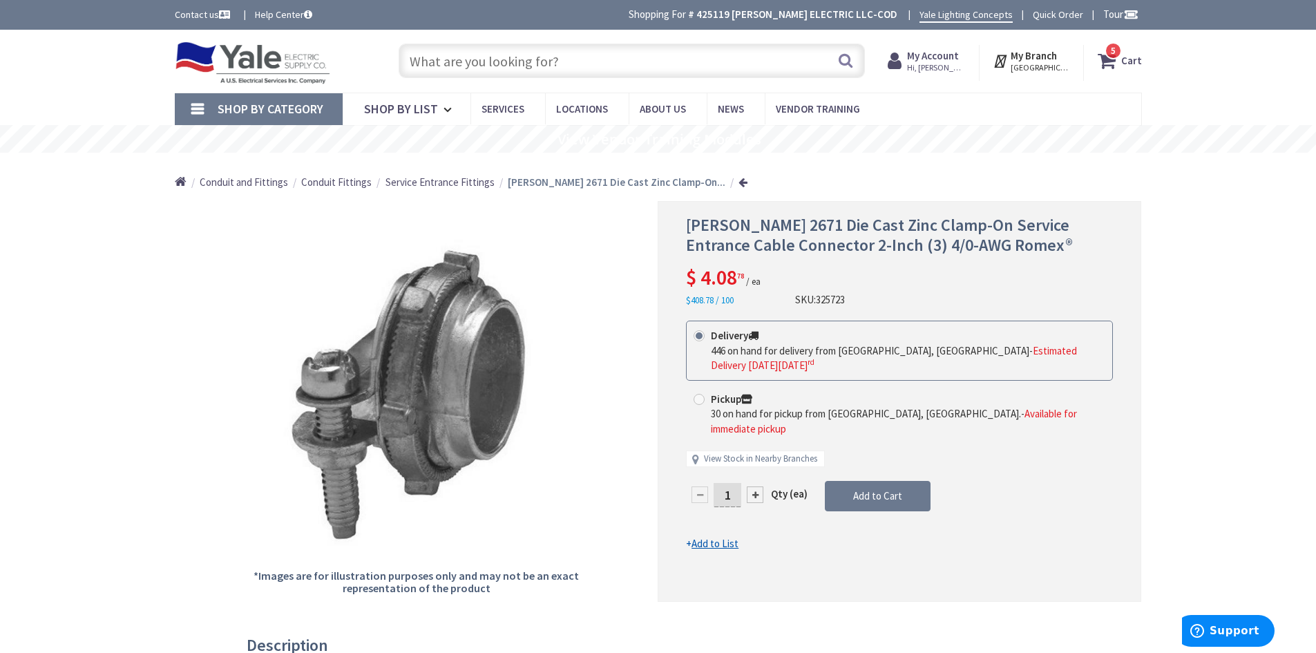
click at [753, 486] on div at bounding box center [755, 494] width 17 height 17
click at [0, 0] on div at bounding box center [0, 0] width 0 height 0
click at [753, 478] on div at bounding box center [899, 401] width 482 height 399
click at [753, 486] on div at bounding box center [755, 494] width 17 height 17
click at [753, 479] on div at bounding box center [899, 401] width 482 height 399
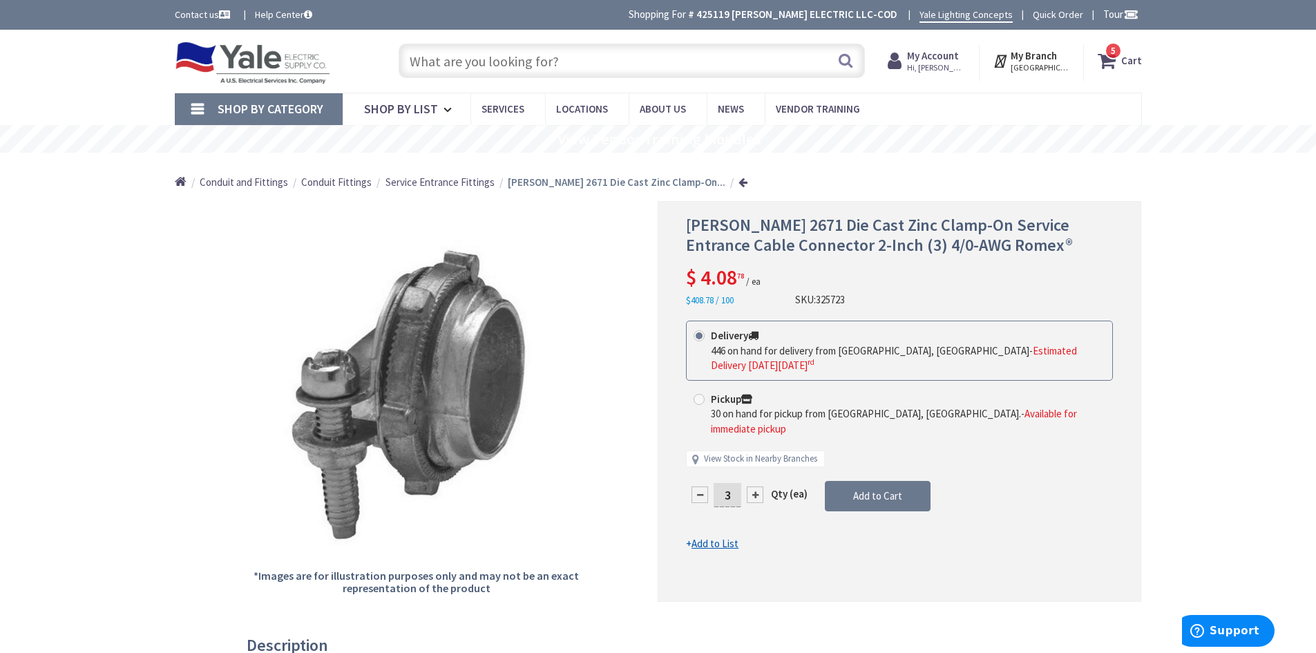
click at [754, 486] on div at bounding box center [755, 494] width 17 height 17
type input "6"
click at [874, 489] on span "Add to Cart" at bounding box center [877, 495] width 49 height 13
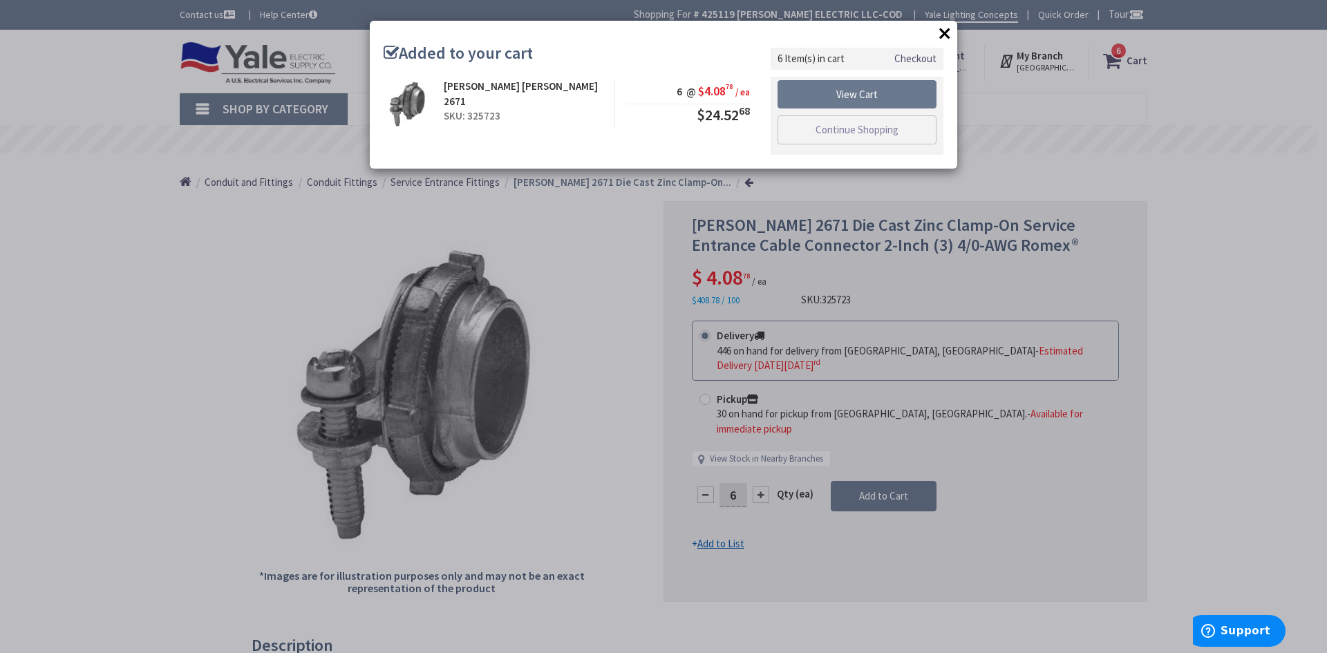
click at [949, 34] on button "×" at bounding box center [944, 33] width 21 height 21
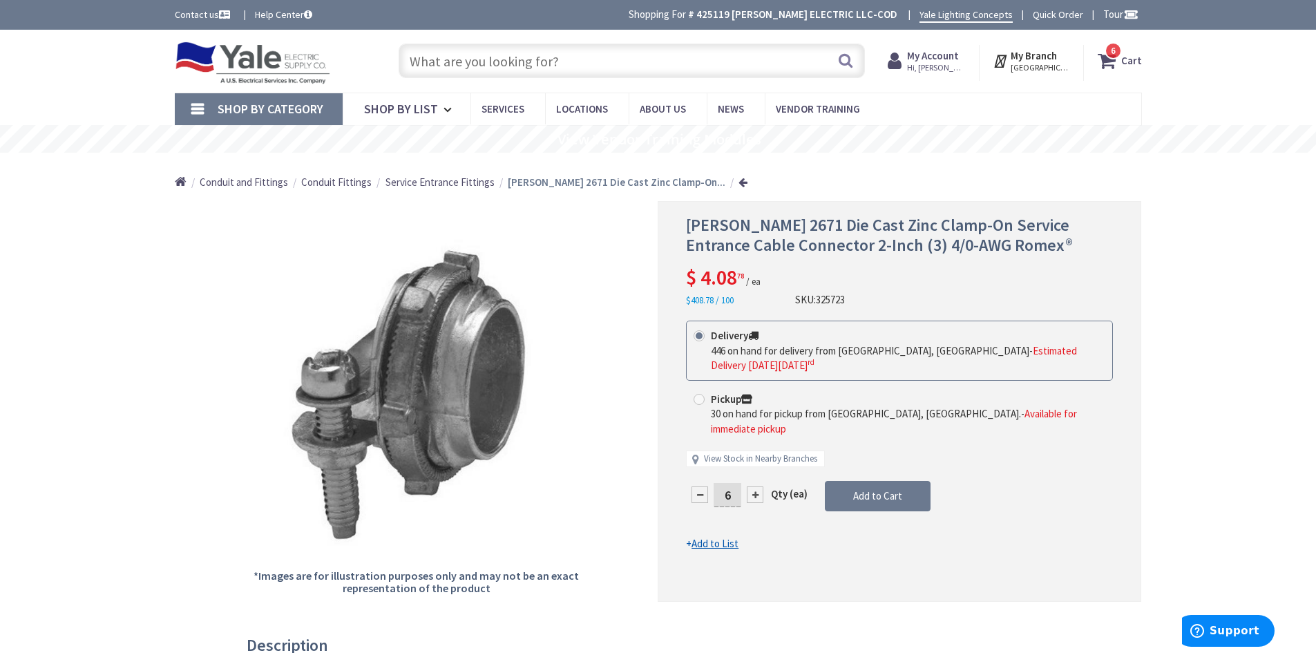
click at [774, 61] on input "text" at bounding box center [632, 61] width 466 height 35
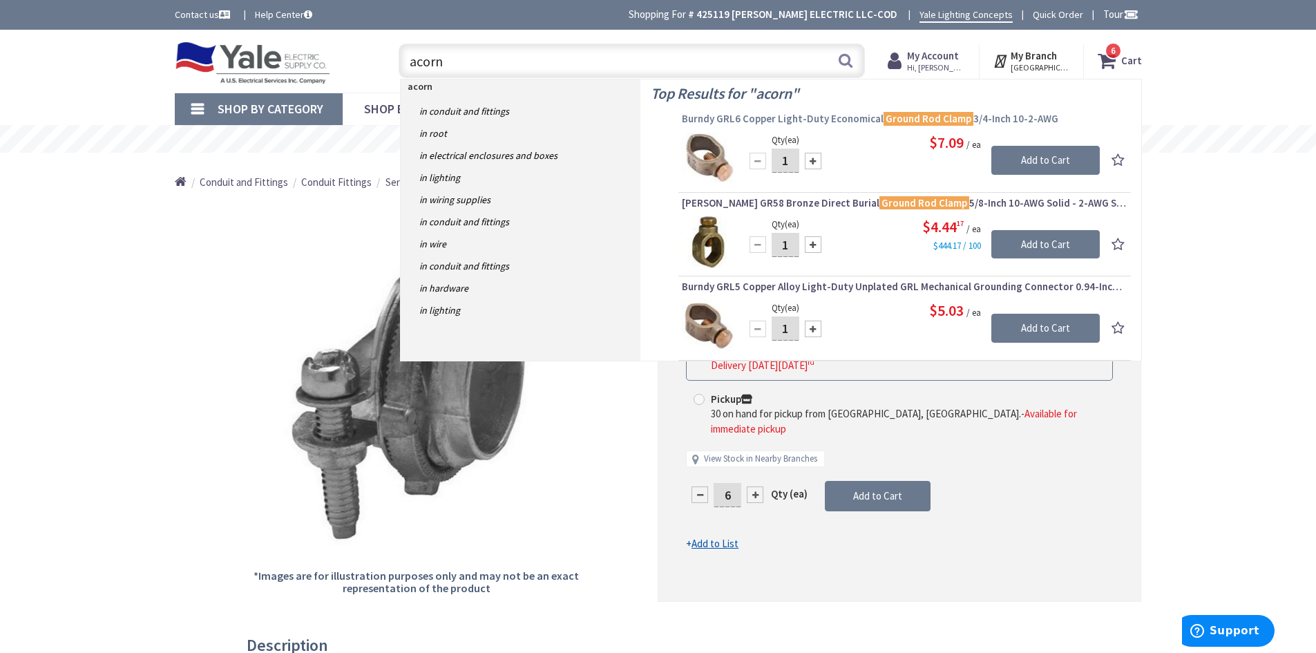
type input "acorn"
click at [811, 117] on span "Burndy GRL6 Copper Light-Duty Economical Ground Rod Clamp 3/4-Inch 10-2-AWG" at bounding box center [905, 119] width 446 height 14
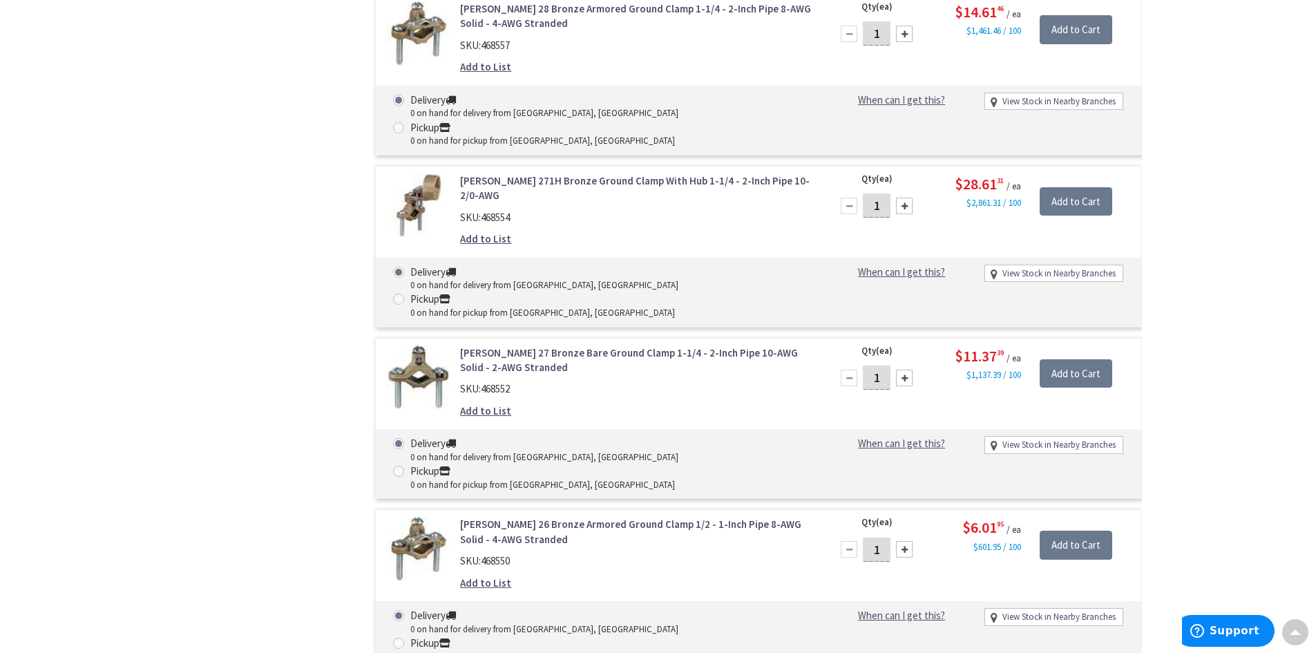
scroll to position [13472, 0]
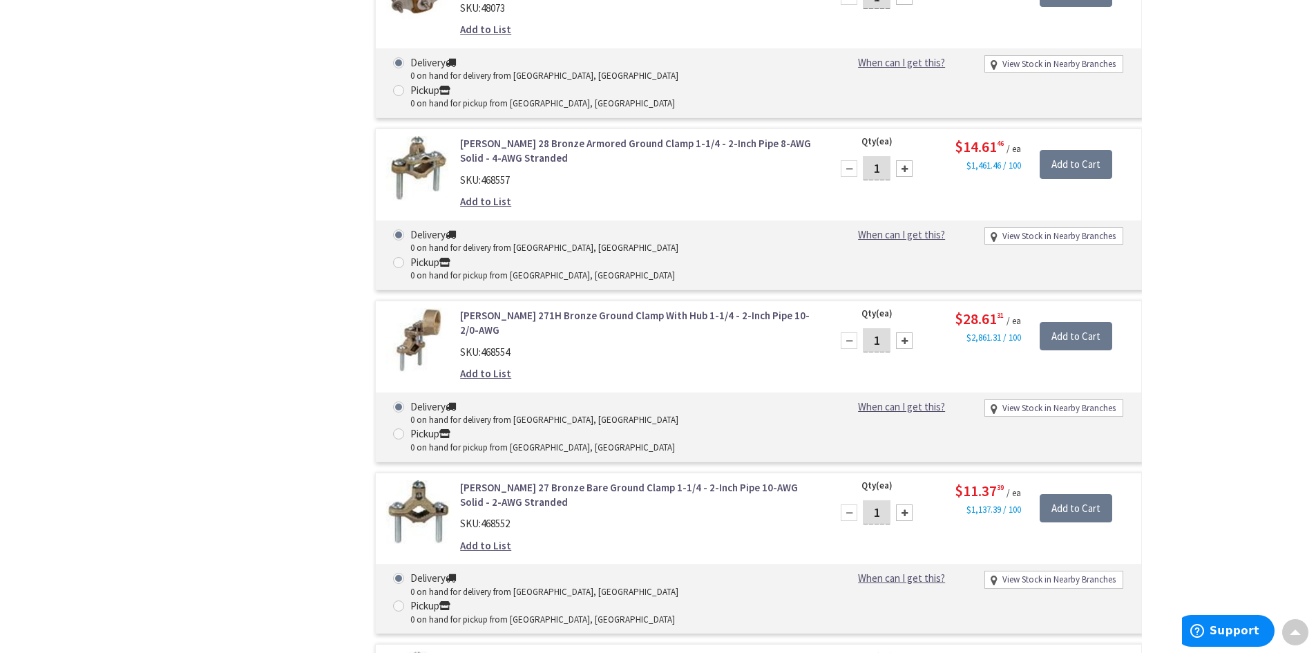
drag, startPoint x: 646, startPoint y: 158, endPoint x: 996, endPoint y: 173, distance: 349.9
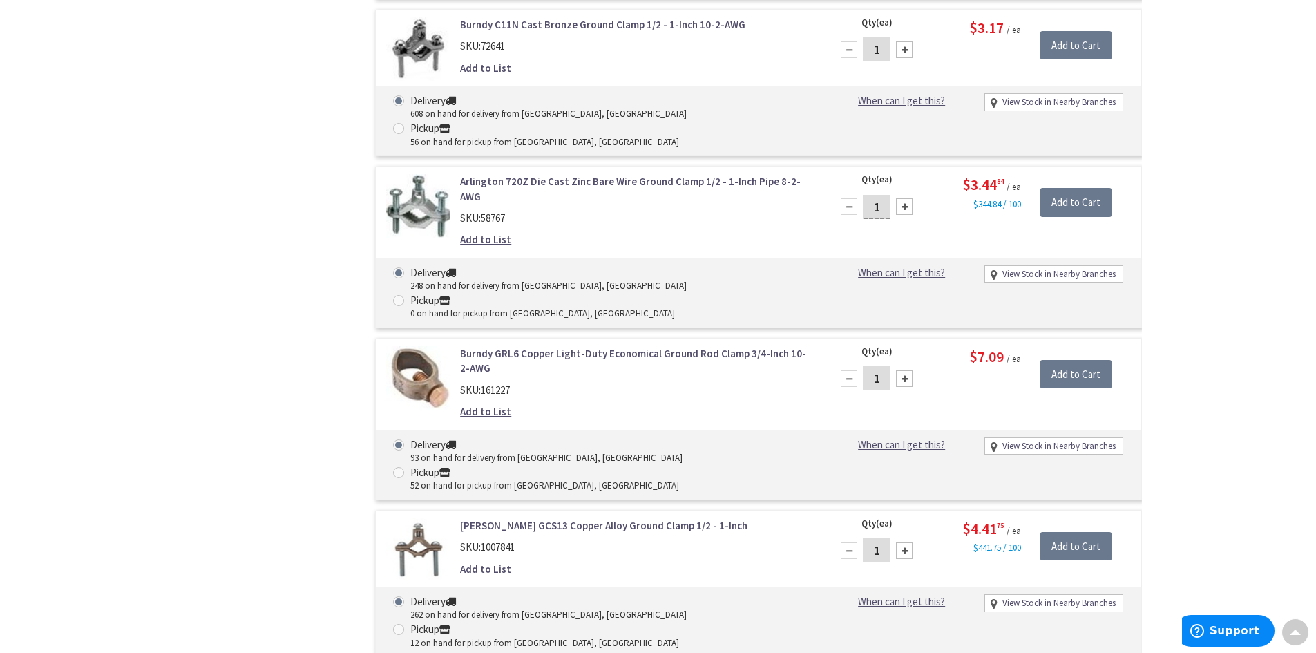
scroll to position [336, 0]
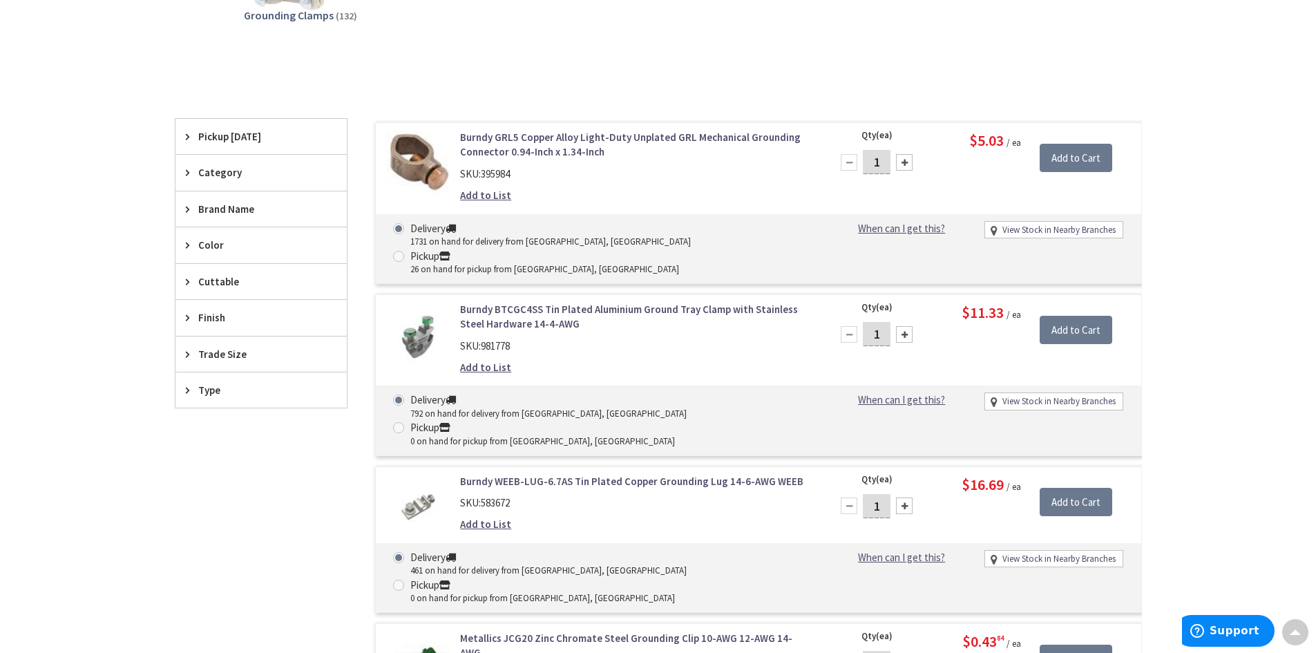
drag, startPoint x: 1172, startPoint y: 229, endPoint x: 1173, endPoint y: 46, distance: 183.8
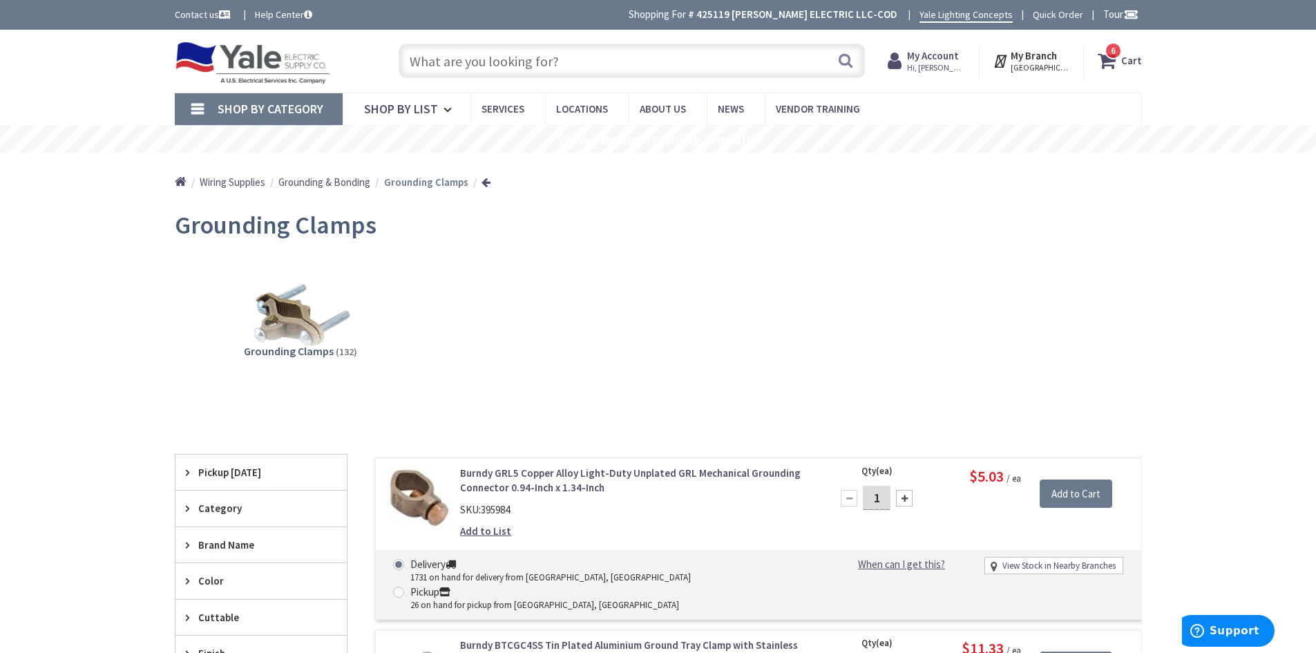
click at [718, 69] on input "text" at bounding box center [632, 61] width 466 height 35
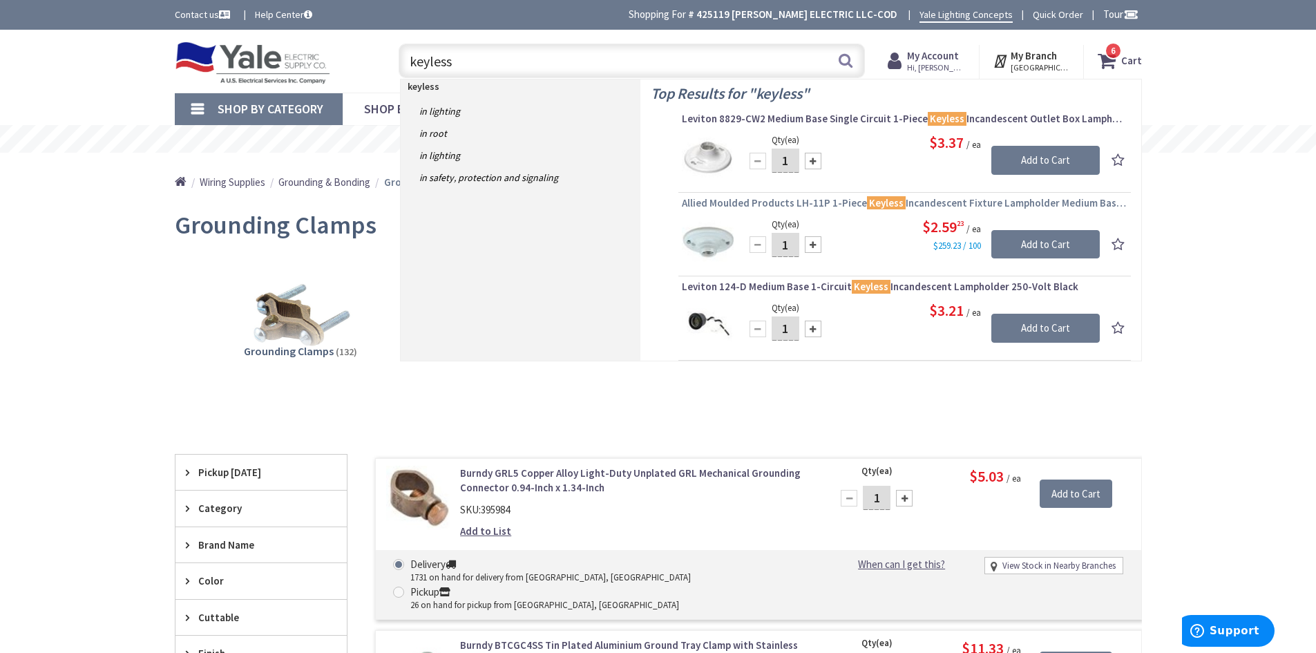
type input "keyless"
click at [805, 206] on span "Allied Moulded Products LH-11P 1-Piece Keyless Incandescent Fixture Lampholder …" at bounding box center [905, 203] width 446 height 14
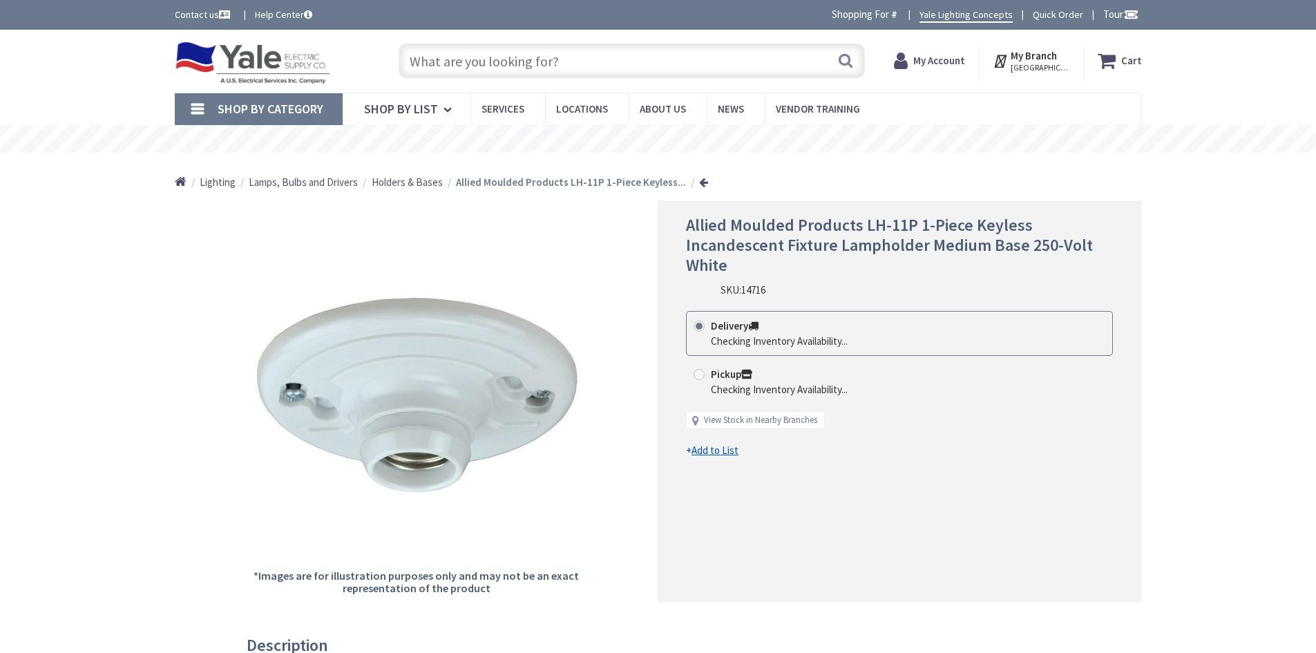
click at [391, 180] on span "Holders & Bases" at bounding box center [407, 181] width 71 height 13
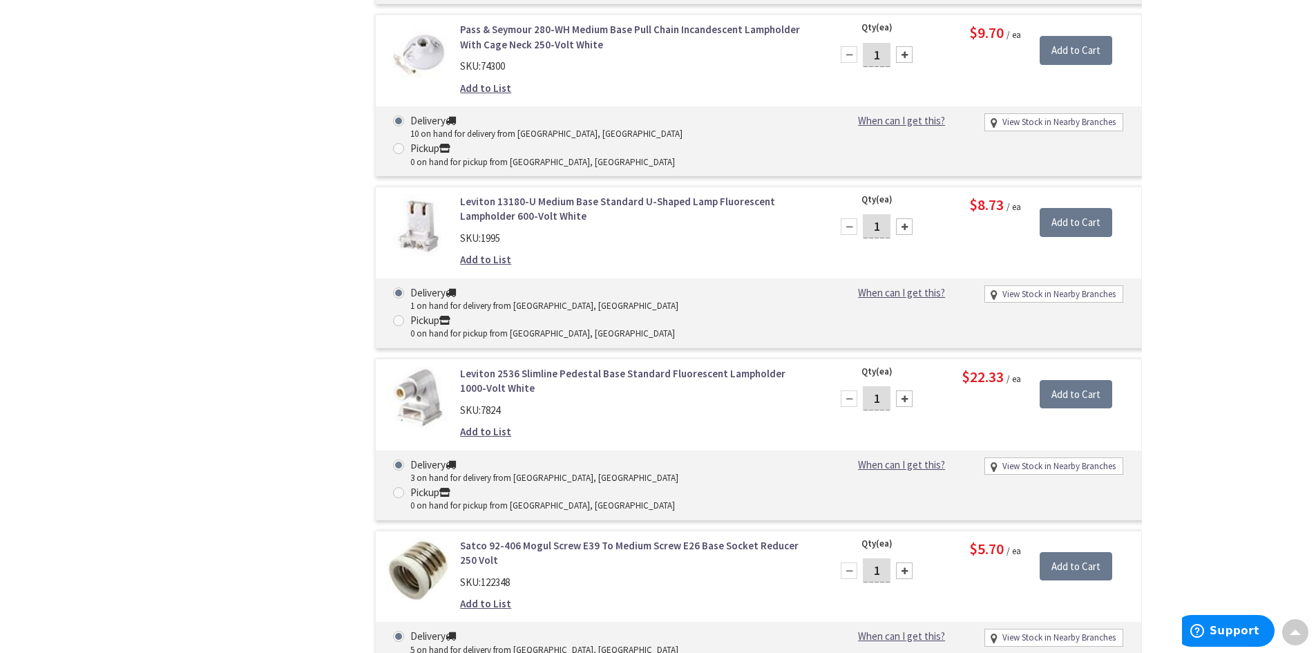
scroll to position [3662, 0]
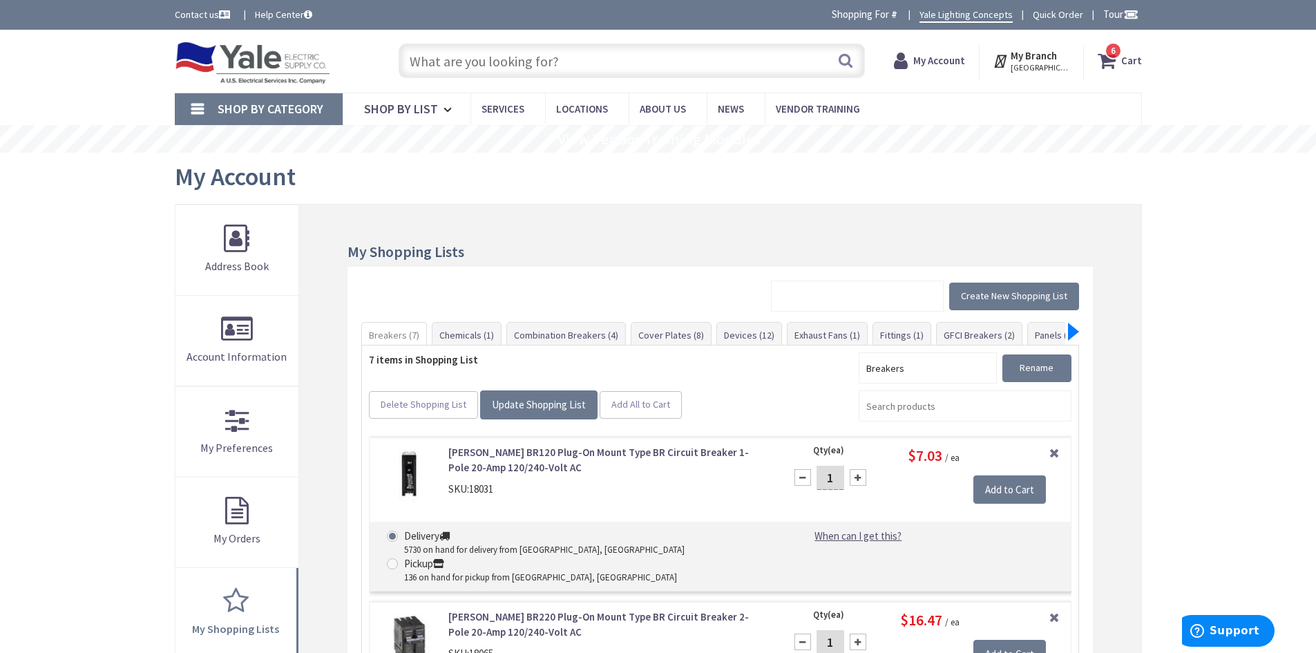
click at [1069, 332] on div at bounding box center [1073, 332] width 11 height 18
click at [1072, 330] on div at bounding box center [1073, 332] width 11 height 18
click at [603, 332] on link "Exhaust Fans (1)" at bounding box center [617, 335] width 79 height 25
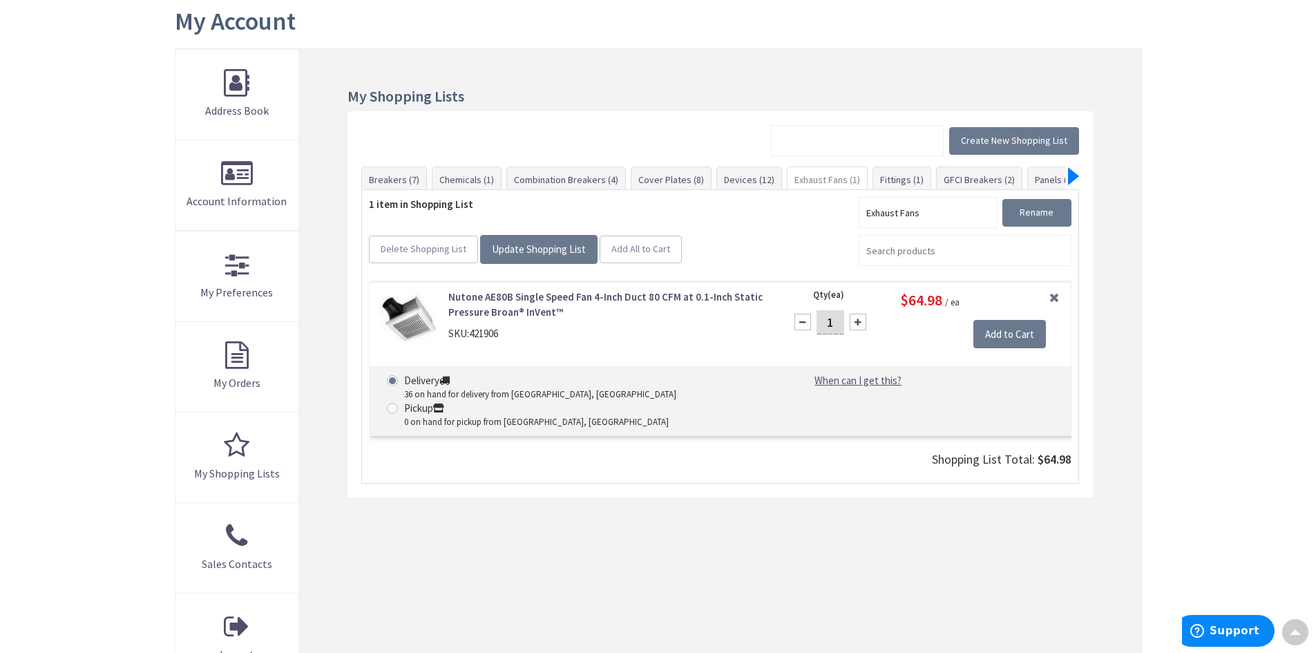
click at [1070, 178] on div at bounding box center [1073, 176] width 11 height 18
click at [1038, 178] on link "PVC Conduit (5)" at bounding box center [1063, 179] width 76 height 25
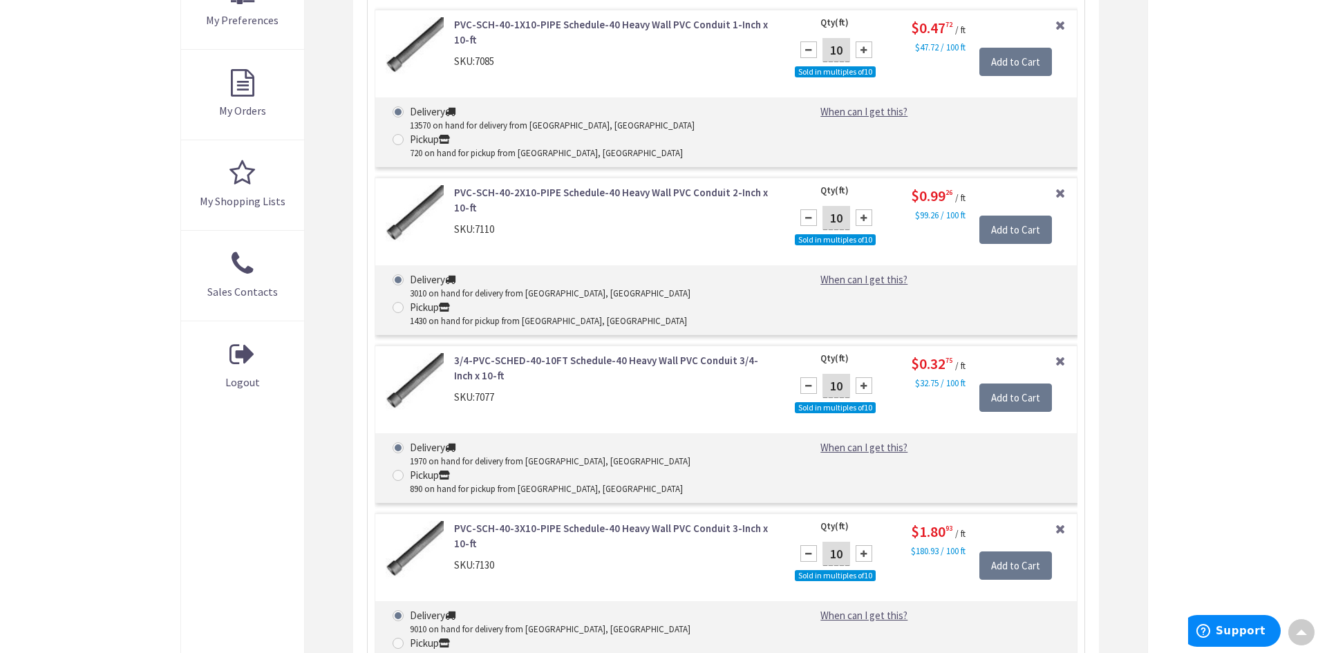
scroll to position [432, 0]
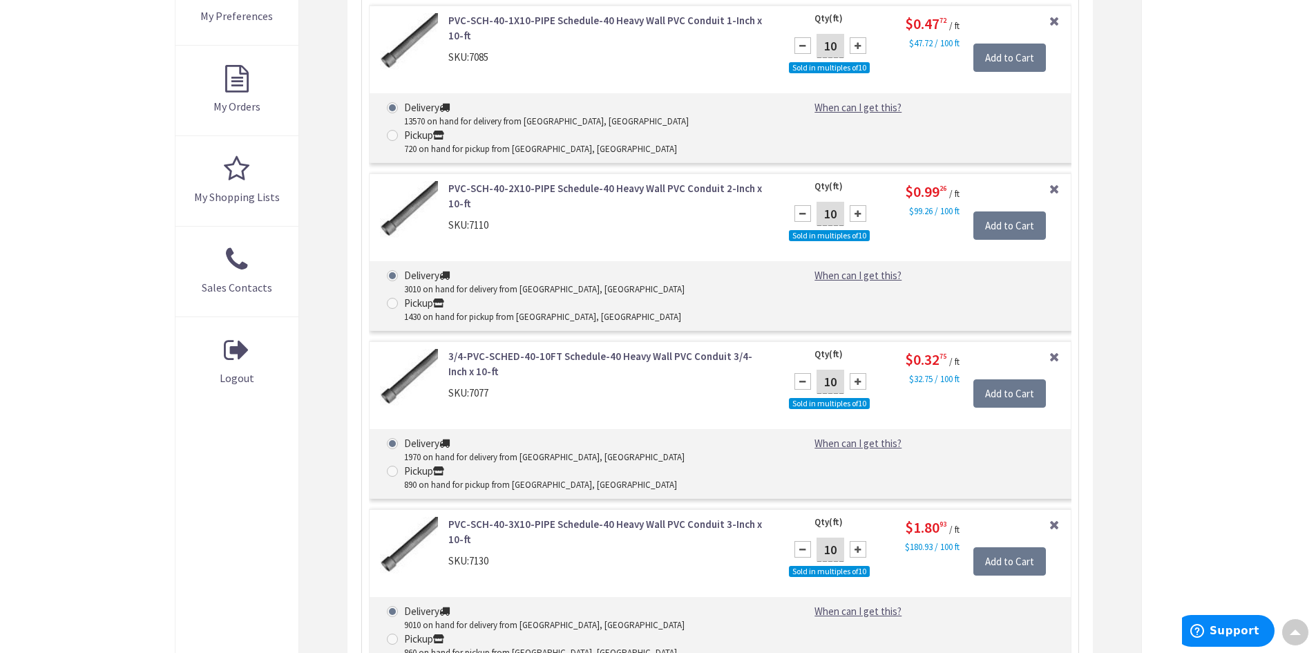
drag, startPoint x: 839, startPoint y: 326, endPoint x: 825, endPoint y: 326, distance: 13.8
click at [825, 370] on input "10" at bounding box center [831, 382] width 28 height 24
type input "500"
click at [1016, 379] on input "Add to Cart" at bounding box center [1009, 393] width 73 height 29
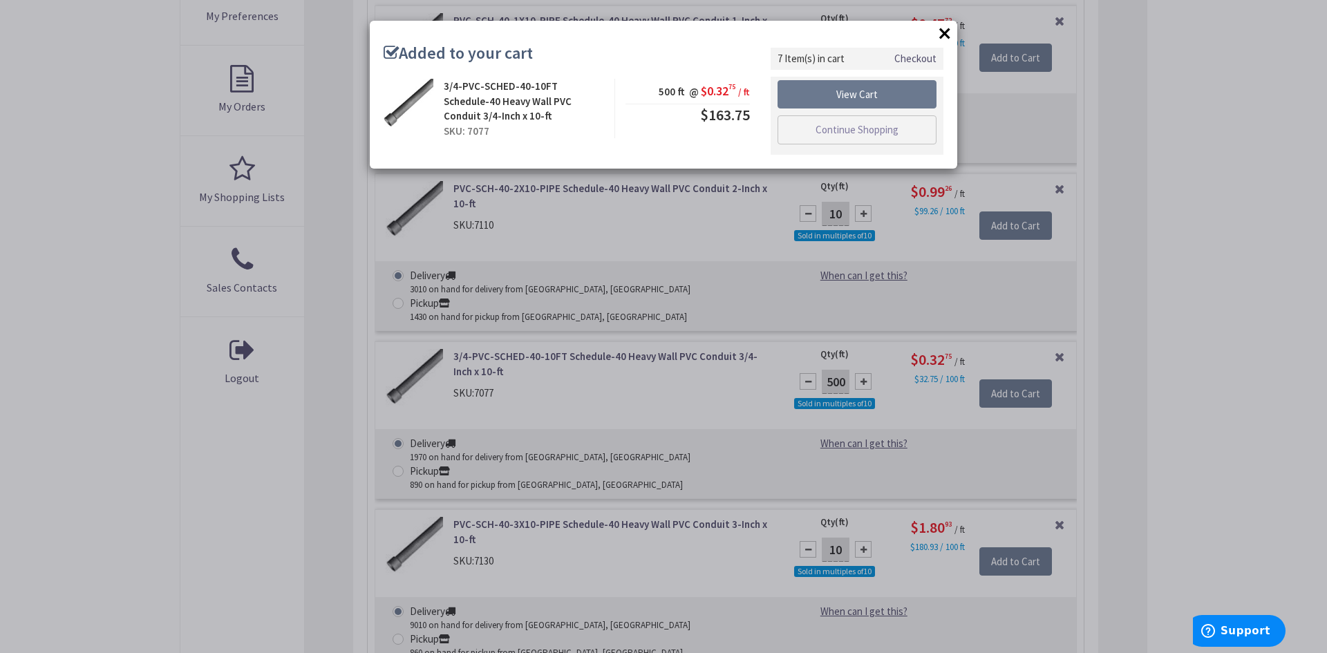
click at [949, 28] on button "×" at bounding box center [944, 33] width 21 height 21
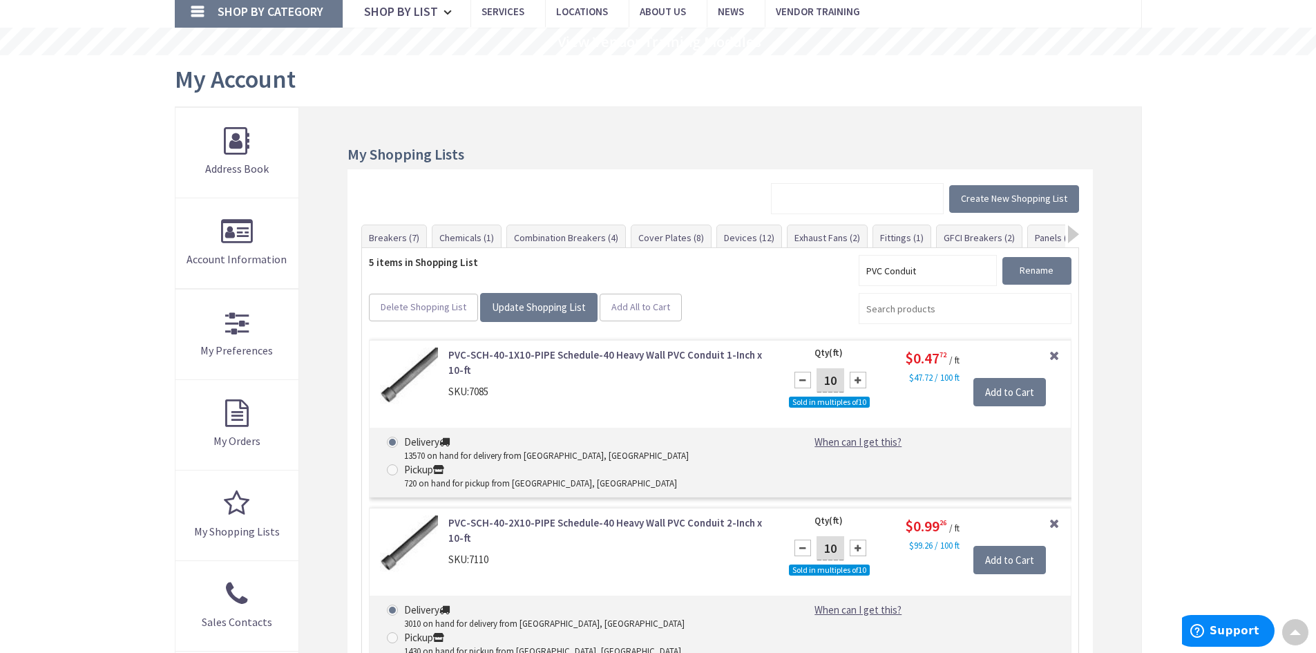
scroll to position [0, 0]
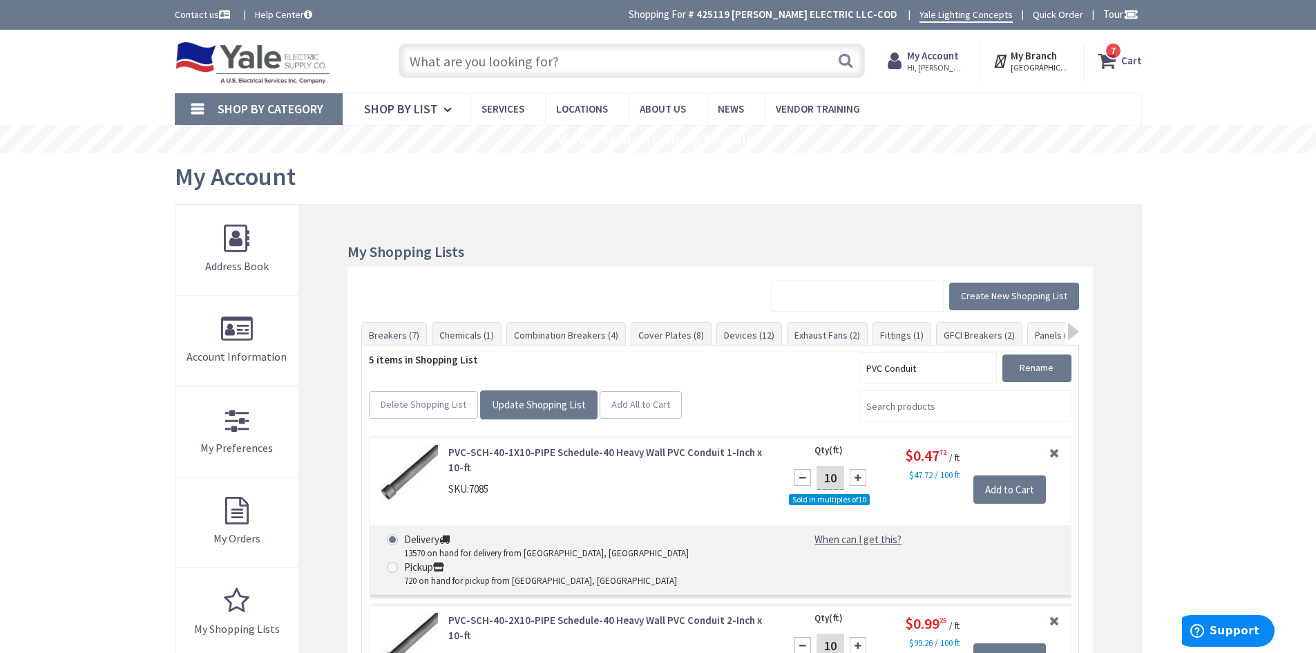
click at [935, 64] on span "Hi, [PERSON_NAME]" at bounding box center [936, 67] width 59 height 11
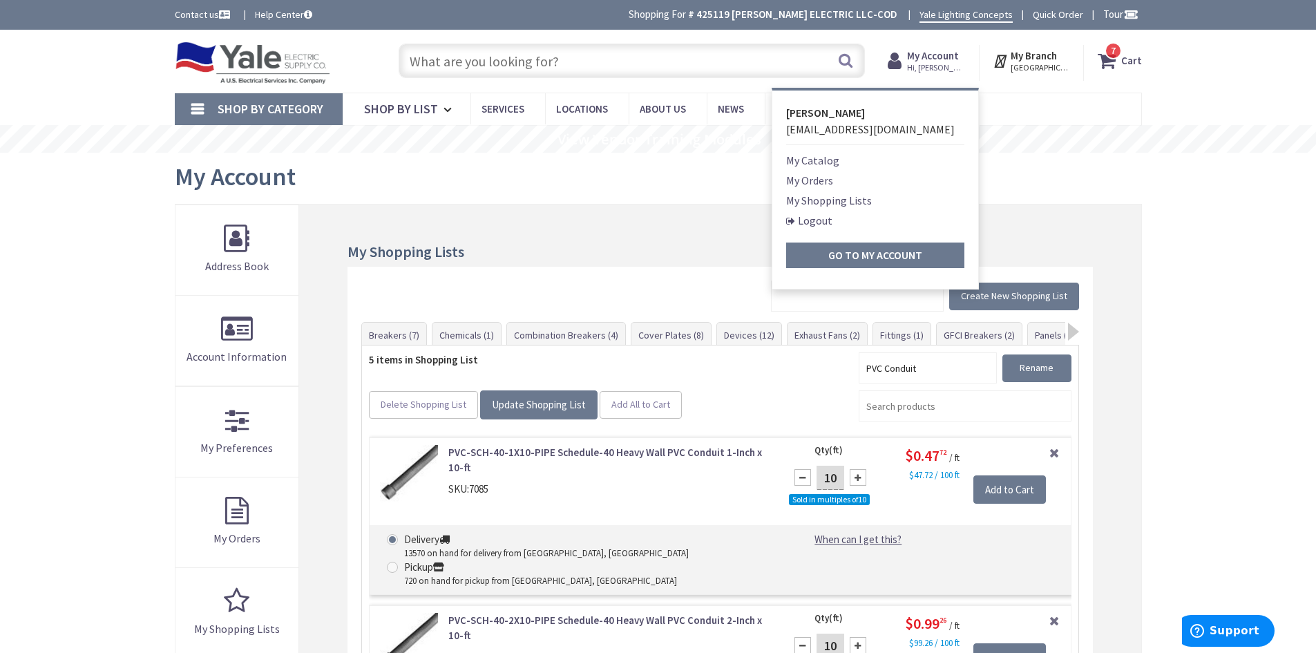
click at [821, 198] on link "My Shopping Lists" at bounding box center [829, 200] width 86 height 17
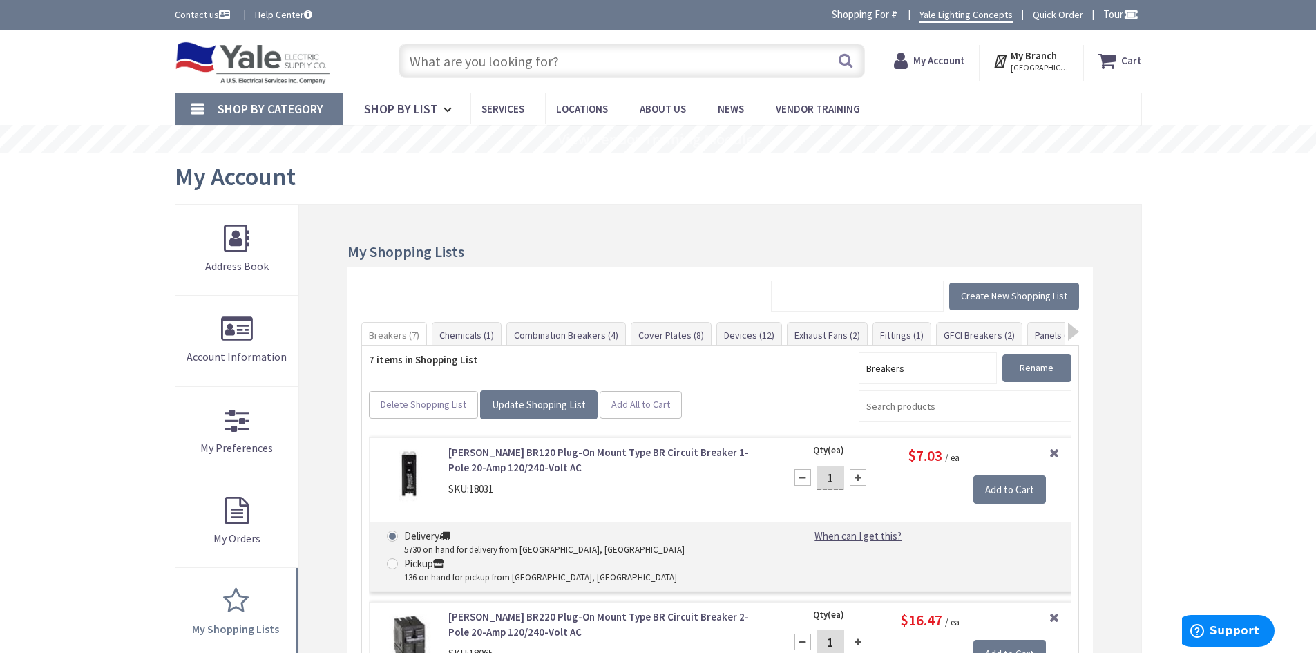
scroll to position [69, 0]
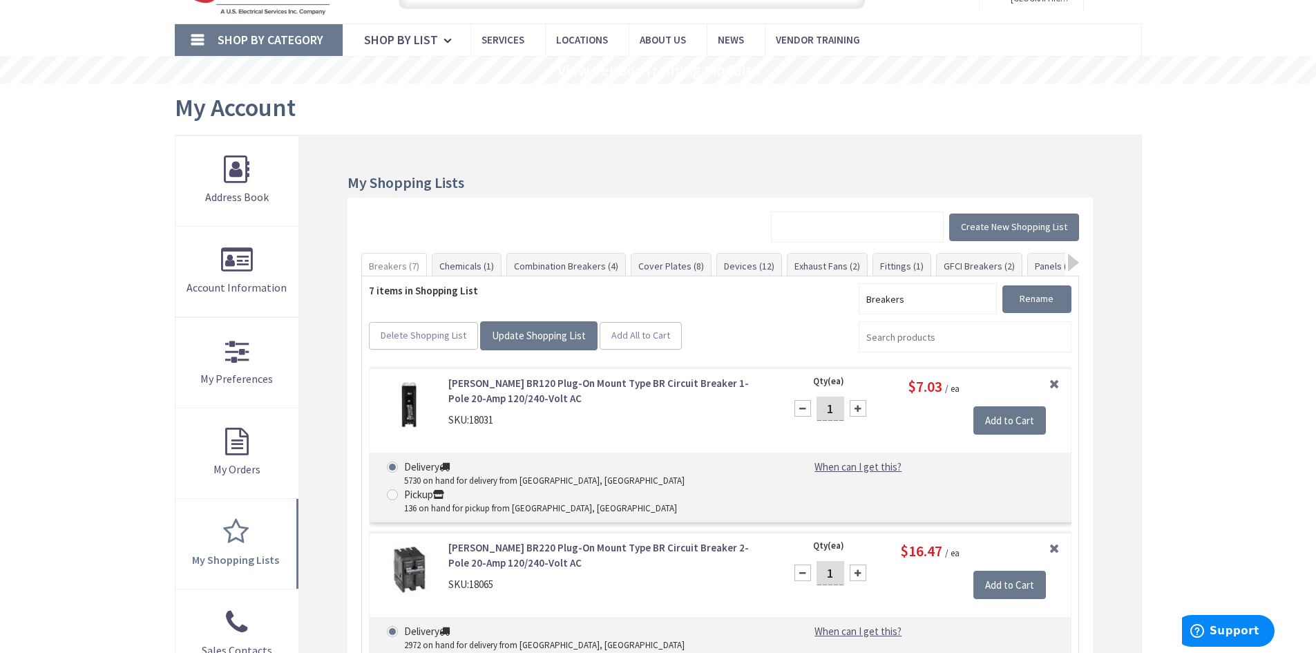
click at [864, 408] on div at bounding box center [858, 408] width 17 height 17
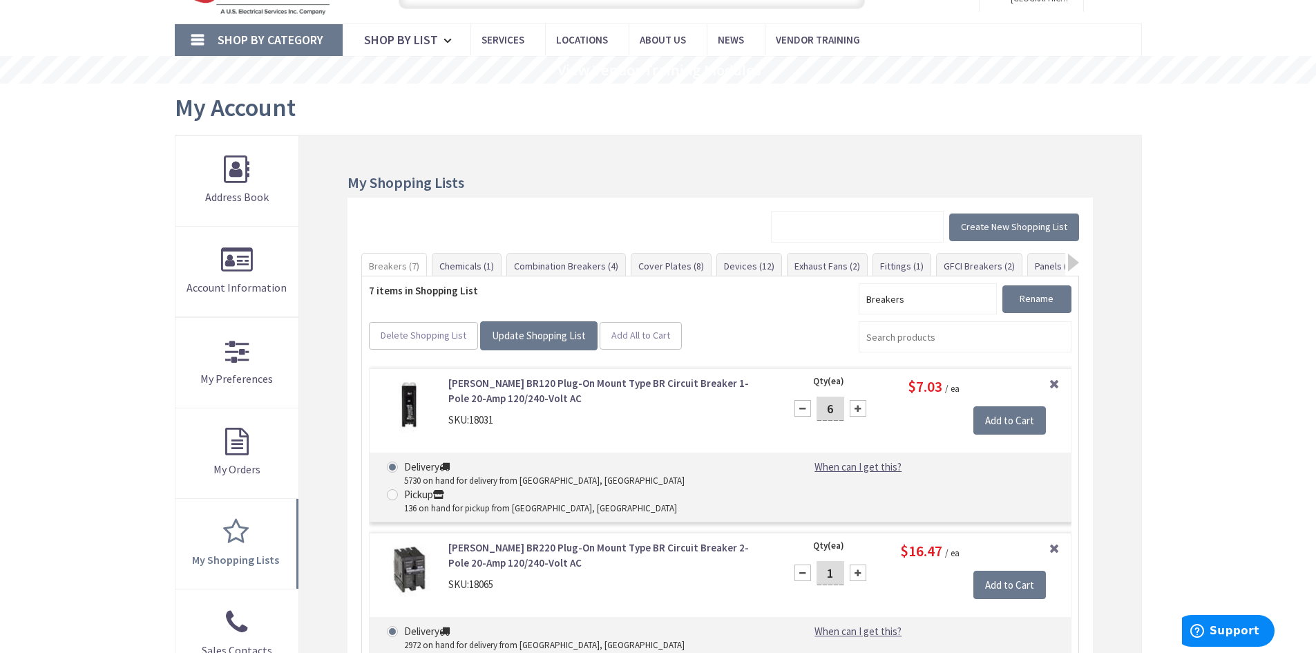
click at [864, 408] on div at bounding box center [858, 408] width 17 height 17
type input "10"
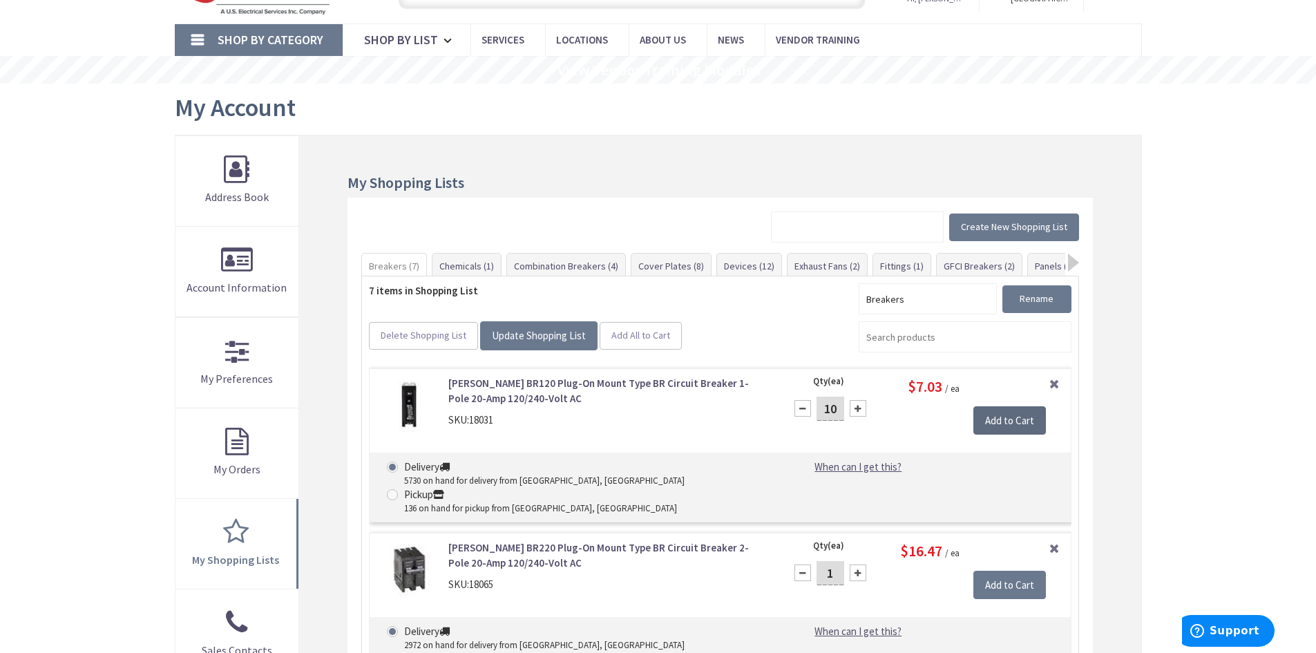
click at [994, 418] on input "Add to Cart" at bounding box center [1009, 420] width 73 height 29
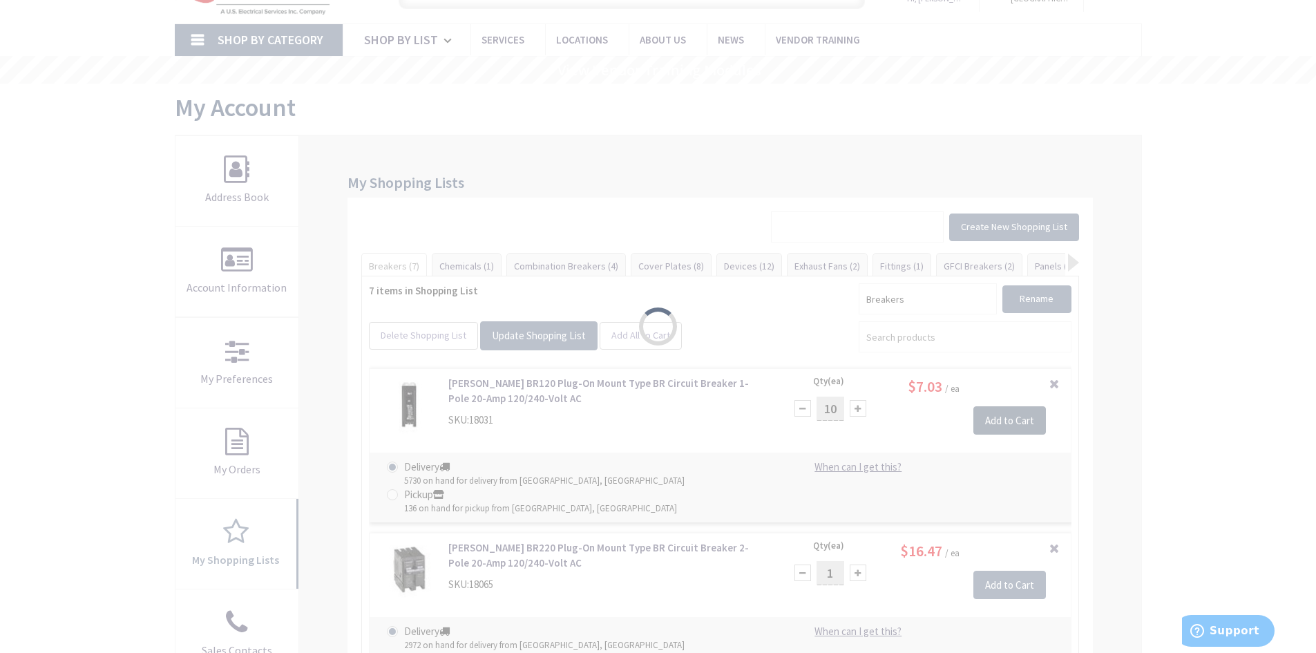
scroll to position [0, 0]
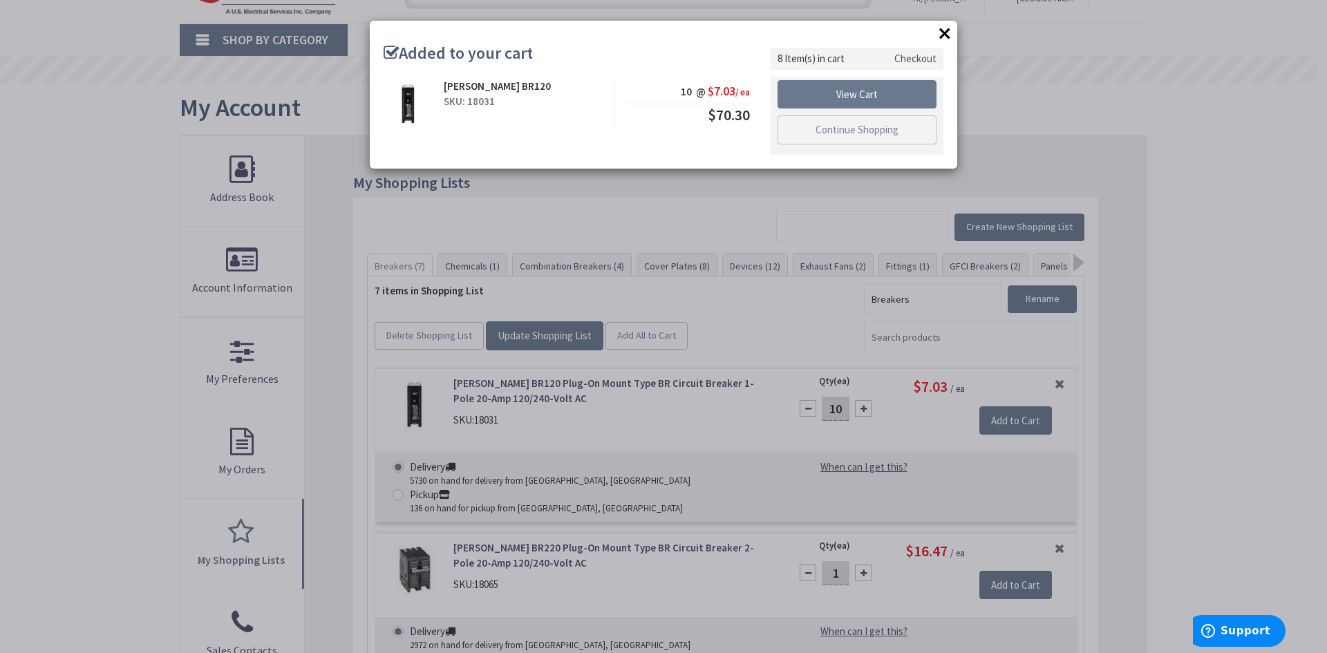
click at [949, 29] on button "×" at bounding box center [944, 33] width 21 height 21
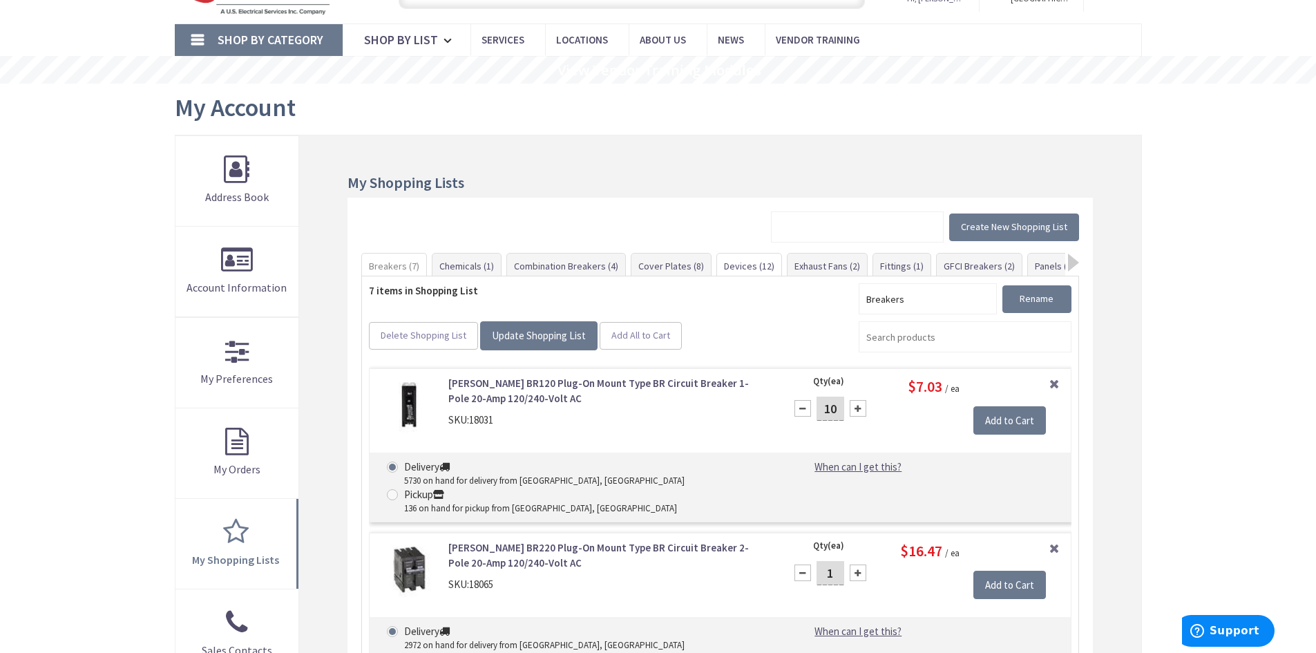
click at [733, 269] on link "Devices (12)" at bounding box center [749, 266] width 64 height 25
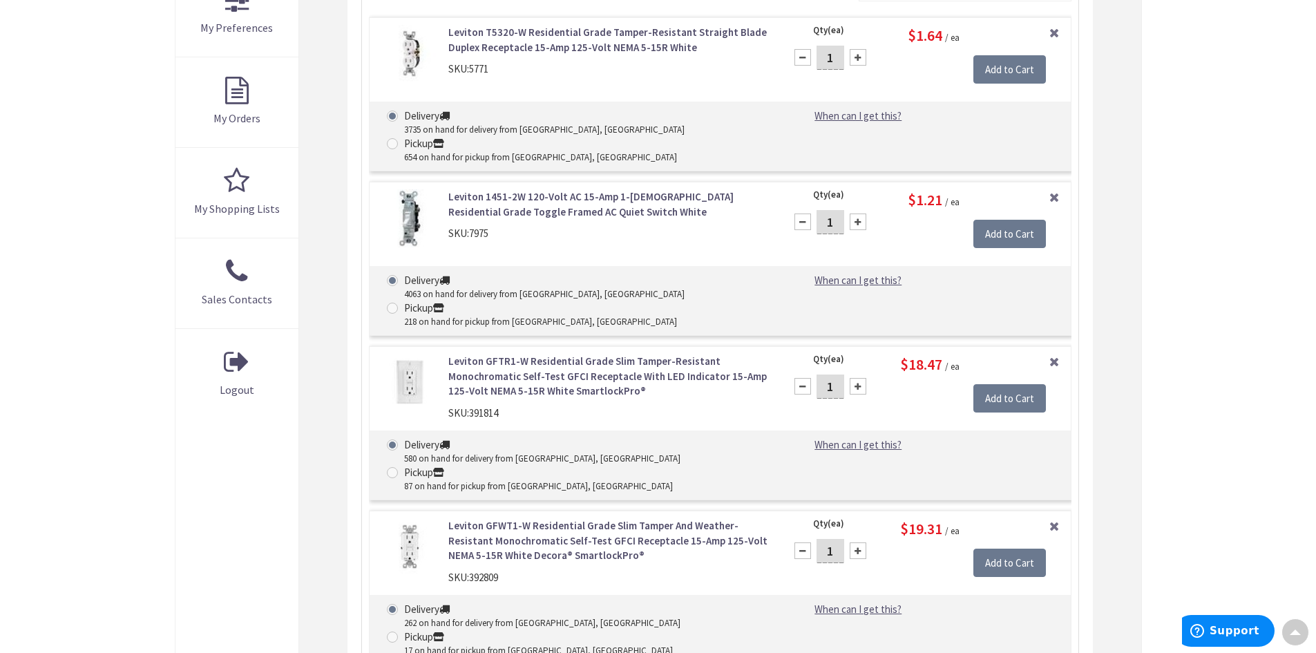
scroll to position [225, 0]
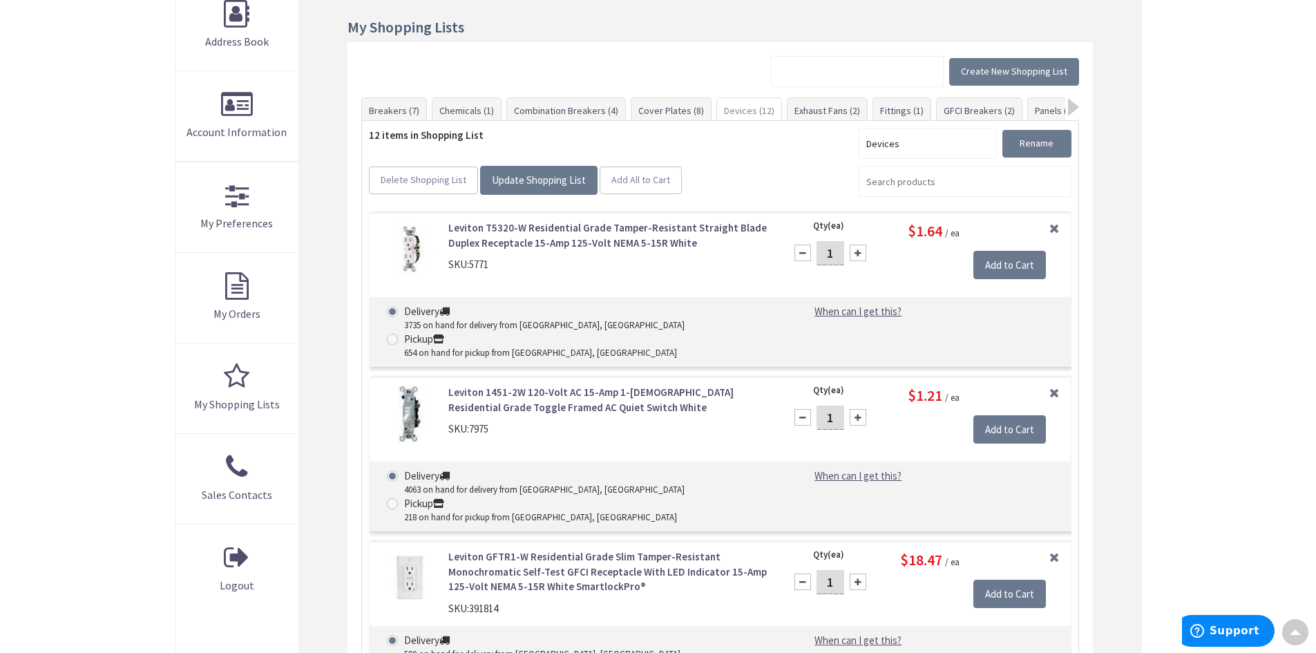
click at [513, 233] on link "Leviton T5320-W Residential Grade Tamper-Resistant Straight Blade Duplex Recept…" at bounding box center [608, 235] width 320 height 30
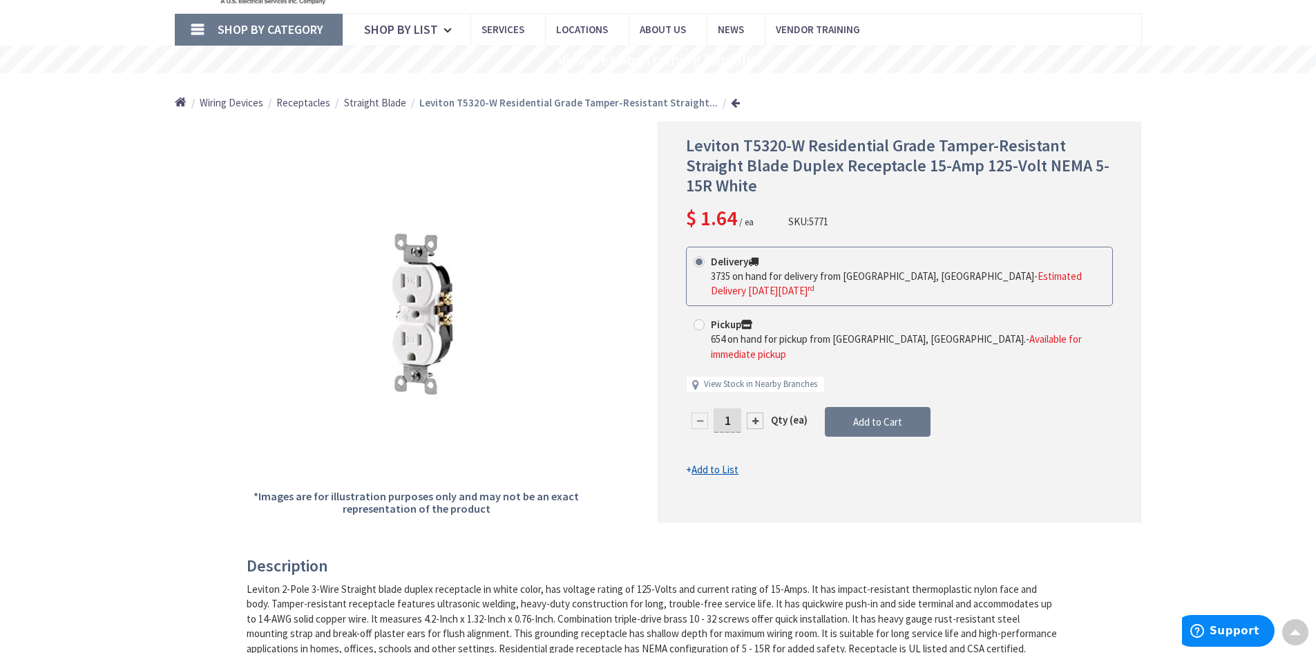
scroll to position [69, 0]
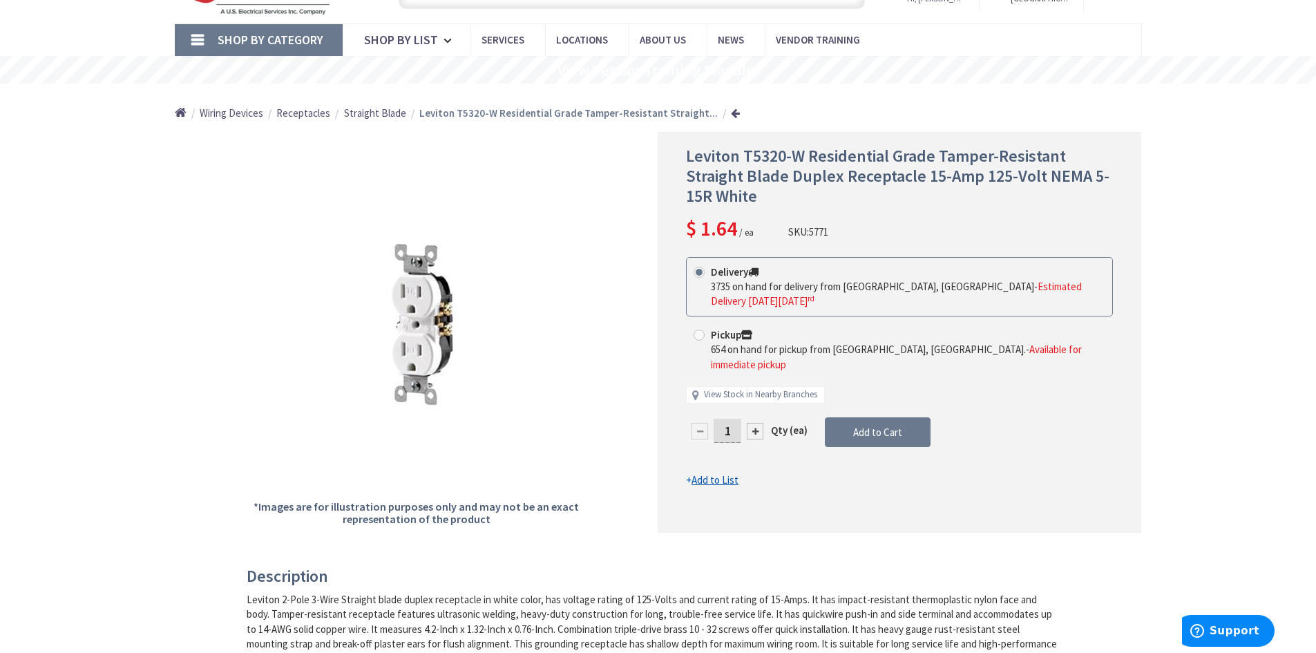
click at [734, 419] on input "1" at bounding box center [728, 431] width 28 height 24
type input "10"
click at [884, 417] on form "This product is Discontinued Delivery 3735 on hand for delivery from Cranbury, …" at bounding box center [899, 372] width 427 height 231
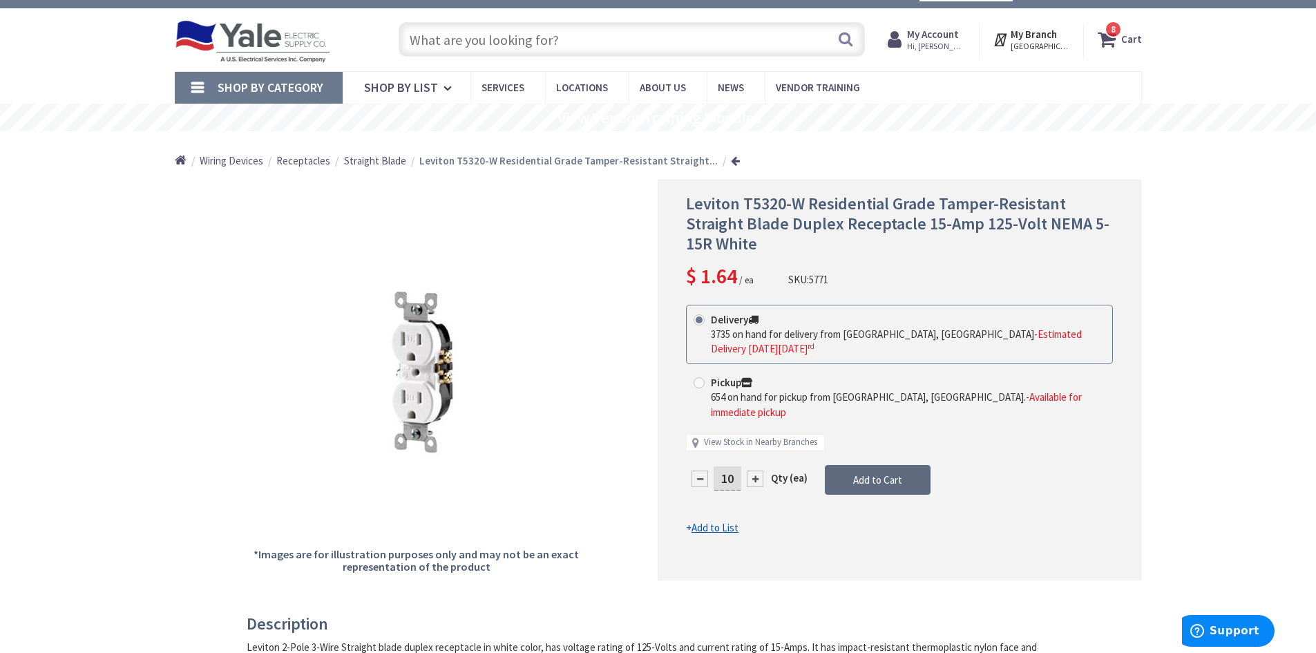
scroll to position [0, 0]
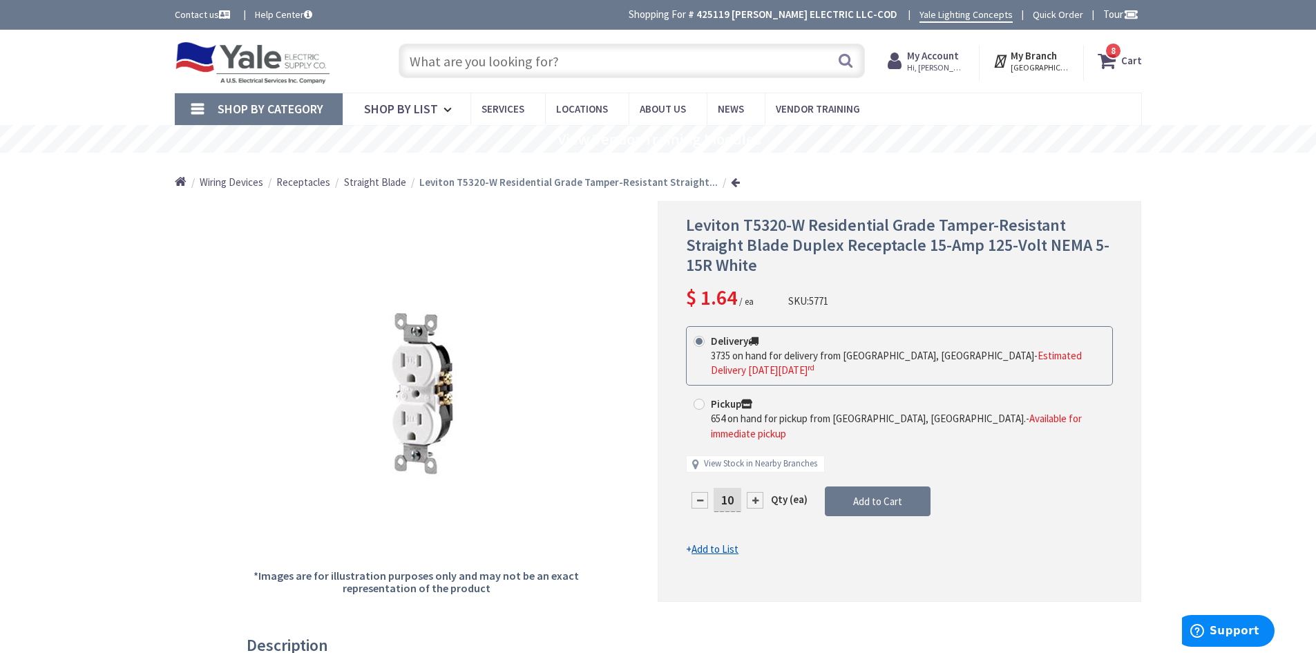
click at [1128, 56] on strong "Cart" at bounding box center [1131, 60] width 21 height 25
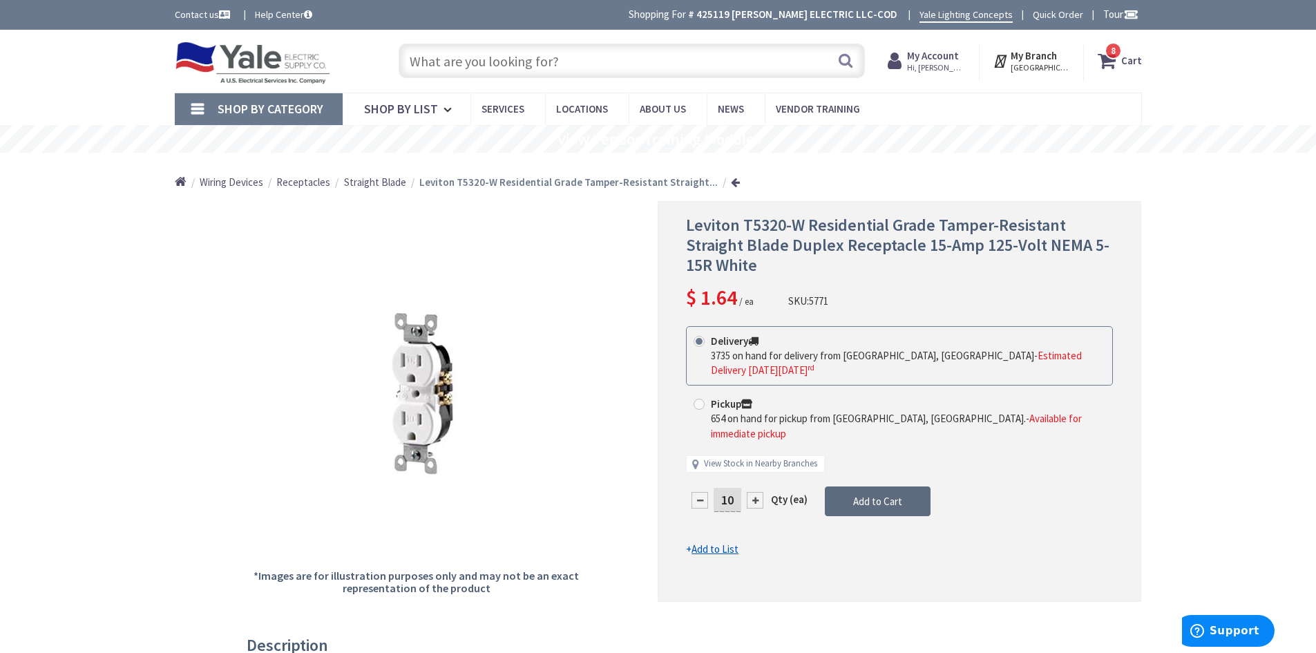
click at [887, 495] on span "Add to Cart" at bounding box center [877, 501] width 49 height 13
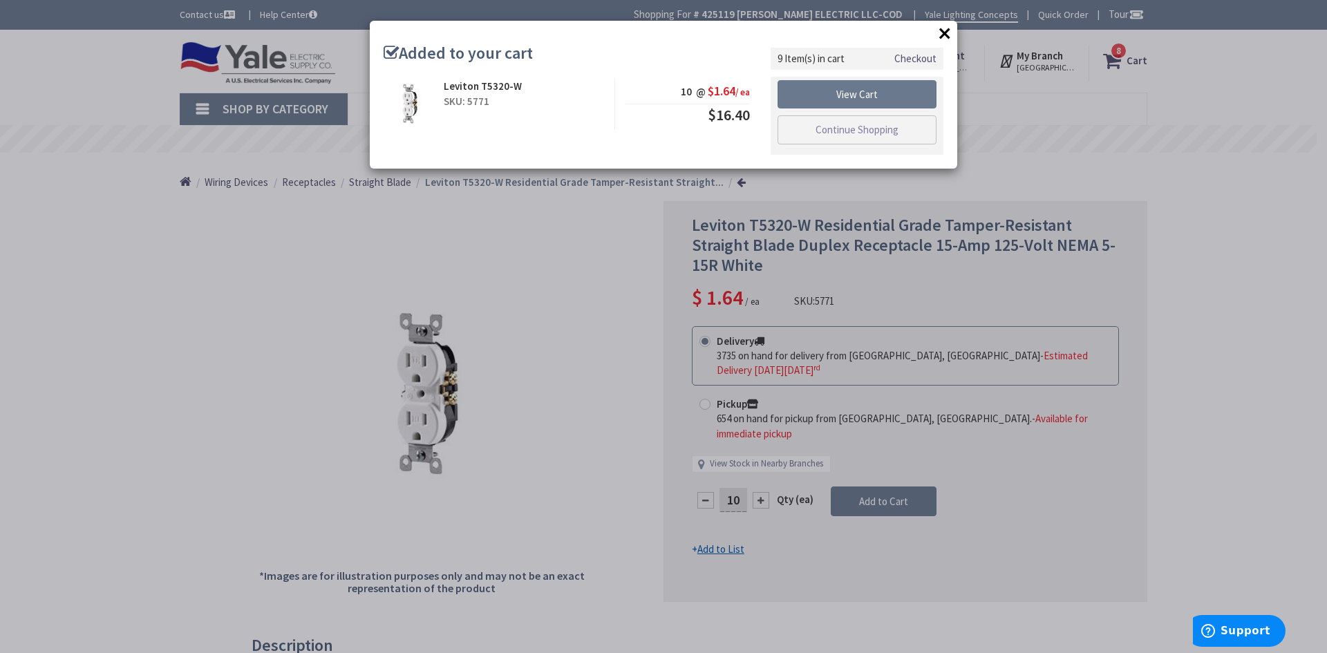
click at [944, 32] on button "×" at bounding box center [944, 33] width 21 height 21
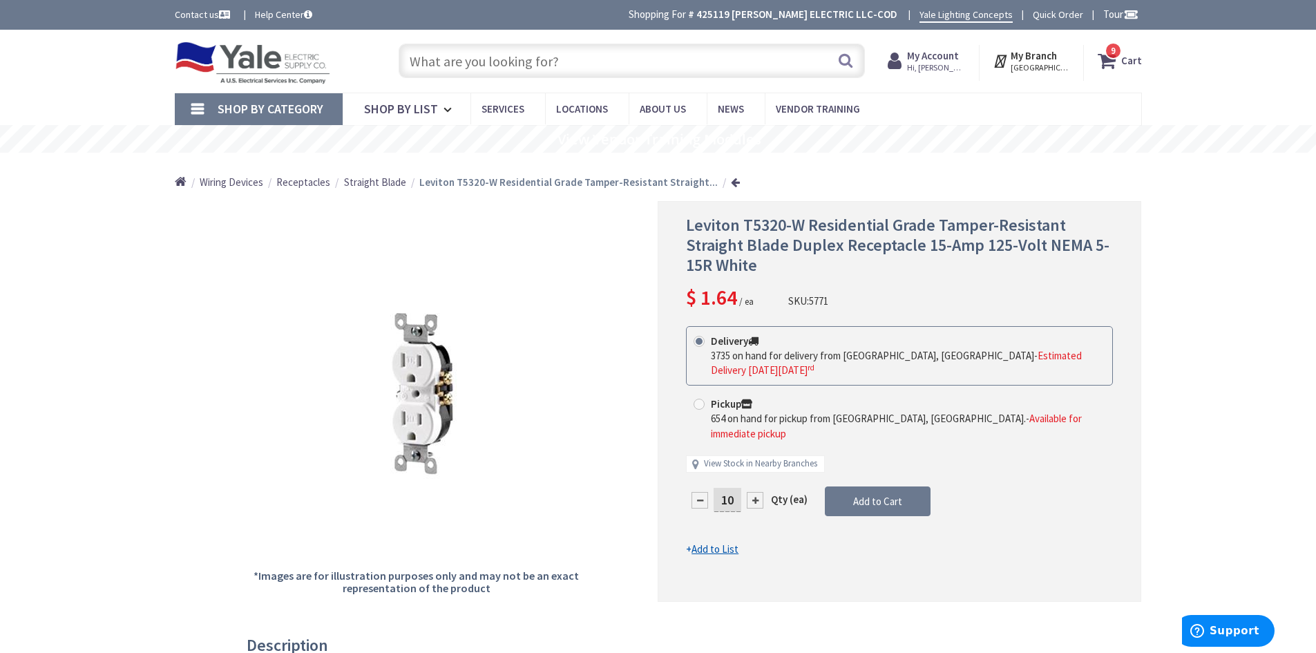
click at [1130, 61] on strong "Cart" at bounding box center [1131, 60] width 21 height 25
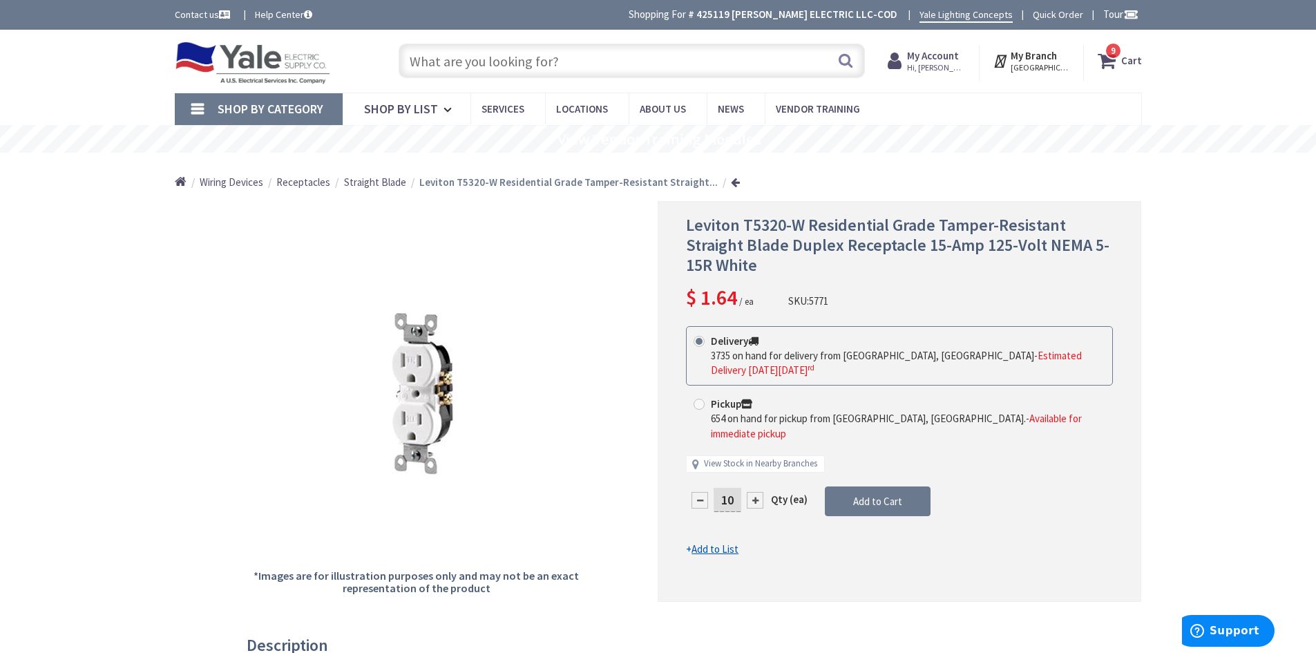
click at [1113, 61] on icon at bounding box center [1109, 60] width 23 height 25
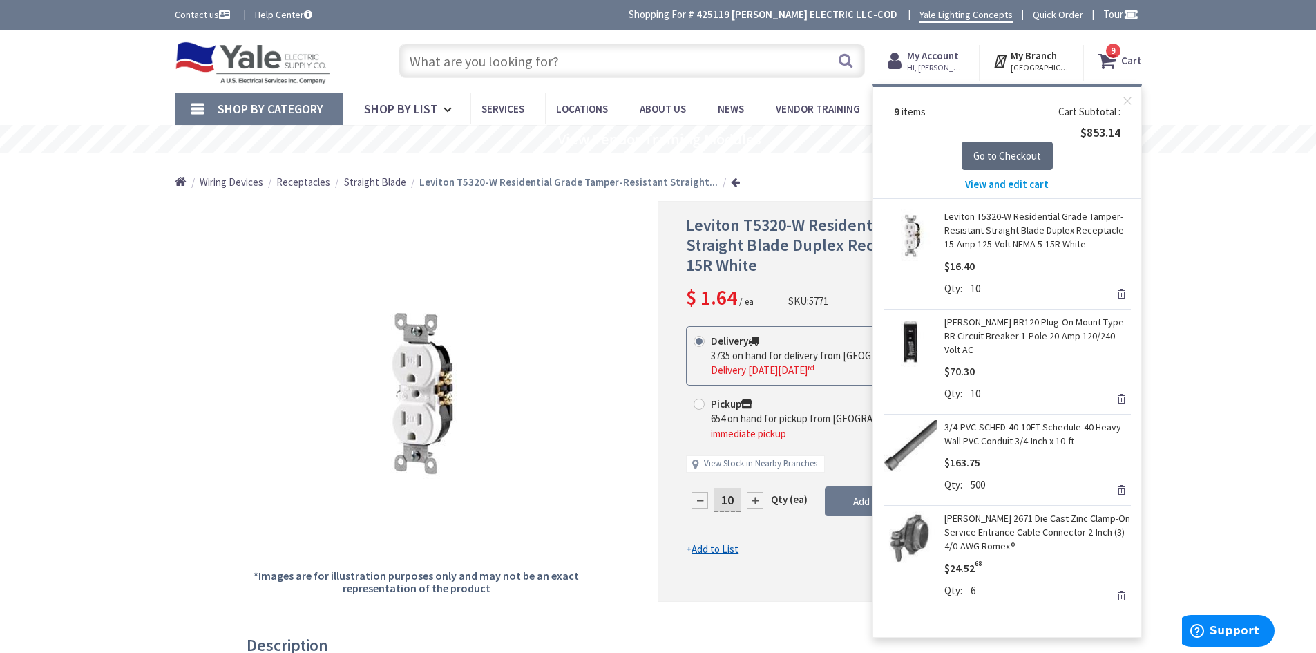
click at [1015, 156] on span "Go to Checkout" at bounding box center [1007, 155] width 68 height 13
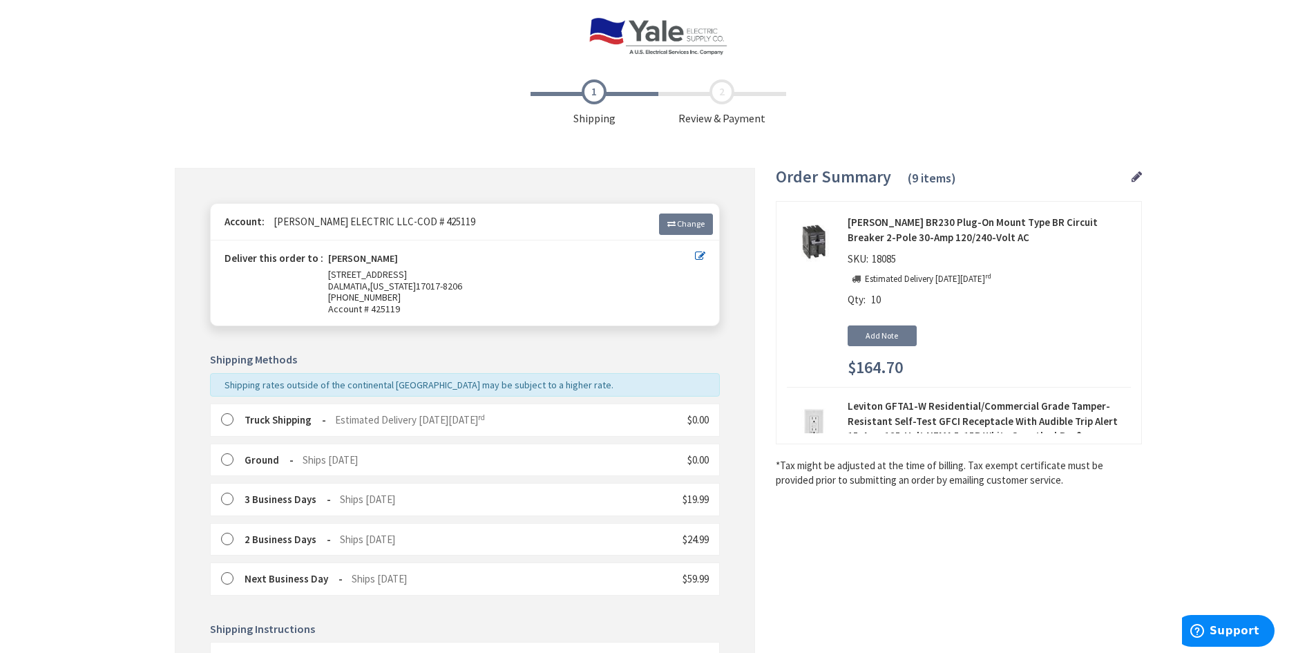
scroll to position [207, 0]
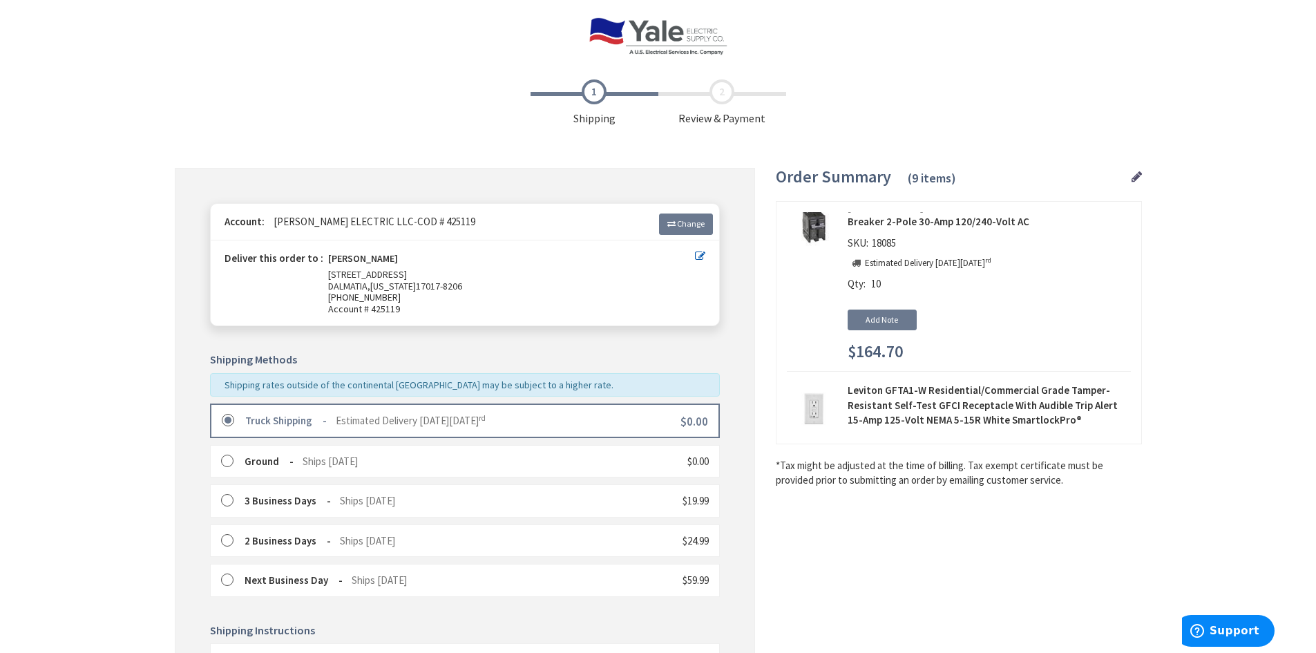
click at [223, 416] on label at bounding box center [232, 421] width 21 height 14
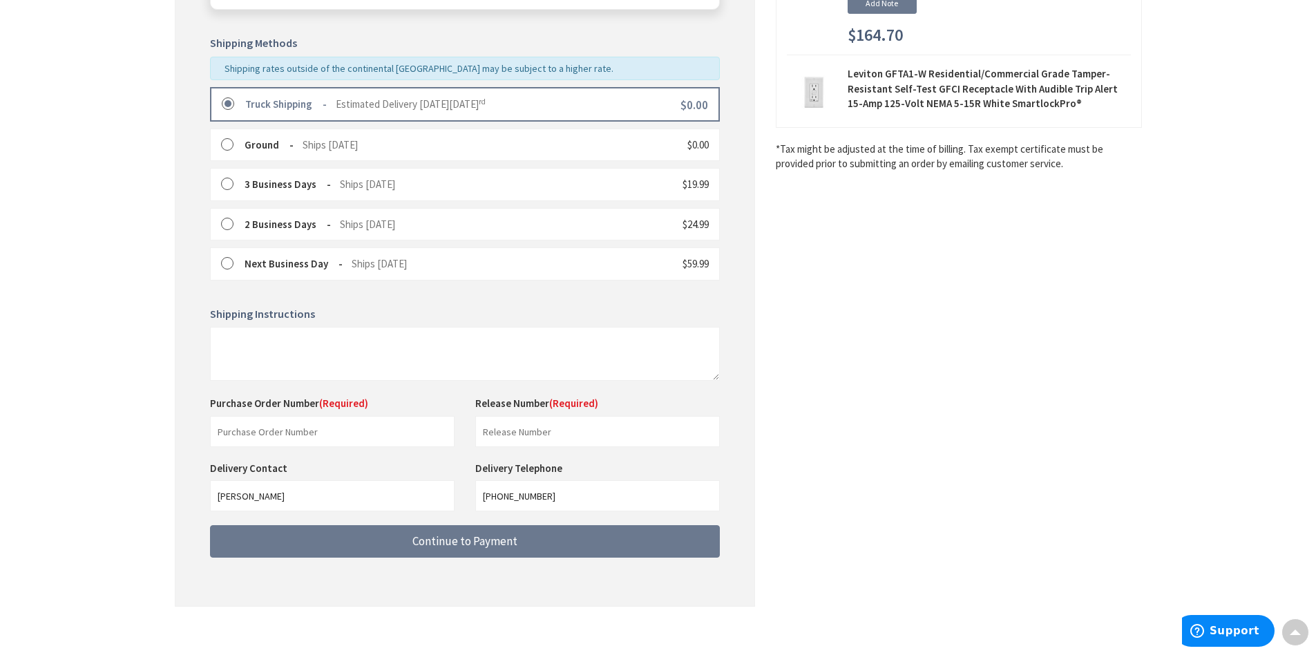
scroll to position [329, 0]
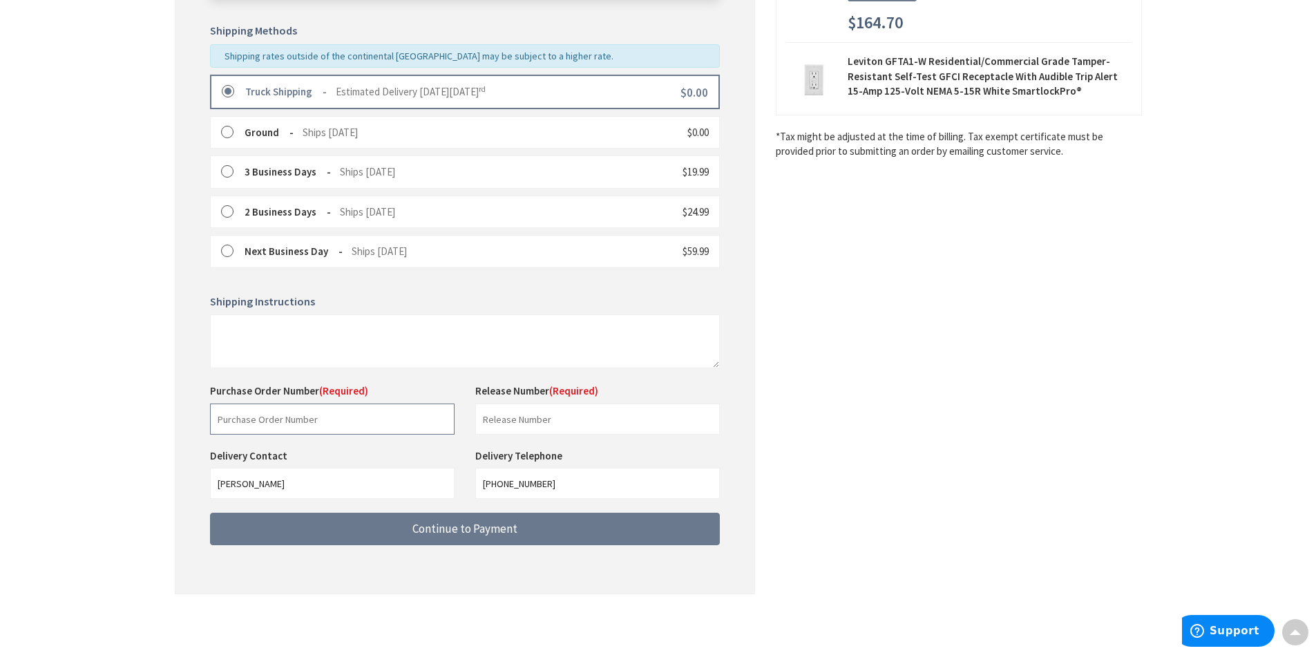
click at [306, 417] on input "text" at bounding box center [332, 418] width 245 height 31
type input "Stock"
drag, startPoint x: 537, startPoint y: 420, endPoint x: 535, endPoint y: 441, distance: 20.8
click at [537, 420] on input "text" at bounding box center [597, 418] width 245 height 31
type input "Stock"
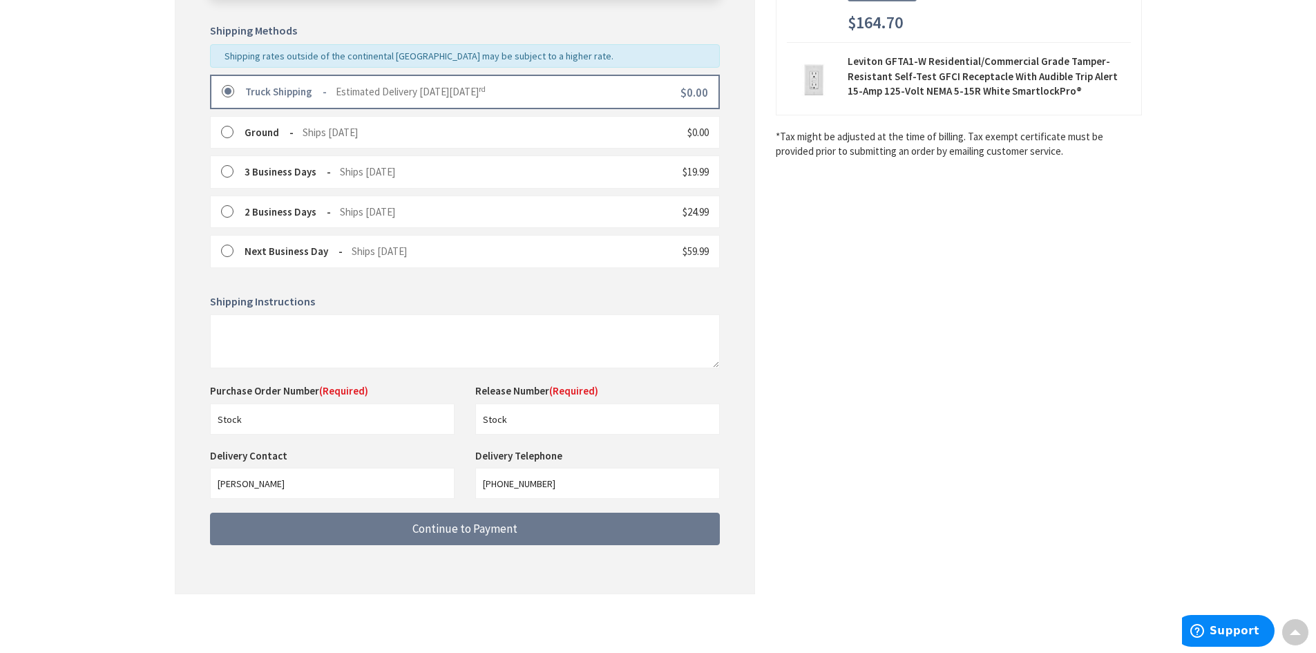
click at [949, 444] on div "Shipping Review & Payment Estimated Total $853.14 9 Some items on your order ar…" at bounding box center [658, 176] width 967 height 864
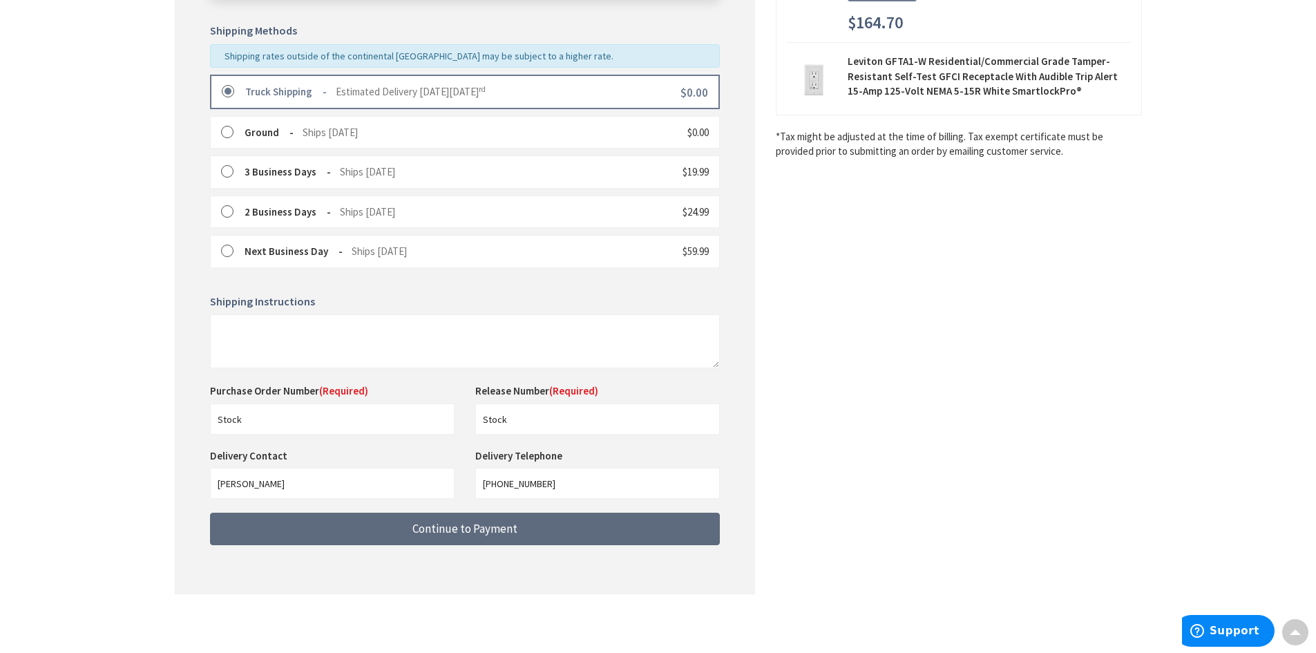
click at [487, 535] on span "Continue to Payment" at bounding box center [464, 528] width 105 height 15
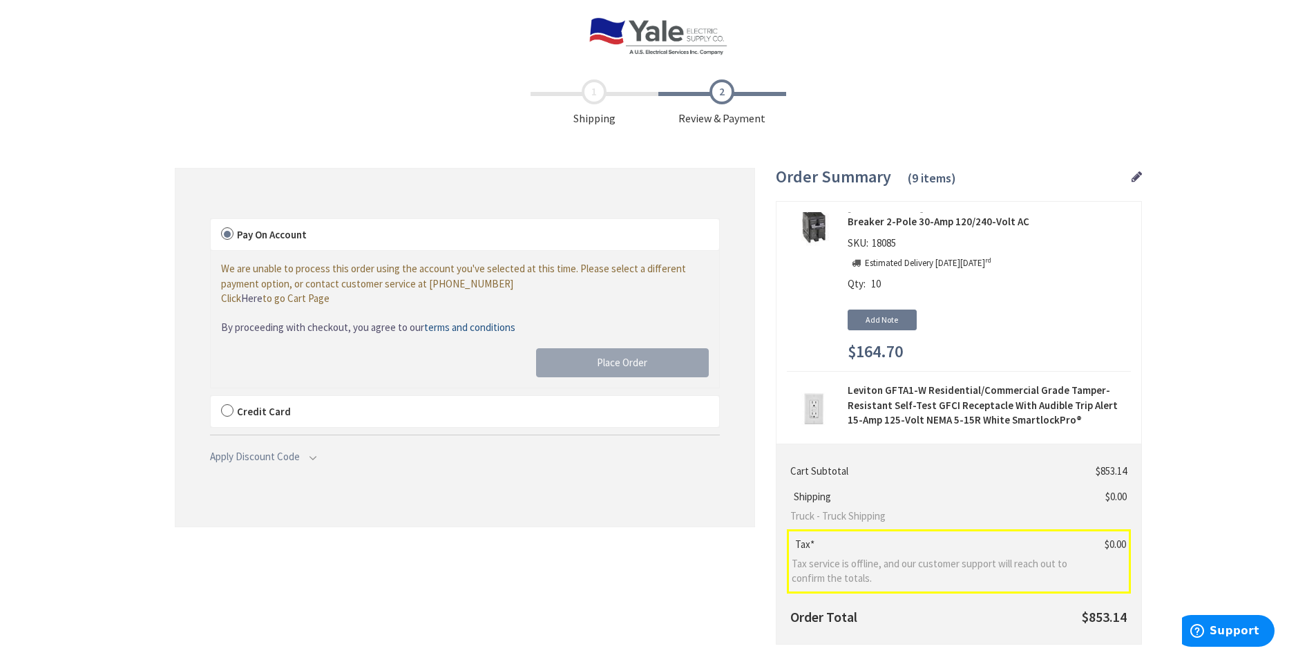
drag, startPoint x: 248, startPoint y: 406, endPoint x: 259, endPoint y: 406, distance: 11.1
click at [248, 406] on span "Credit Card" at bounding box center [264, 411] width 54 height 13
click at [211, 399] on input "Credit Card" at bounding box center [211, 399] width 0 height 0
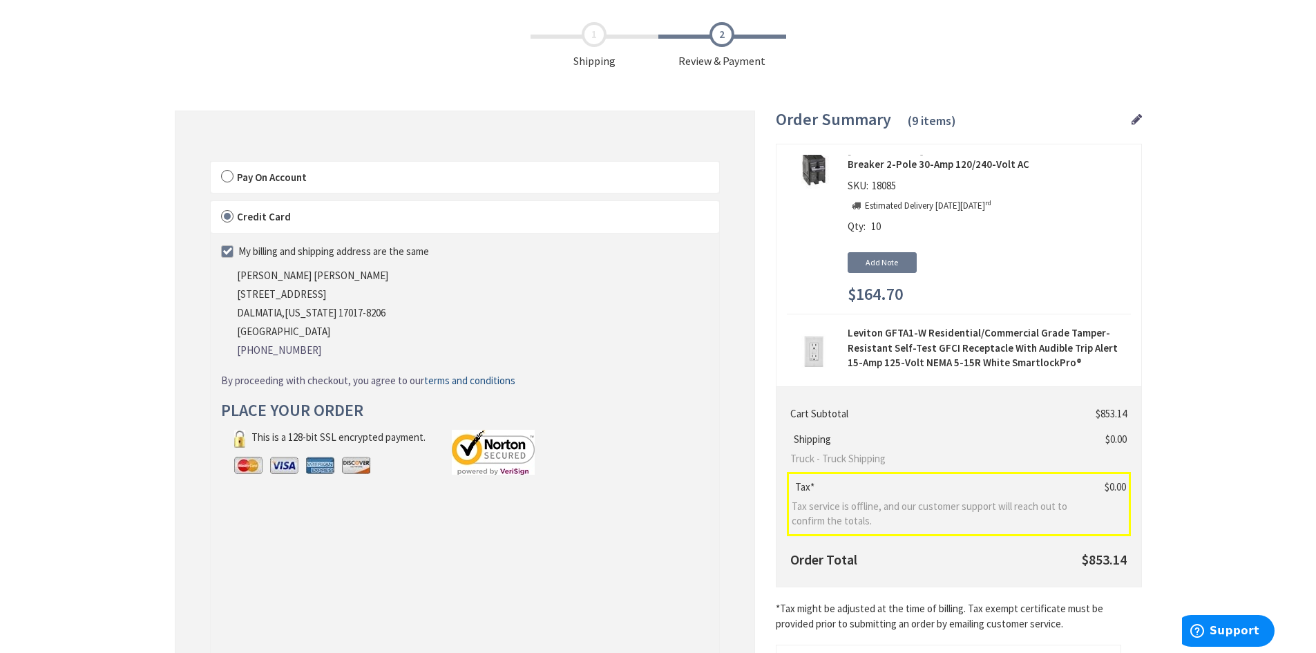
scroll to position [207, 0]
